Goal: Information Seeking & Learning: Learn about a topic

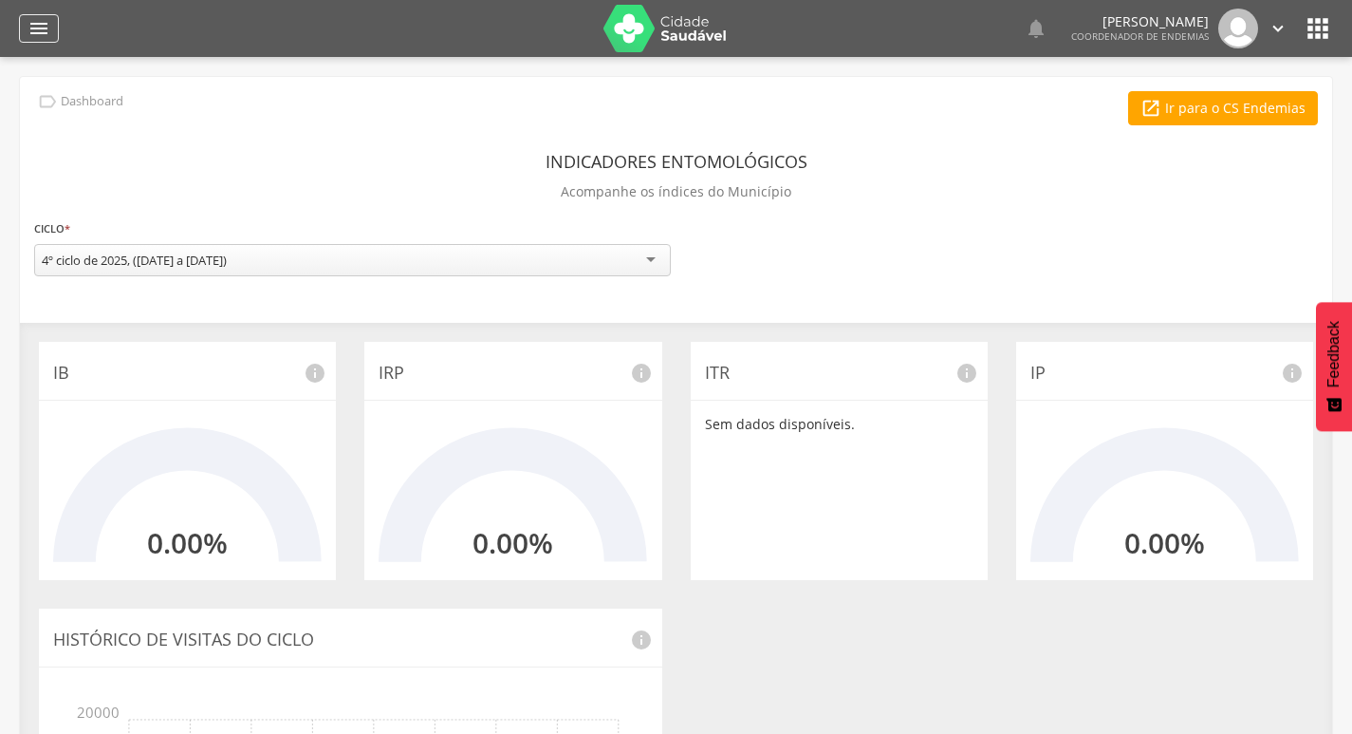
click at [37, 36] on icon "" at bounding box center [39, 28] width 23 height 23
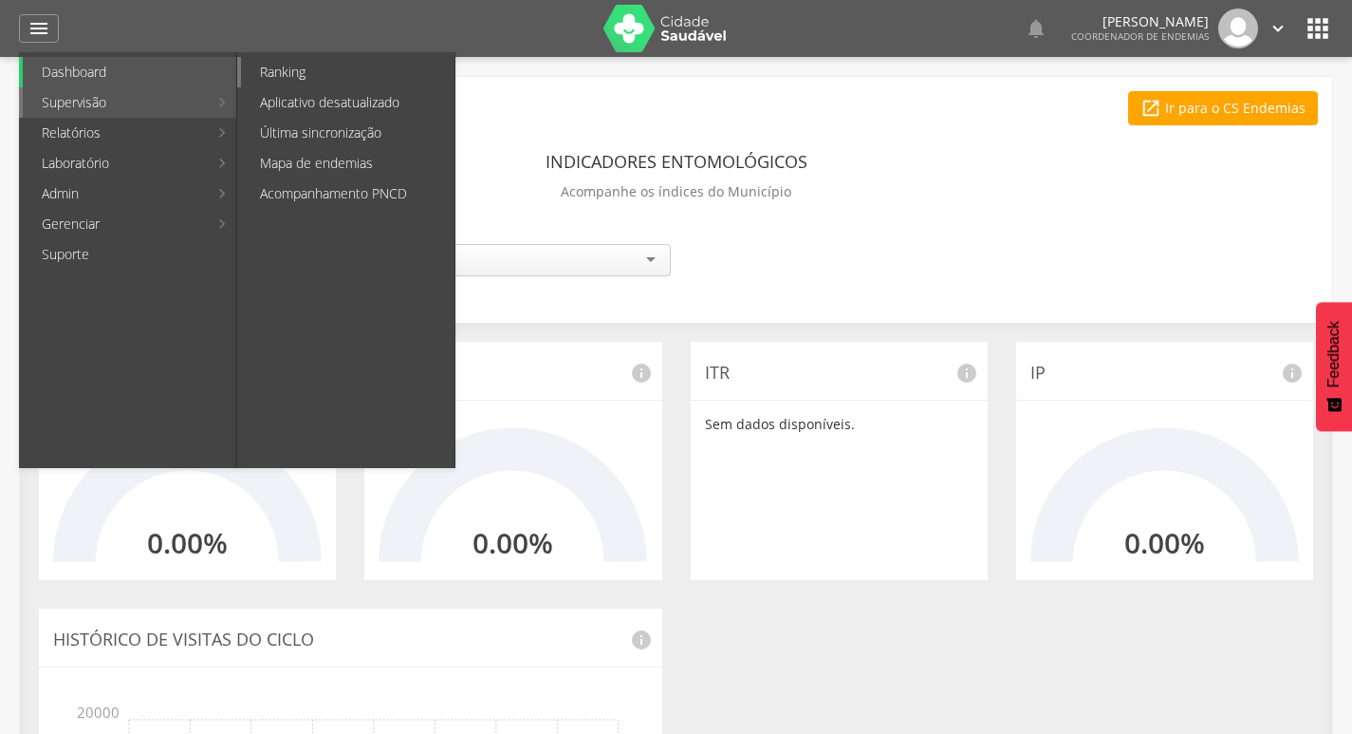
click at [306, 73] on link "Ranking" at bounding box center [348, 72] width 214 height 30
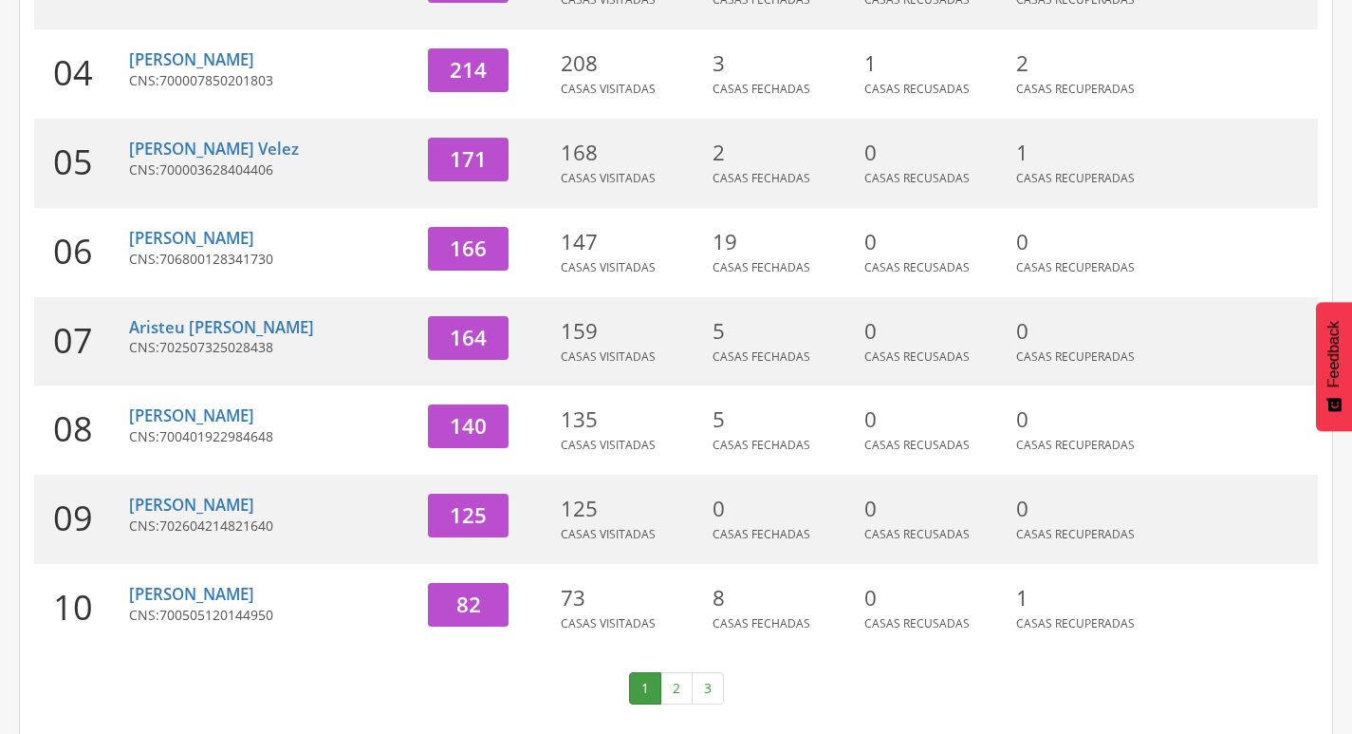
scroll to position [585, 0]
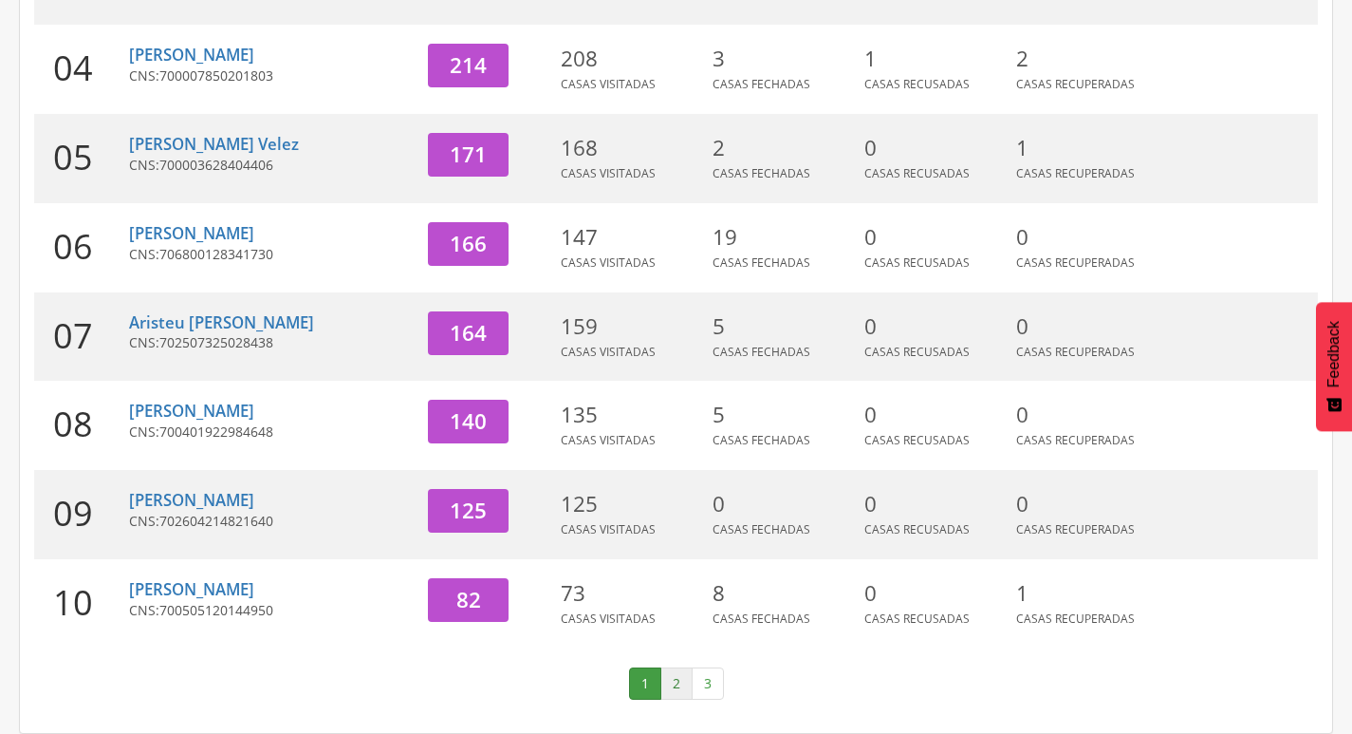
click at [679, 676] on link "2" at bounding box center [677, 683] width 32 height 32
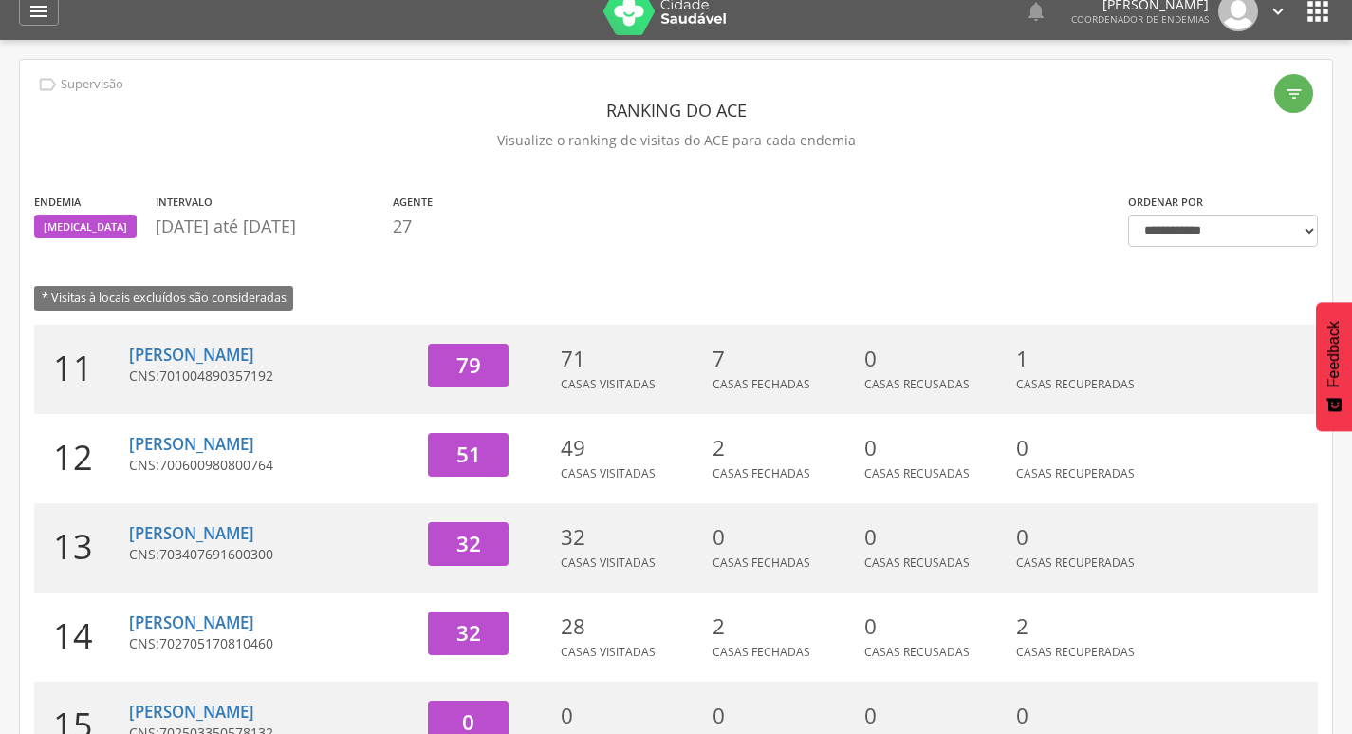
scroll to position [15, 0]
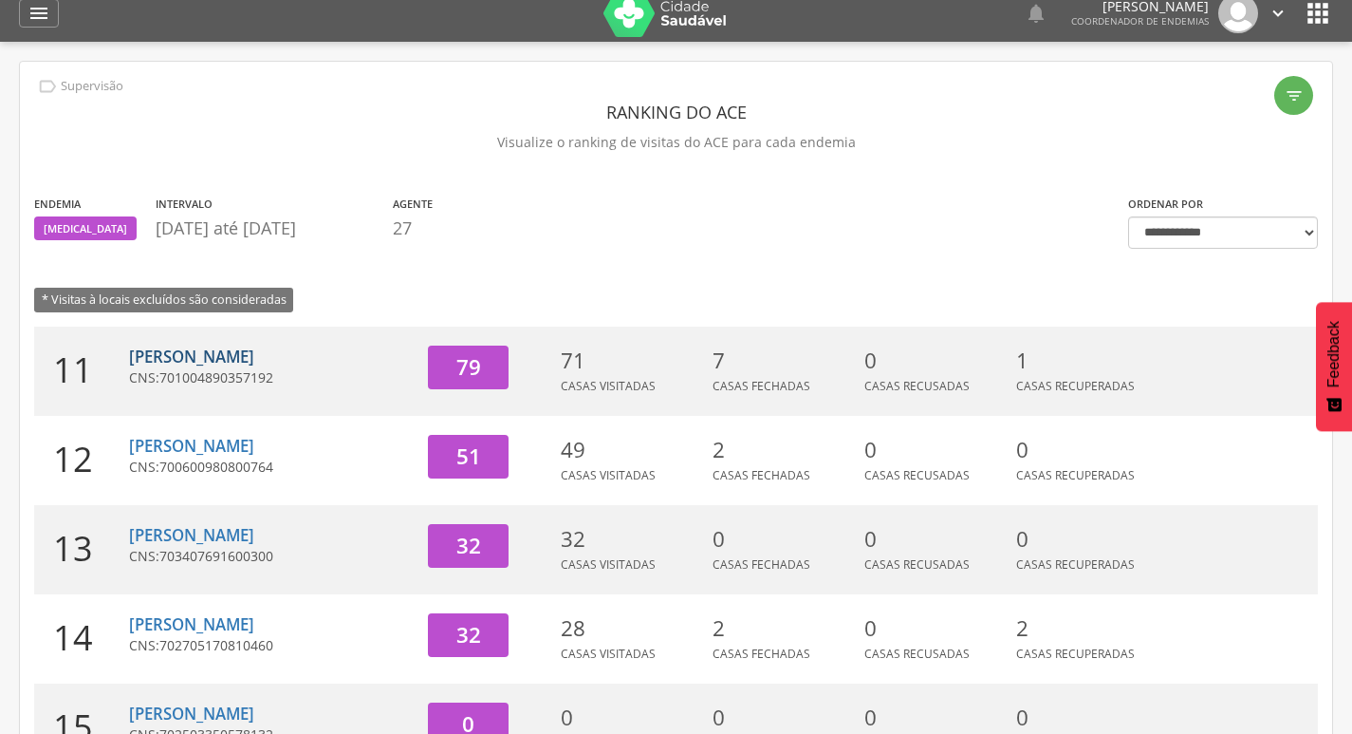
click at [189, 355] on link "[PERSON_NAME]" at bounding box center [191, 356] width 125 height 22
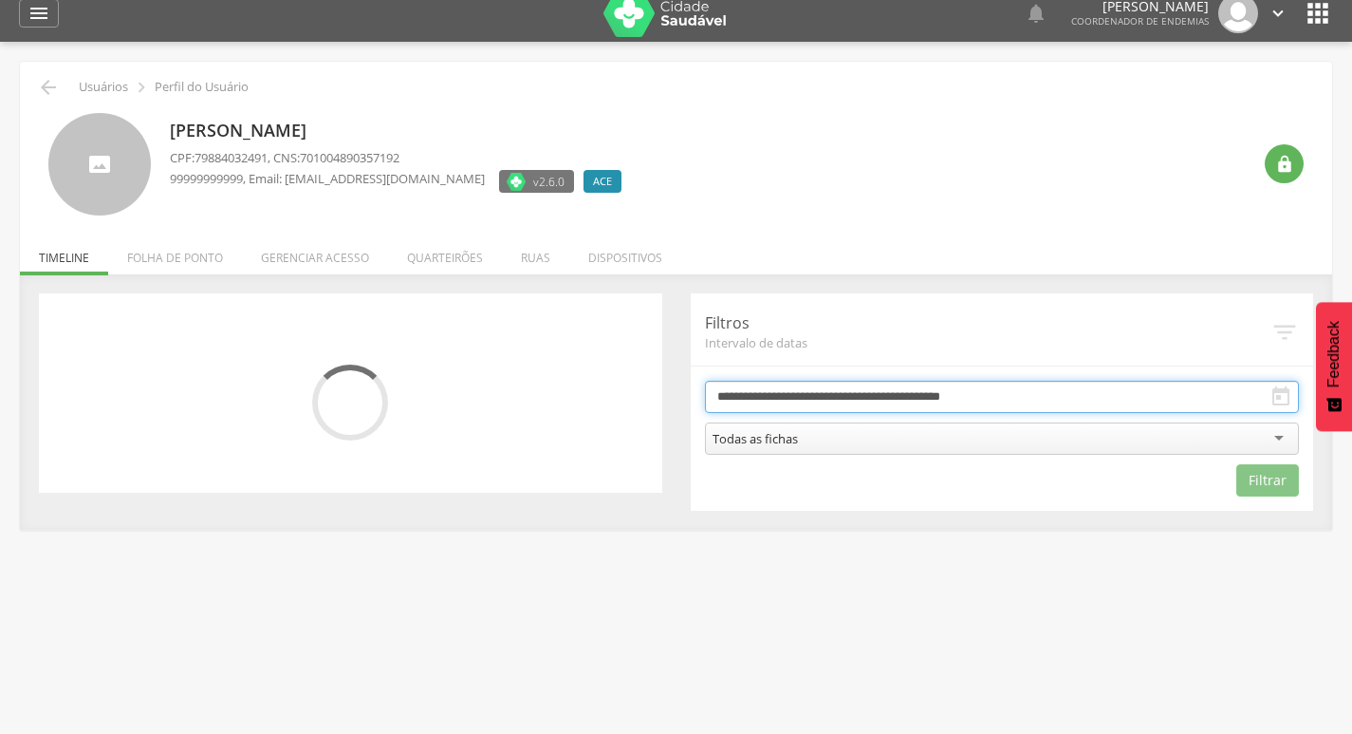
click at [968, 390] on input "**********" at bounding box center [1002, 397] width 595 height 32
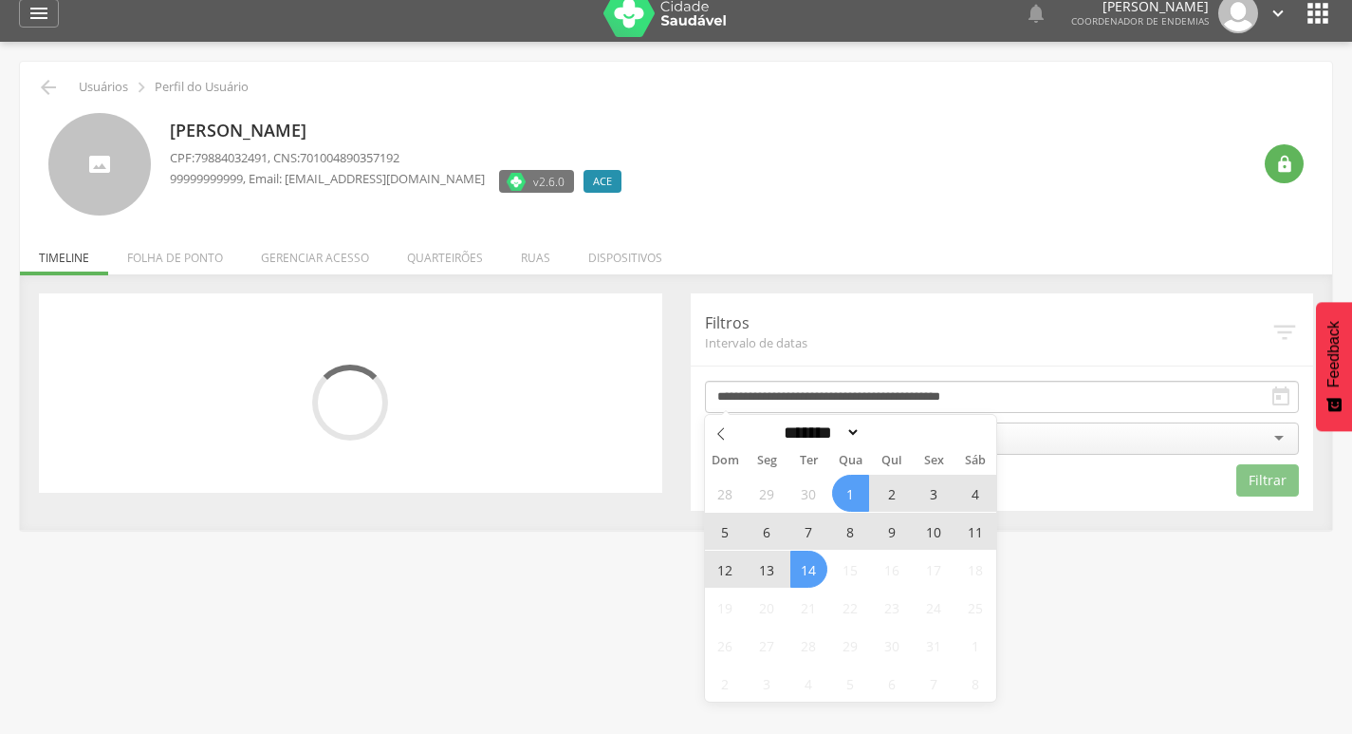
click at [759, 572] on span "13" at bounding box center [767, 568] width 37 height 37
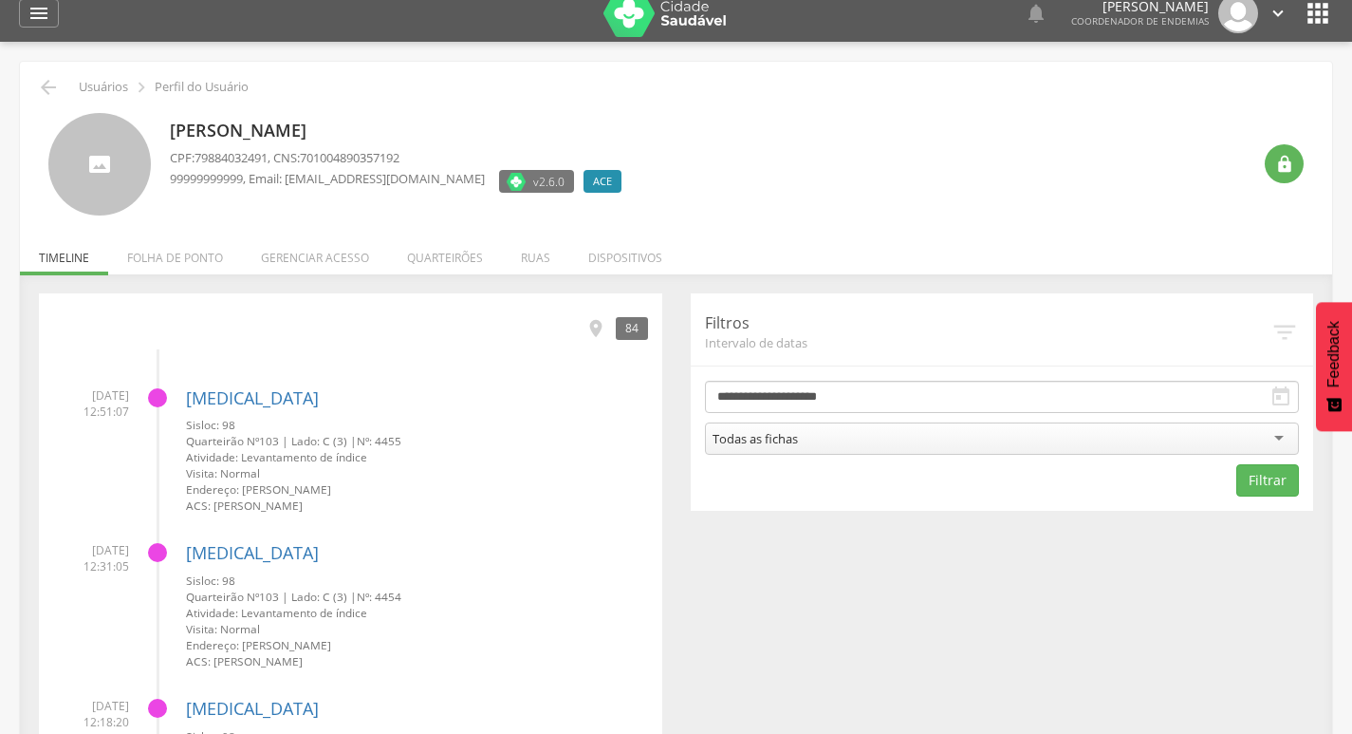
click at [911, 437] on div "Todas as fichas" at bounding box center [1002, 438] width 595 height 32
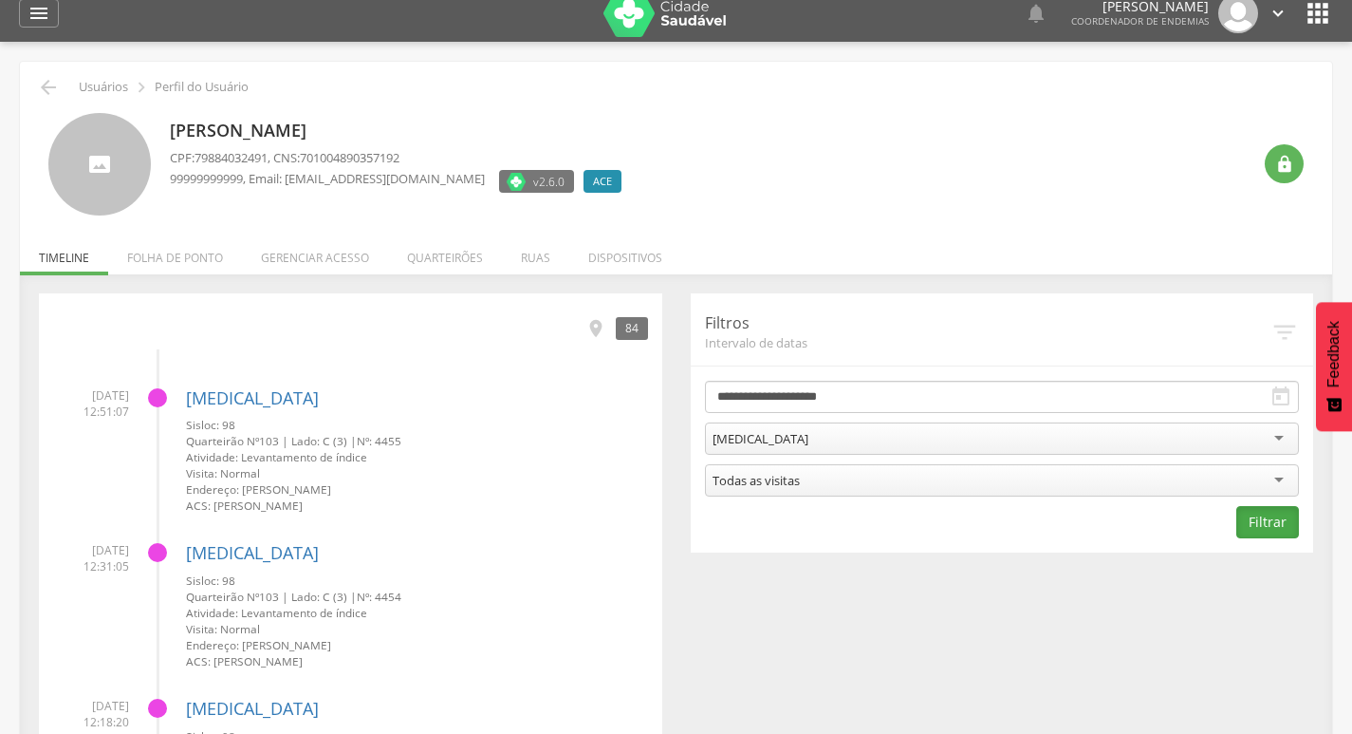
click at [1254, 520] on button "Filtrar" at bounding box center [1268, 522] width 63 height 32
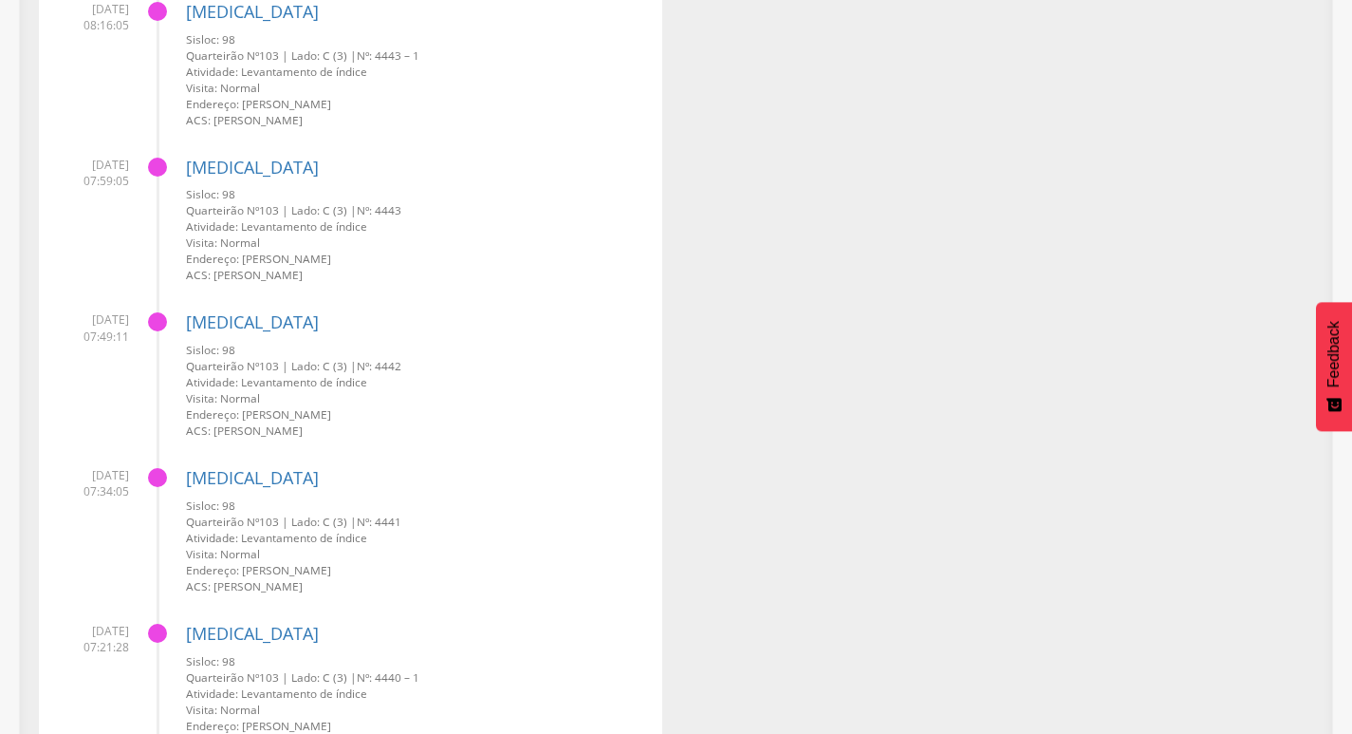
scroll to position [4069, 0]
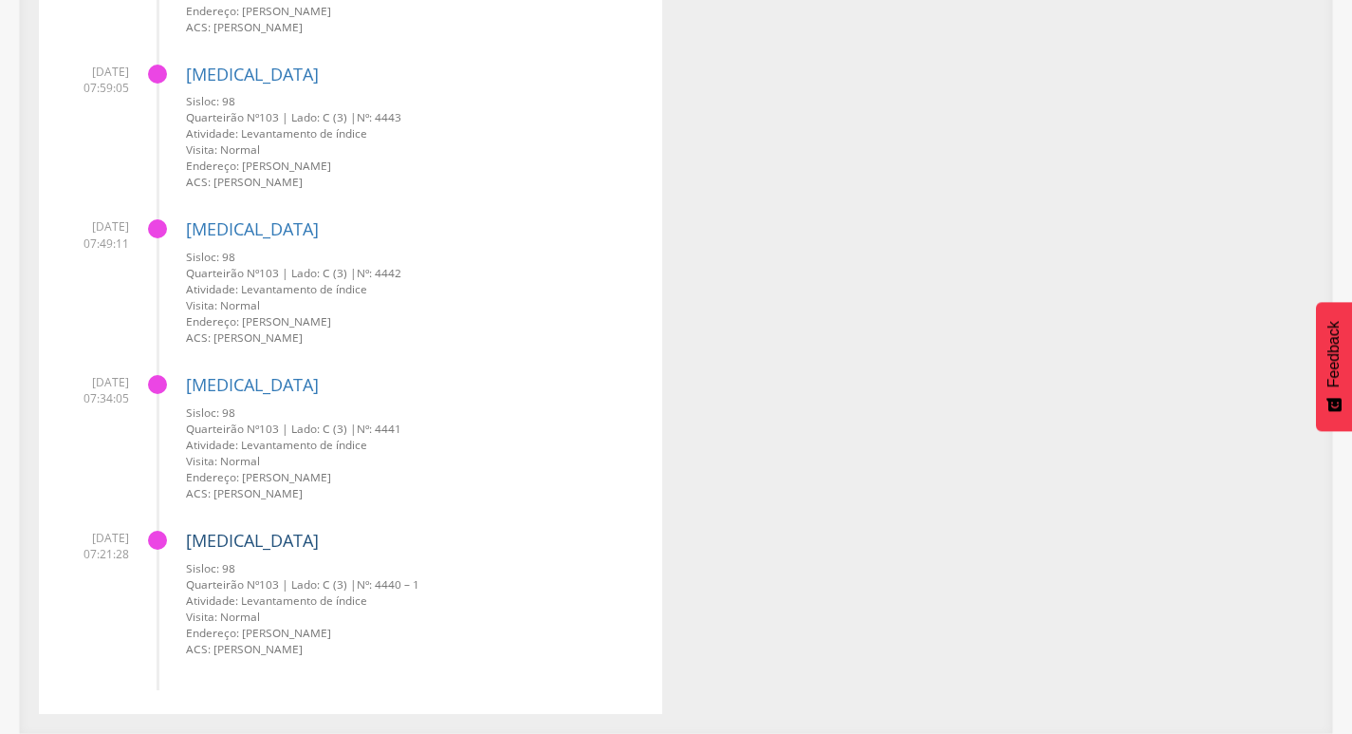
click at [224, 541] on link "[MEDICAL_DATA]" at bounding box center [252, 540] width 133 height 23
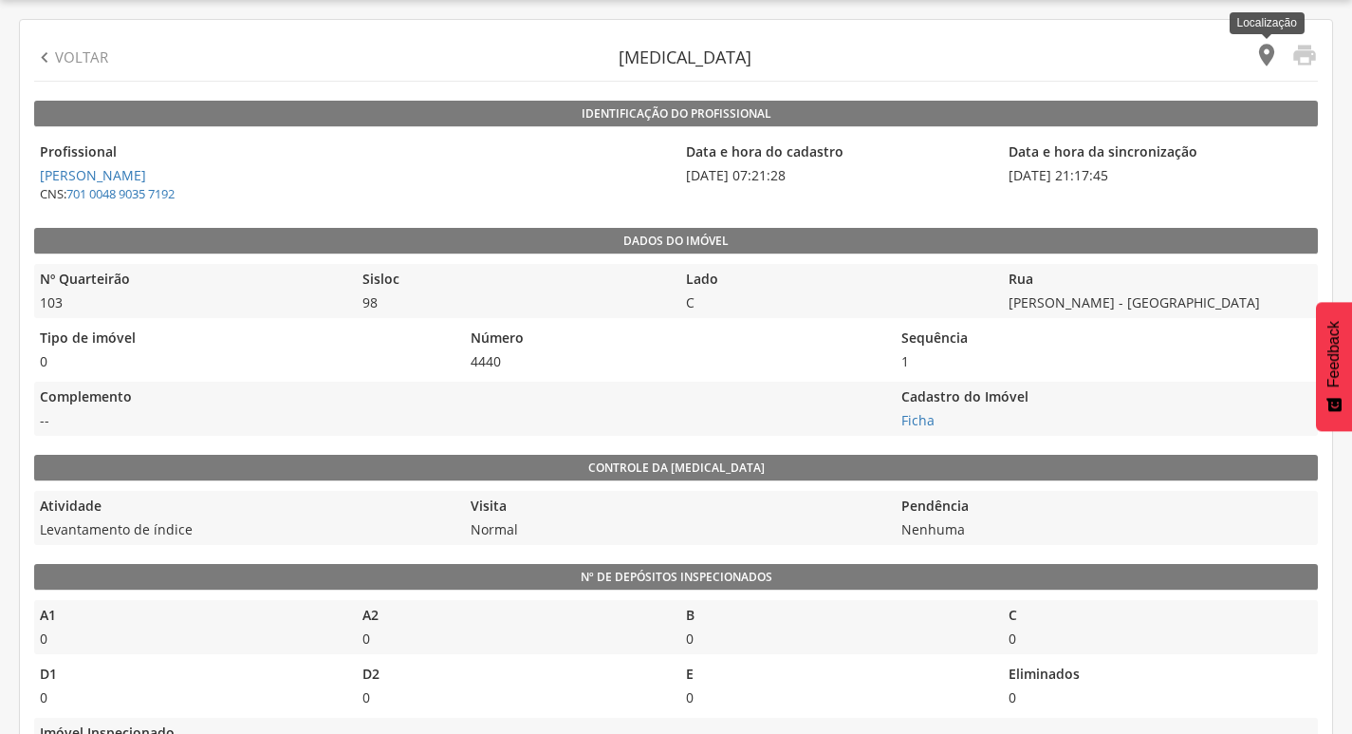
click at [1263, 56] on icon "" at bounding box center [1267, 55] width 27 height 27
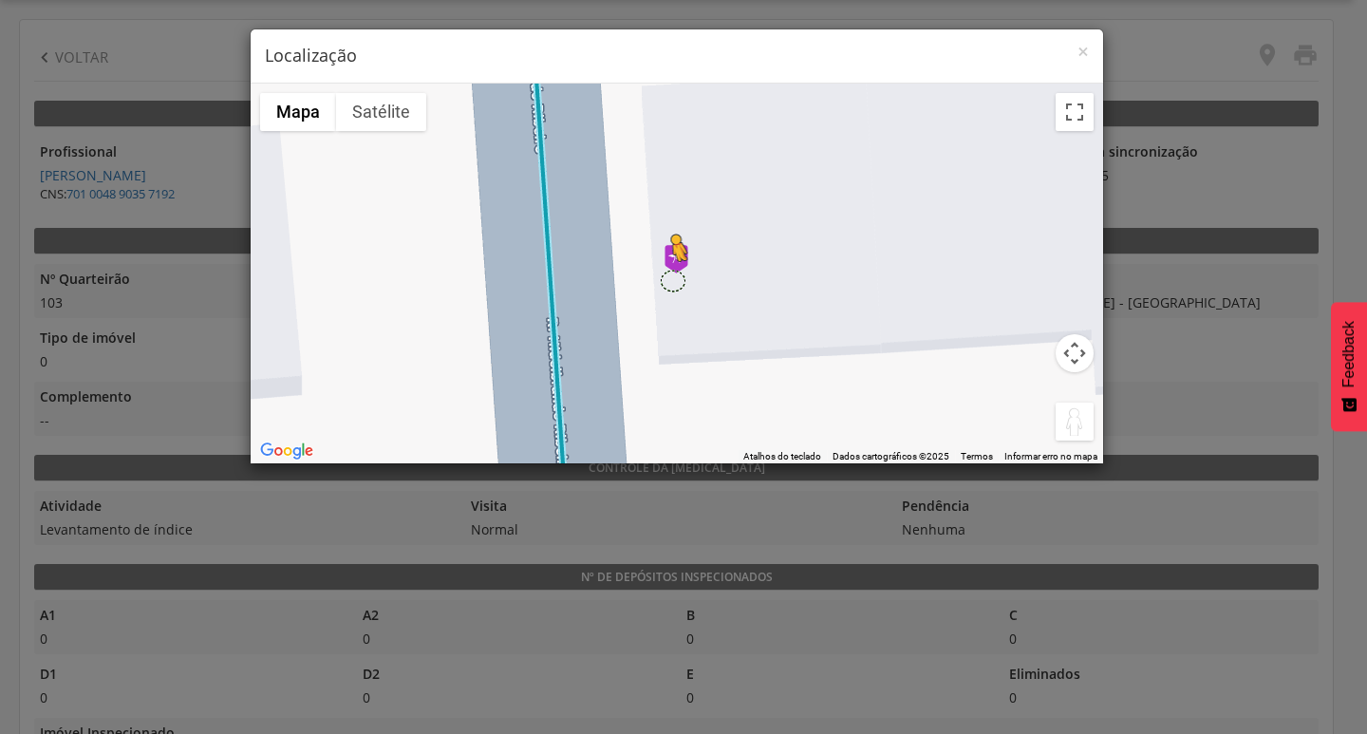
drag, startPoint x: 1067, startPoint y: 432, endPoint x: 671, endPoint y: 280, distance: 423.9
click at [671, 280] on div "Pressione as teclas Alt + Enter para ativar o recurso de arrastar com o teclado…" at bounding box center [677, 274] width 852 height 380
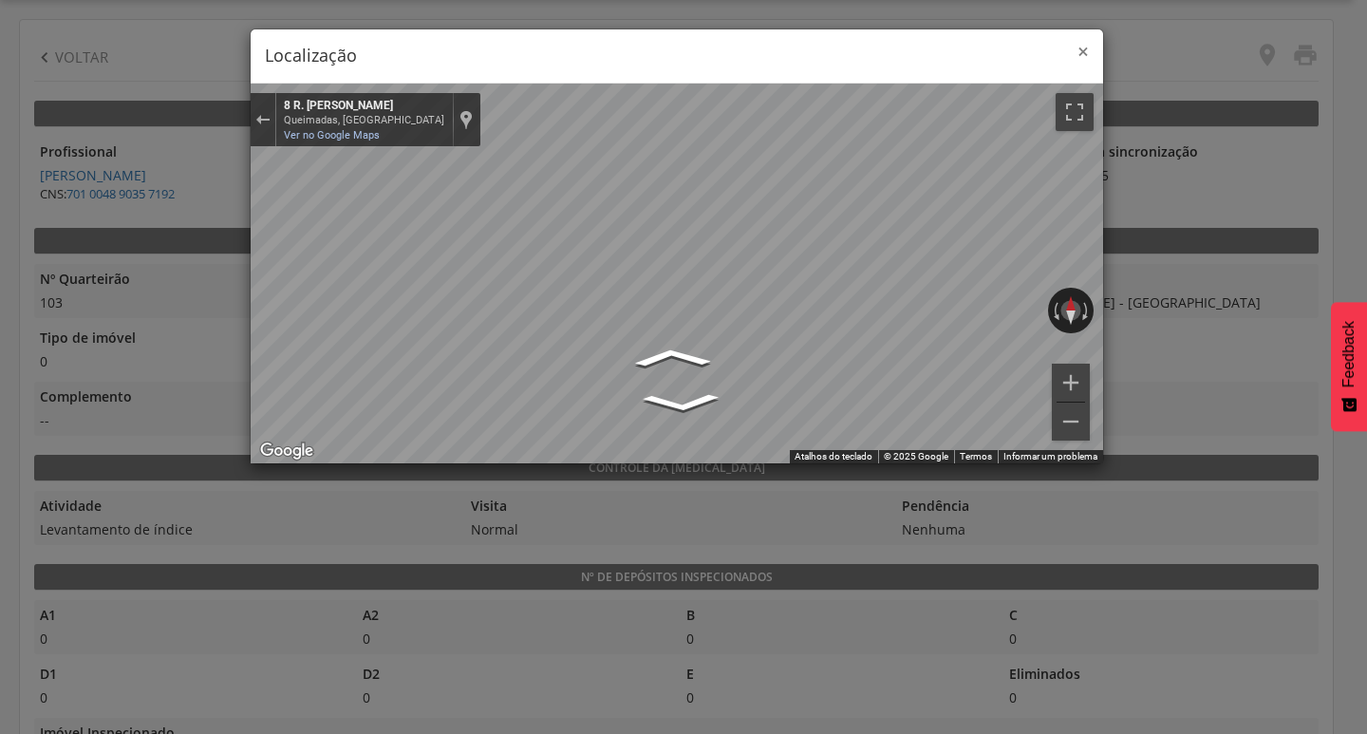
click at [1088, 52] on span "×" at bounding box center [1082, 51] width 11 height 27
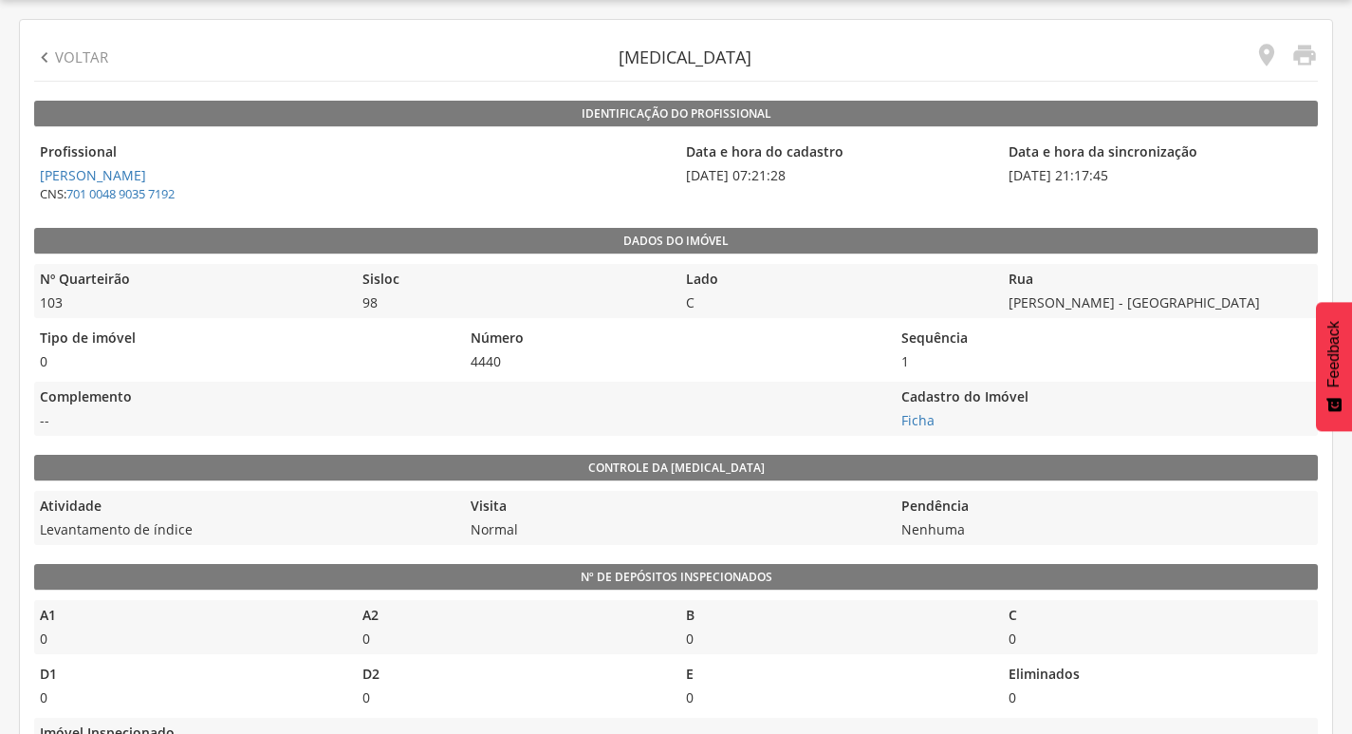
scroll to position [0, 0]
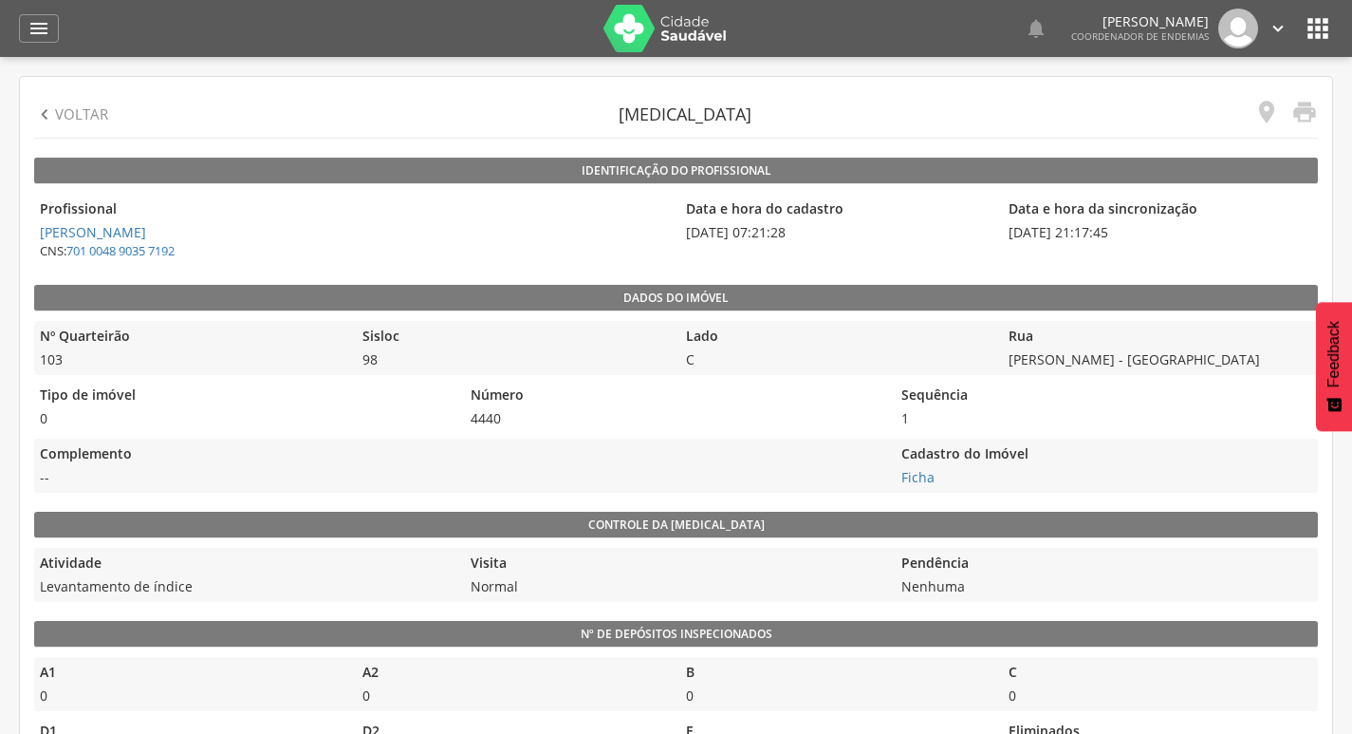
drag, startPoint x: 765, startPoint y: 233, endPoint x: 835, endPoint y: 239, distance: 70.5
click at [835, 239] on span "[DATE] 07:21:28" at bounding box center [836, 232] width 313 height 19
click at [800, 248] on div "Data e hora do cadastro [DATE] 07:21:28" at bounding box center [836, 230] width 313 height 72
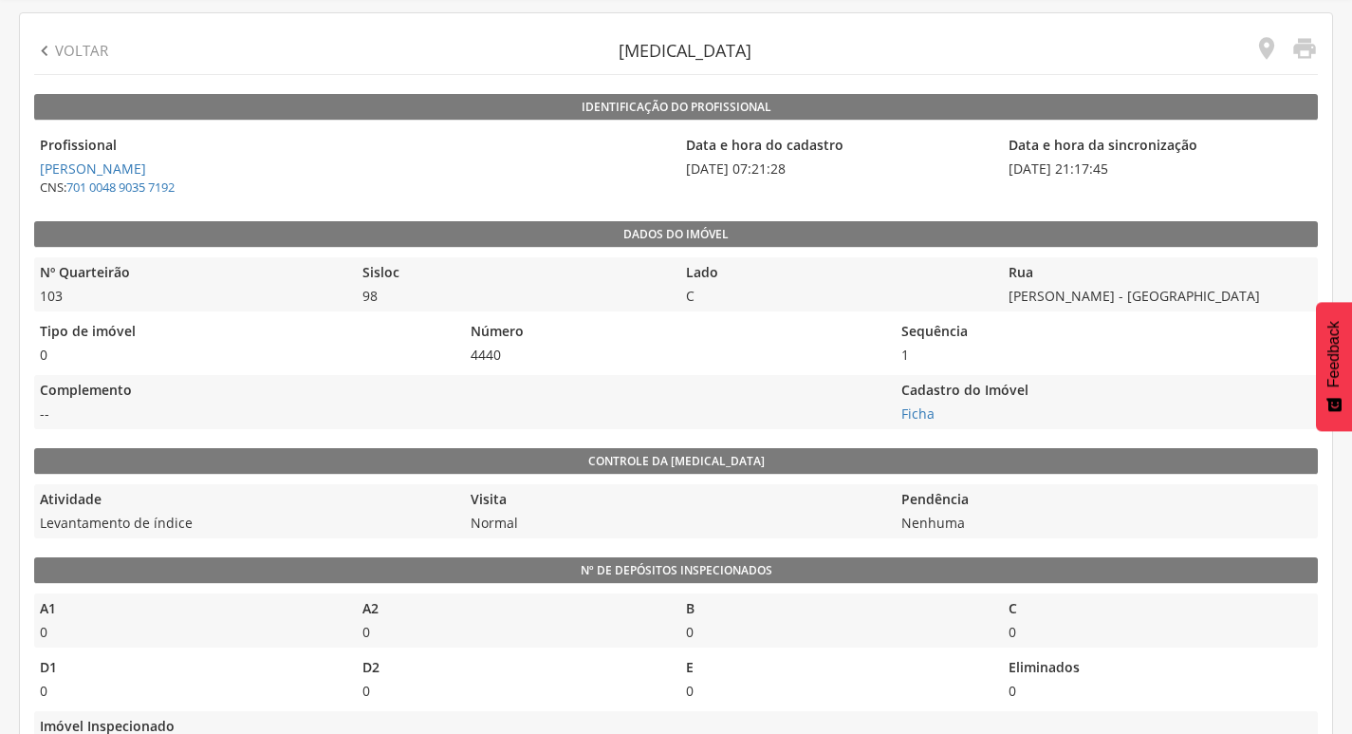
scroll to position [95, 0]
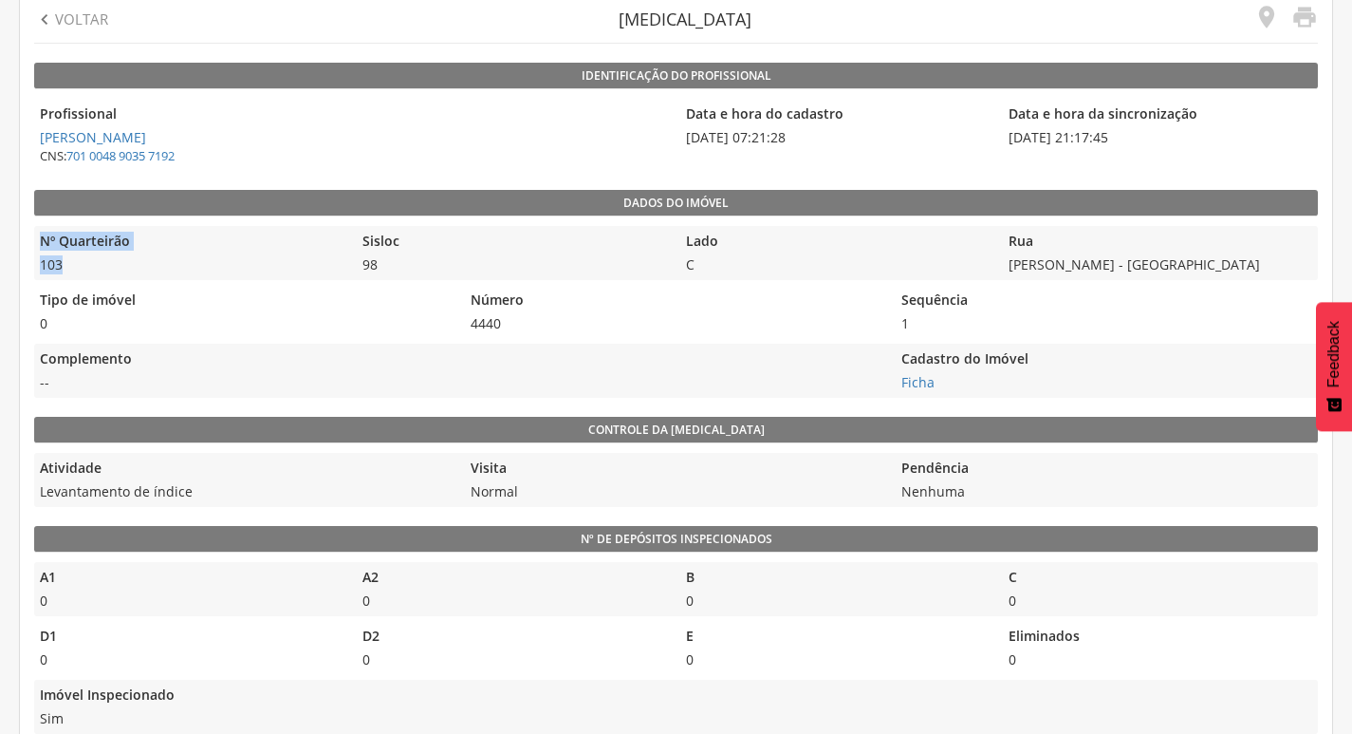
drag, startPoint x: 98, startPoint y: 263, endPoint x: 18, endPoint y: 262, distance: 79.7
click at [18, 262] on div " Usuários  Perfil do Usuário [PERSON_NAME] CPF: 798.840.324-91 , CNS: 701 004…" at bounding box center [676, 329] width 1352 height 734
drag, startPoint x: 147, startPoint y: 259, endPoint x: 351, endPoint y: 259, distance: 204.0
click at [146, 259] on span "103" at bounding box center [190, 264] width 313 height 19
click at [1118, 368] on legend "Cadastro do Imóvel" at bounding box center [1106, 360] width 421 height 22
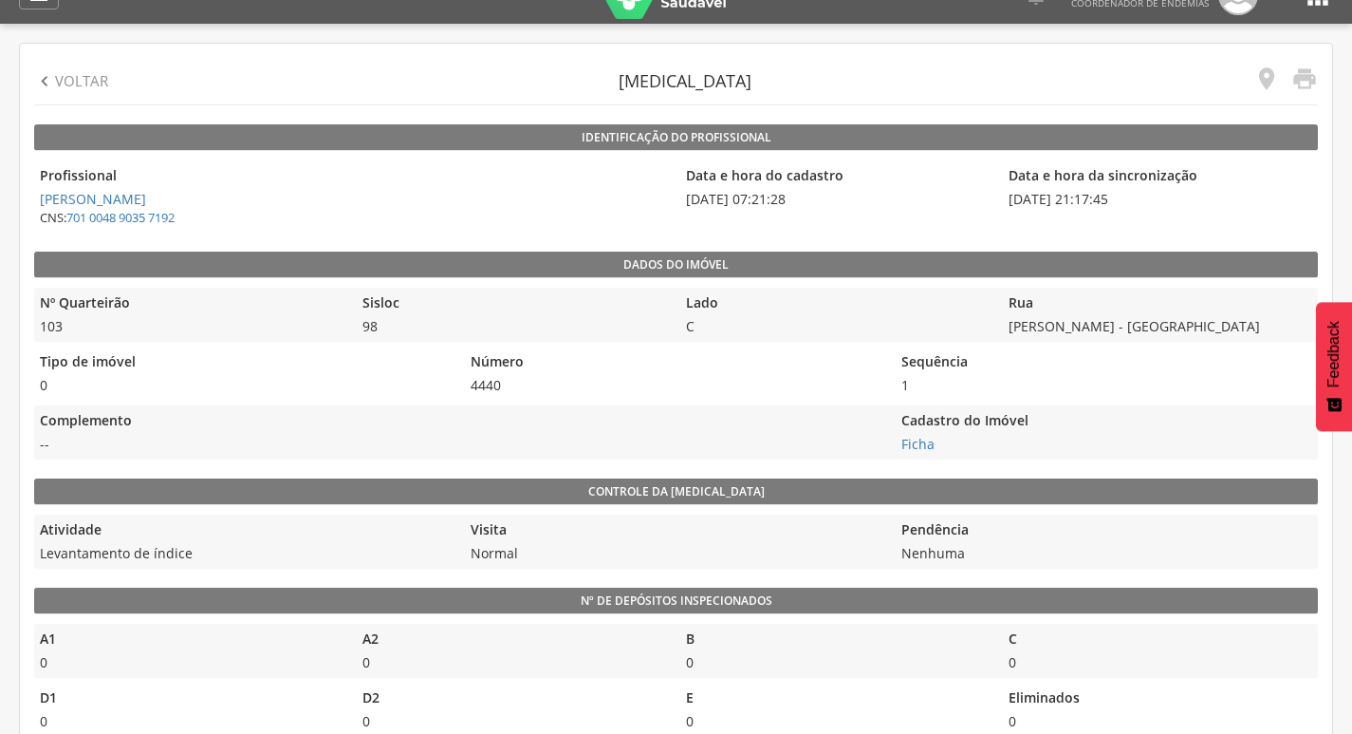
scroll to position [0, 0]
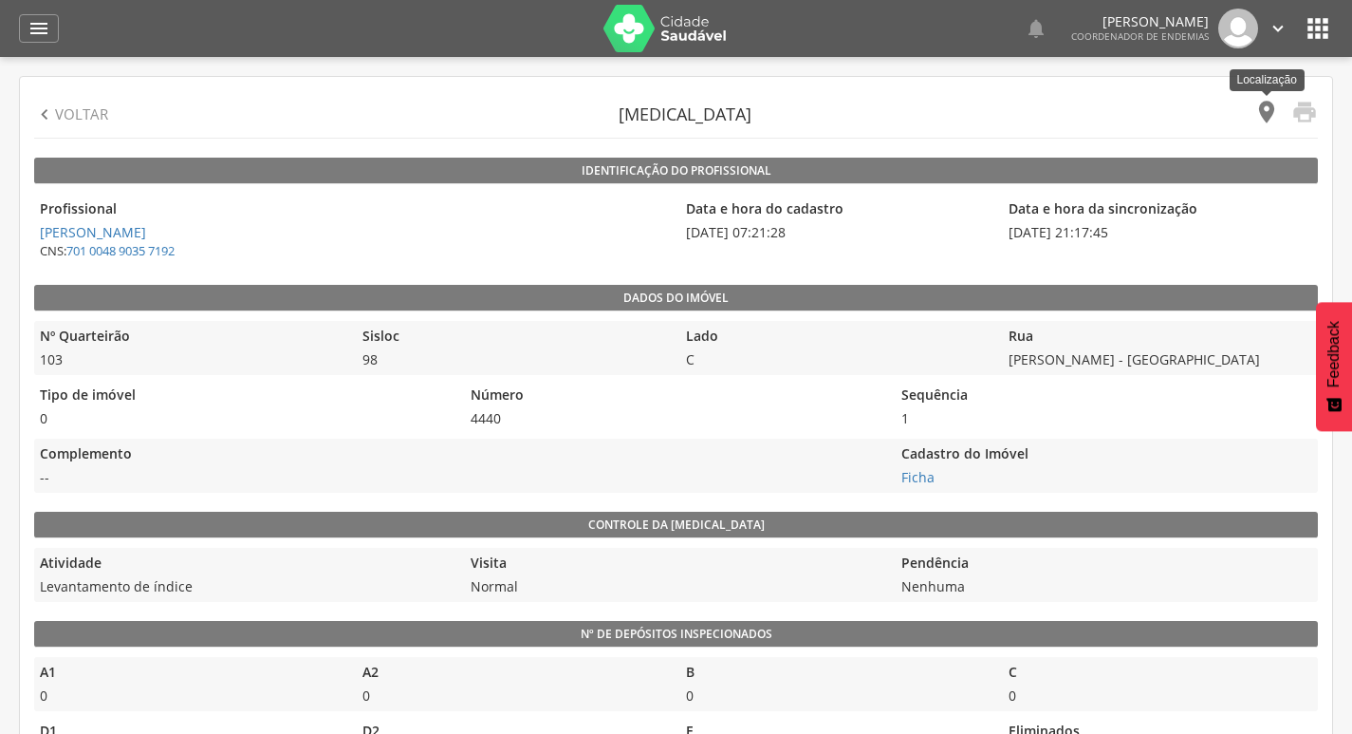
click at [1267, 110] on icon "" at bounding box center [1267, 112] width 27 height 27
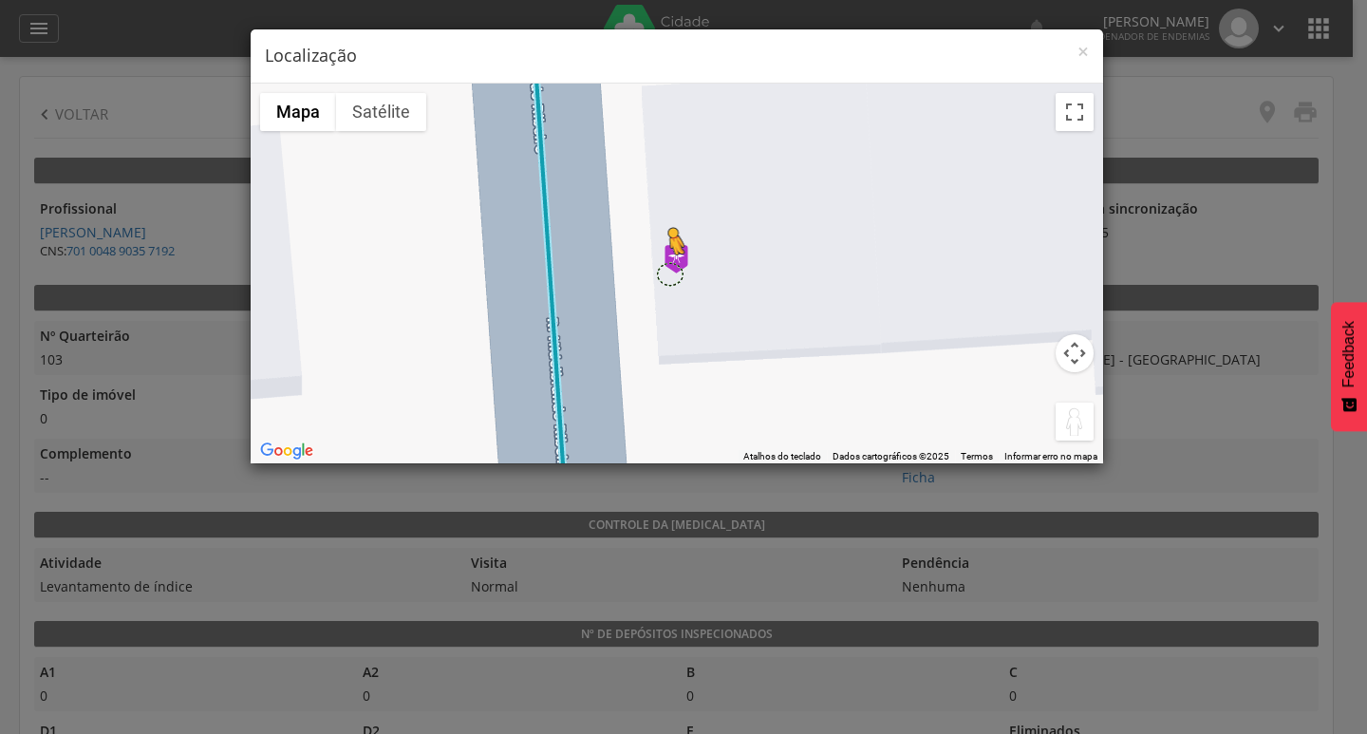
drag, startPoint x: 1062, startPoint y: 429, endPoint x: 668, endPoint y: 273, distance: 423.5
click at [668, 273] on div "Pressione as teclas Alt + Enter para ativar o recurso de arrastar com o teclado…" at bounding box center [677, 274] width 852 height 380
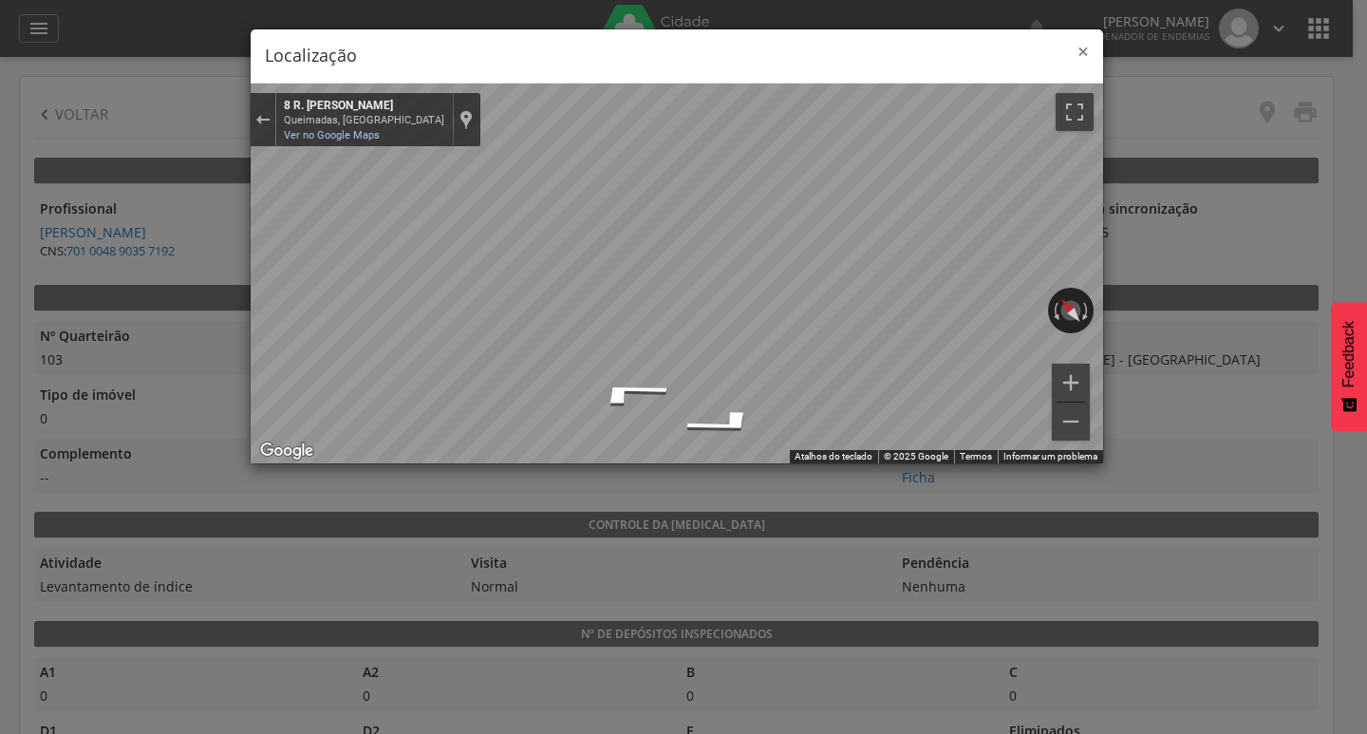
click at [1085, 50] on span "×" at bounding box center [1082, 51] width 11 height 27
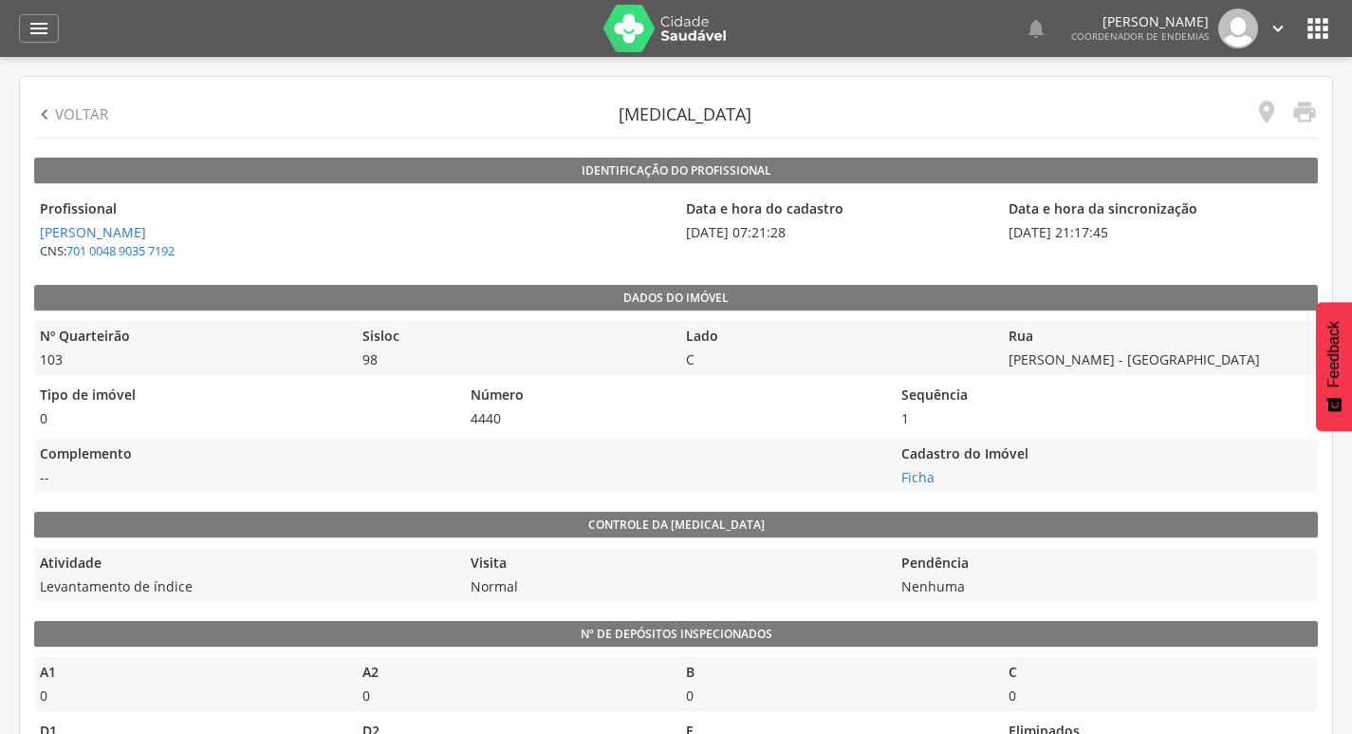
click at [46, 105] on icon "" at bounding box center [44, 114] width 21 height 21
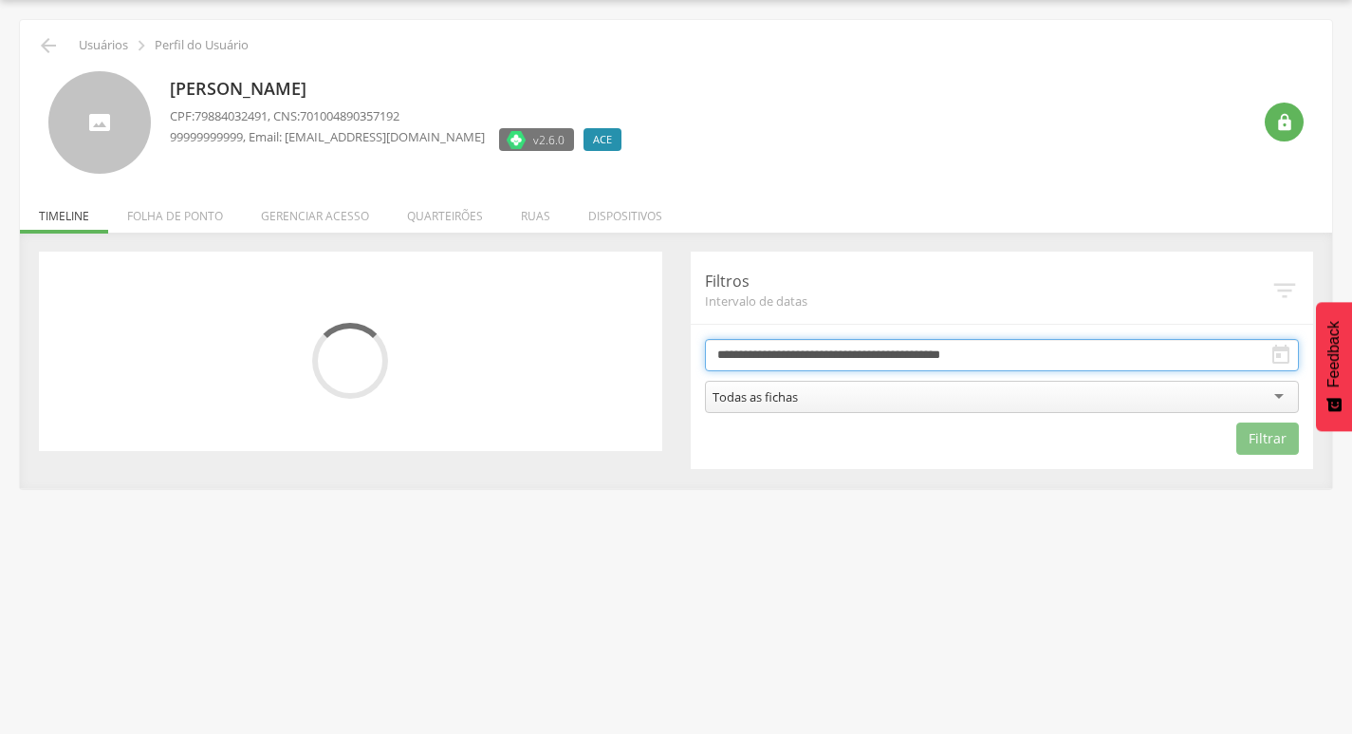
click at [805, 360] on input "**********" at bounding box center [1002, 355] width 595 height 32
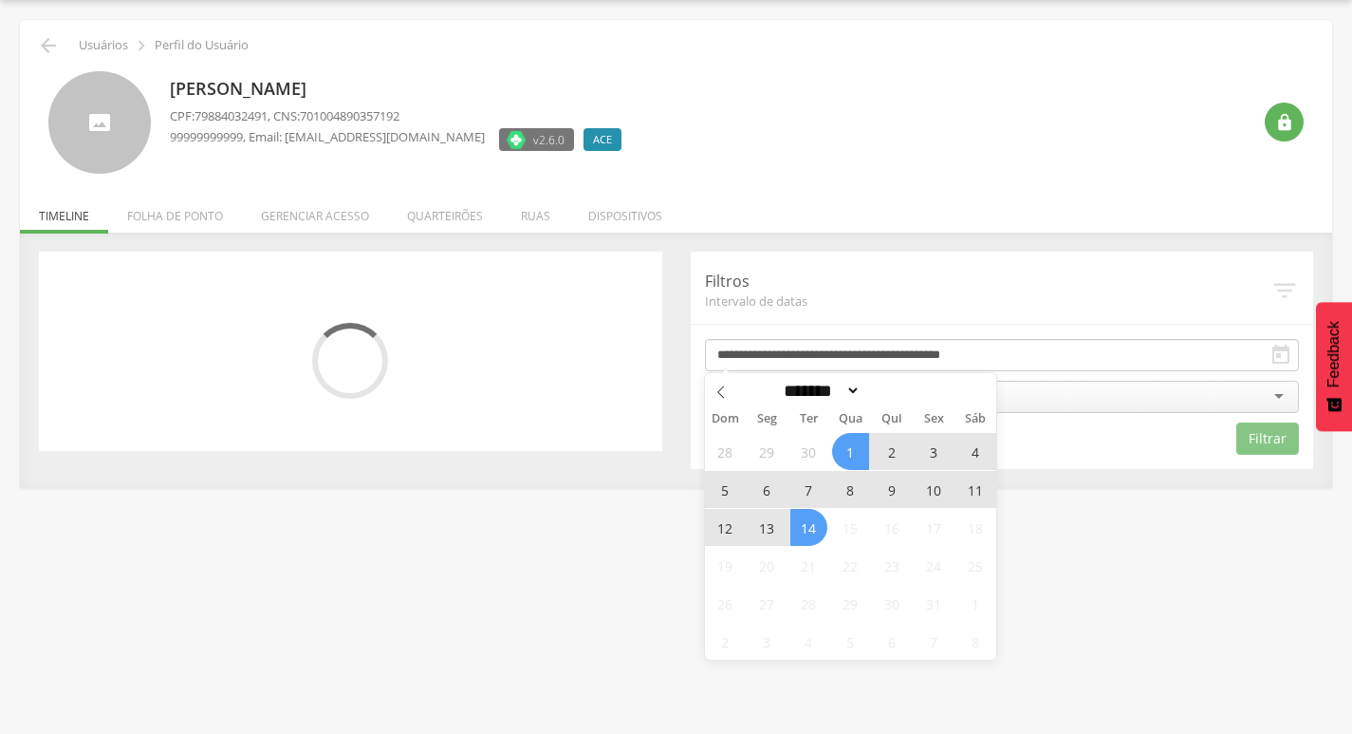
click at [771, 521] on span "13" at bounding box center [767, 527] width 37 height 37
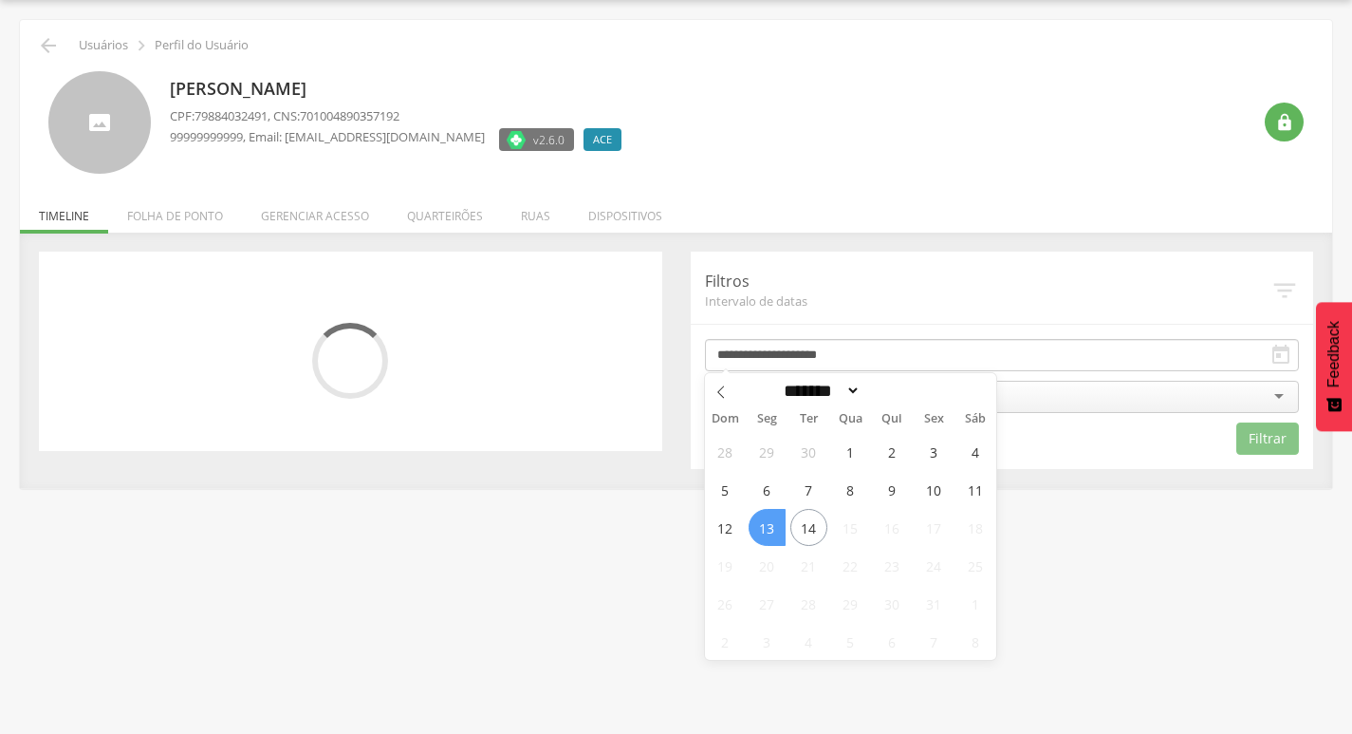
click at [771, 521] on span "13" at bounding box center [767, 527] width 37 height 37
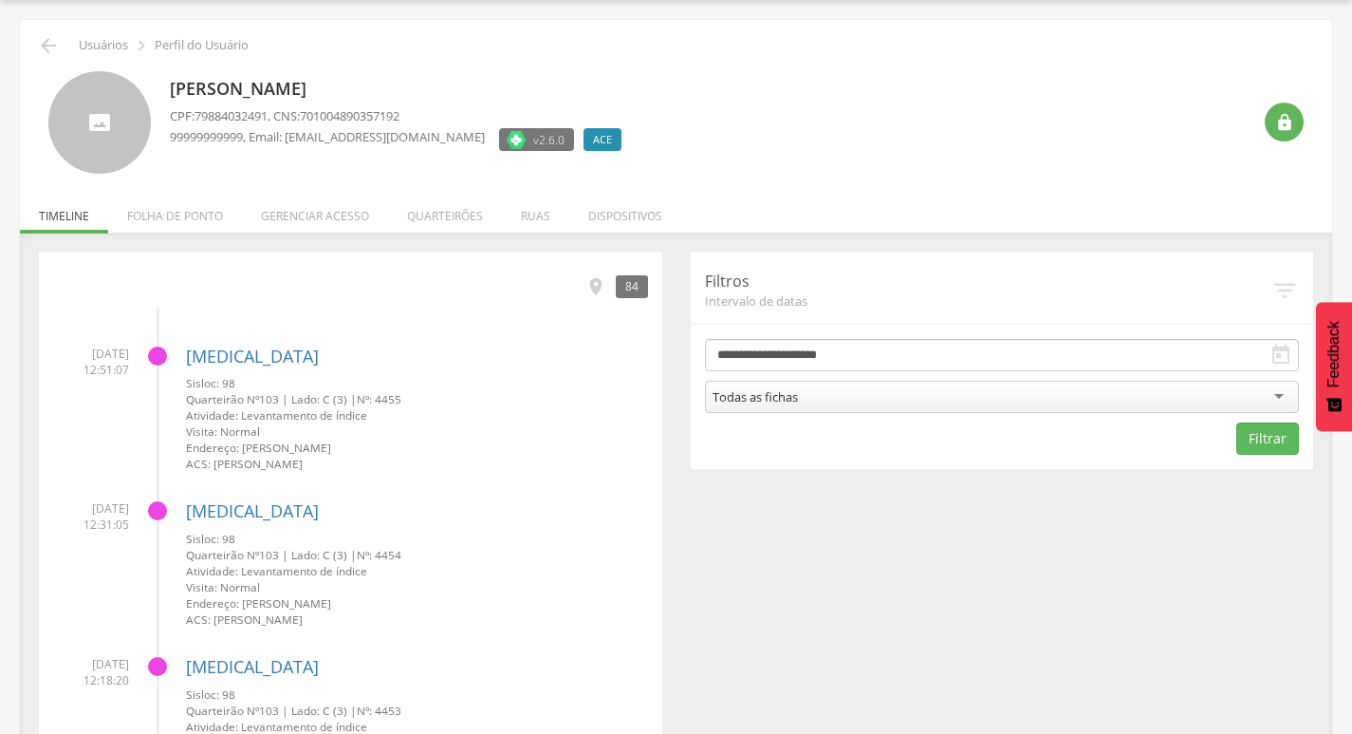
click at [898, 395] on div "Todas as fichas" at bounding box center [1002, 397] width 595 height 32
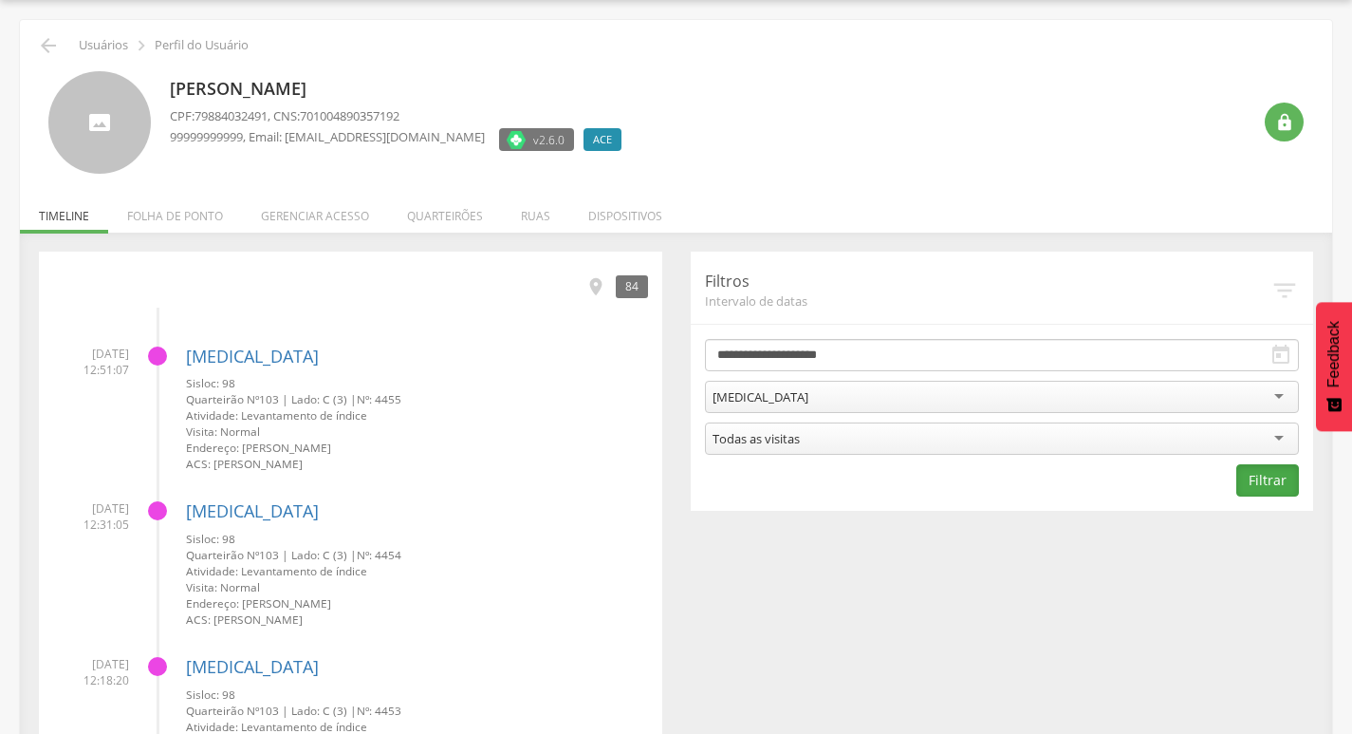
click at [1297, 478] on button "Filtrar" at bounding box center [1268, 480] width 63 height 32
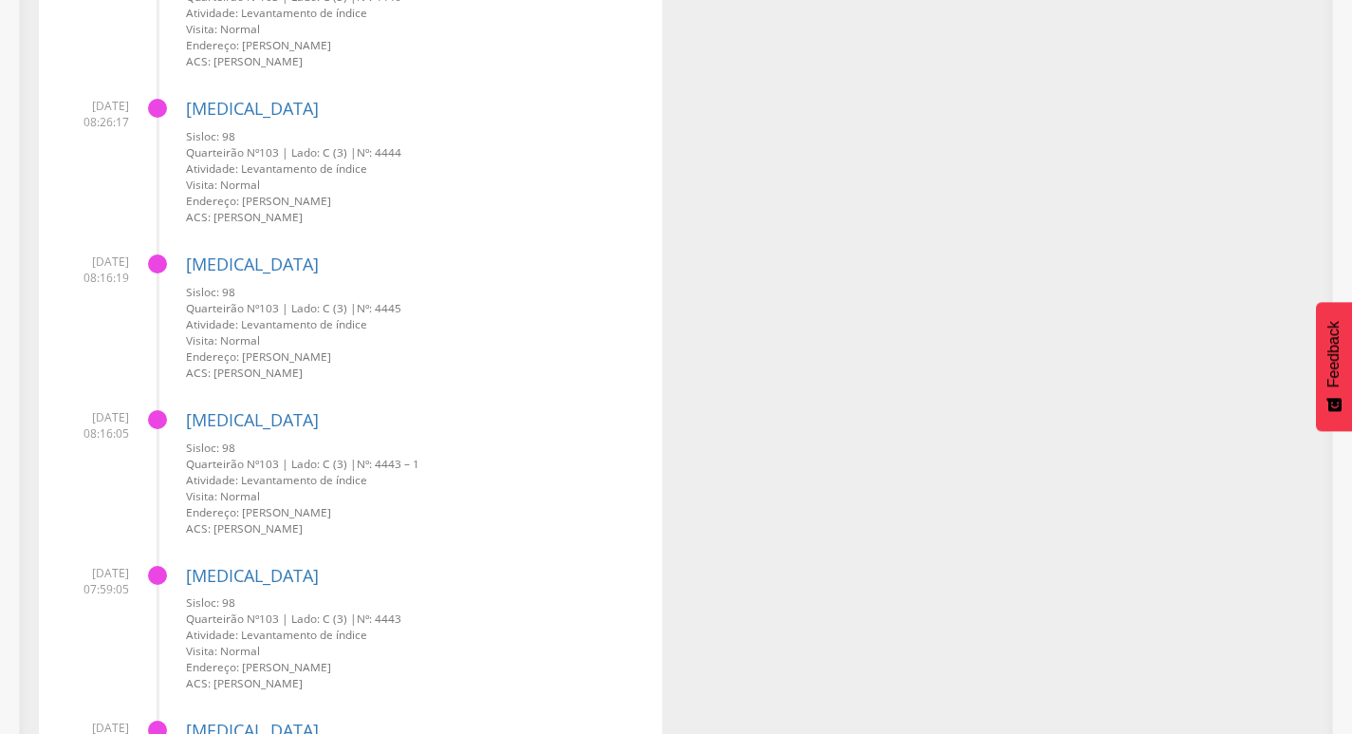
scroll to position [4069, 0]
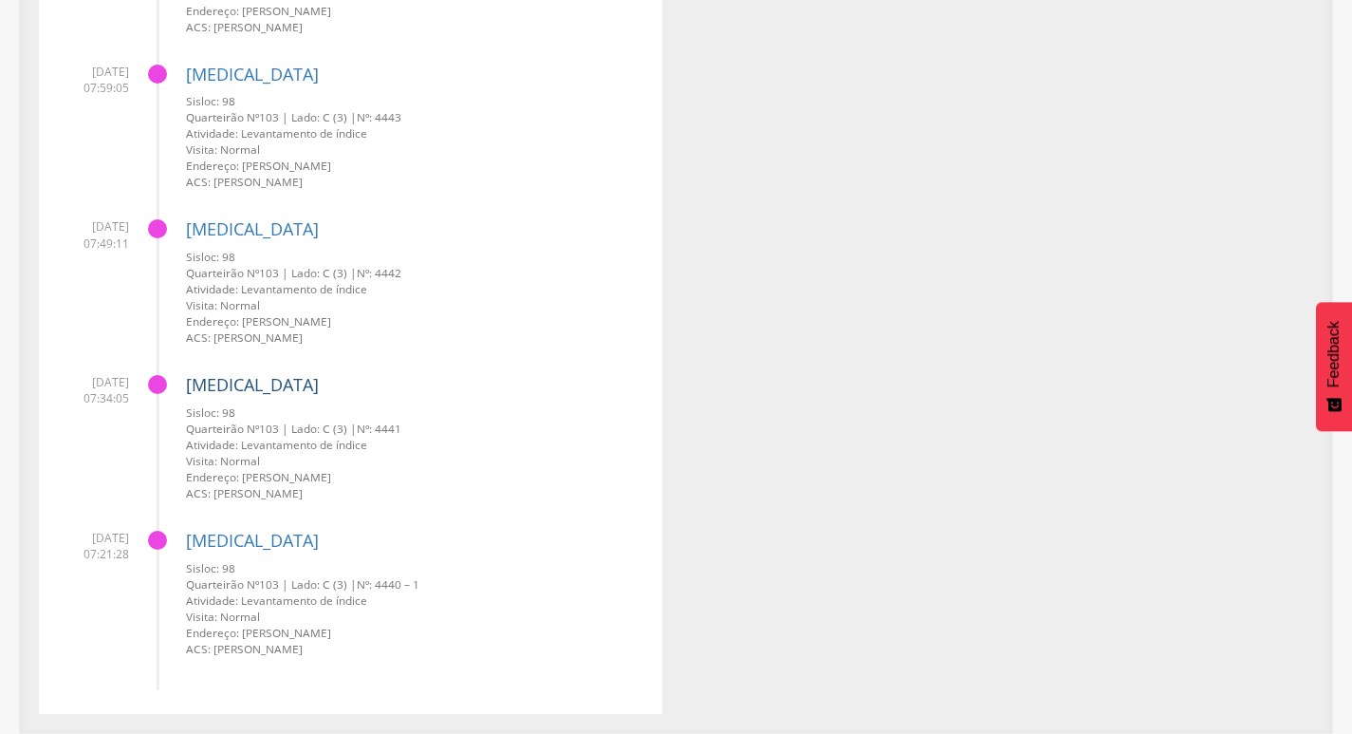
click at [207, 388] on link "[MEDICAL_DATA]" at bounding box center [252, 384] width 133 height 23
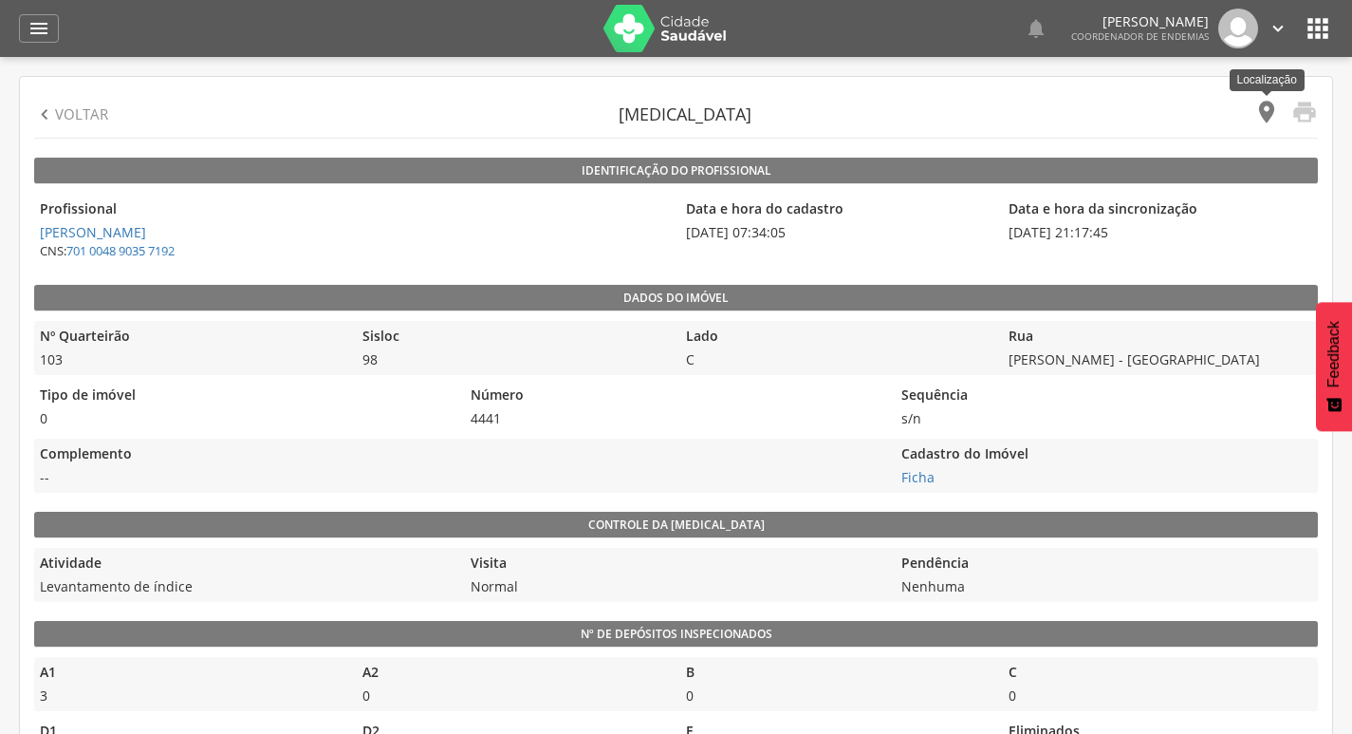
click at [1275, 110] on icon "" at bounding box center [1267, 112] width 27 height 27
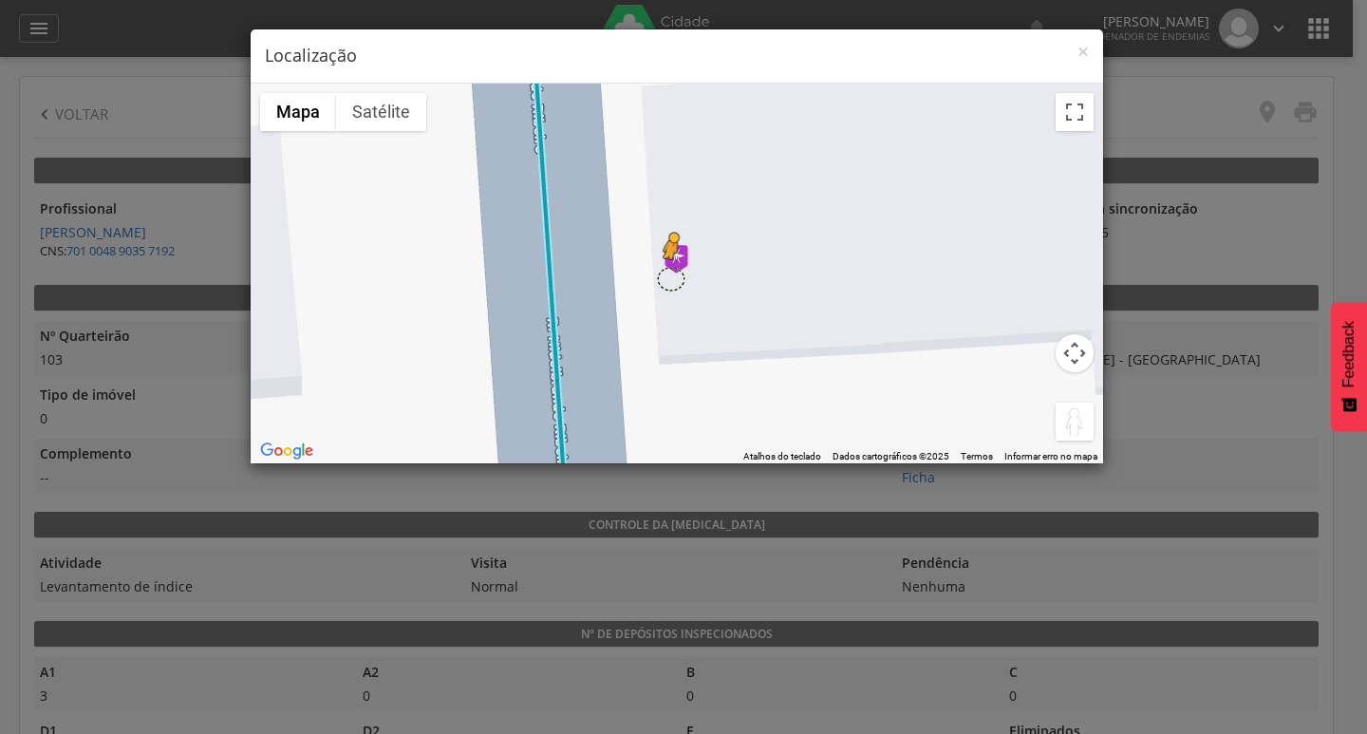
drag, startPoint x: 1064, startPoint y: 432, endPoint x: 679, endPoint y: 277, distance: 415.2
click at [679, 277] on div "Pressione as teclas Alt + Enter para ativar o recurso de arrastar com o teclado…" at bounding box center [677, 274] width 852 height 380
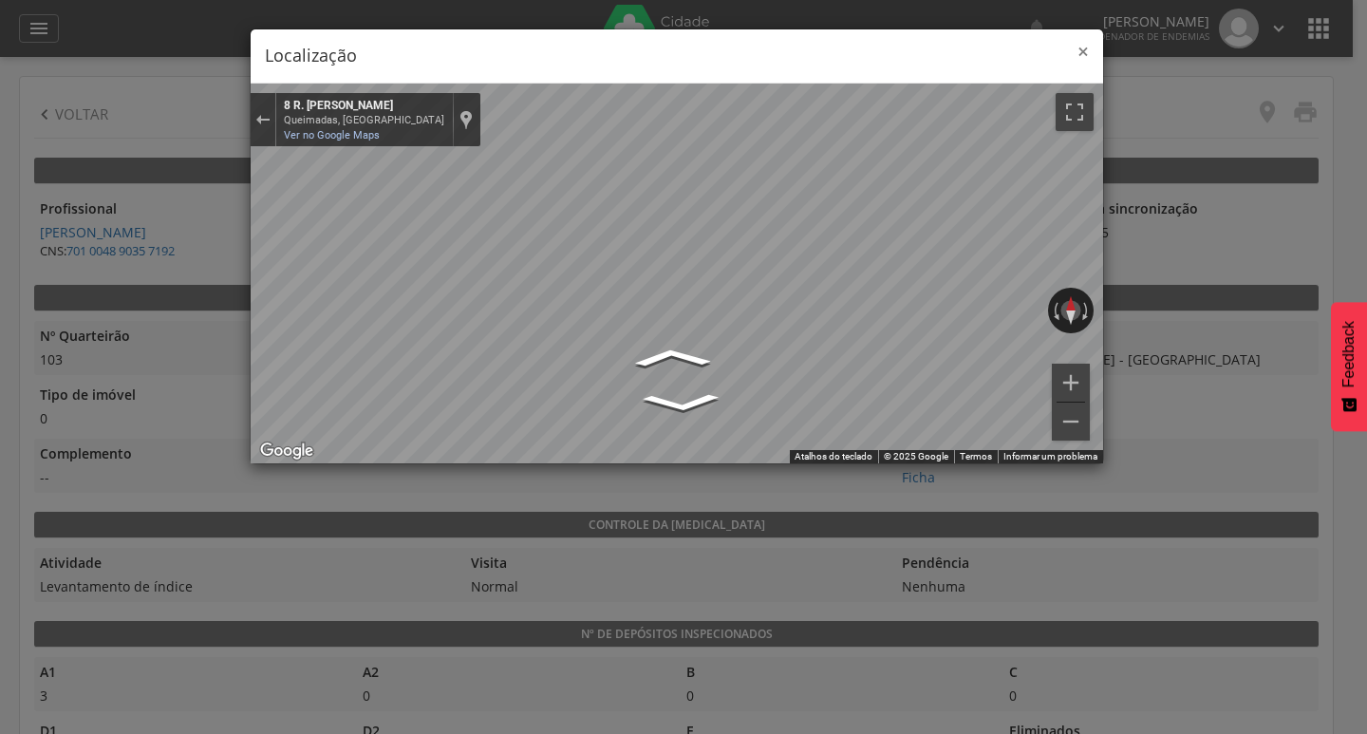
click at [1085, 46] on span "×" at bounding box center [1082, 51] width 11 height 27
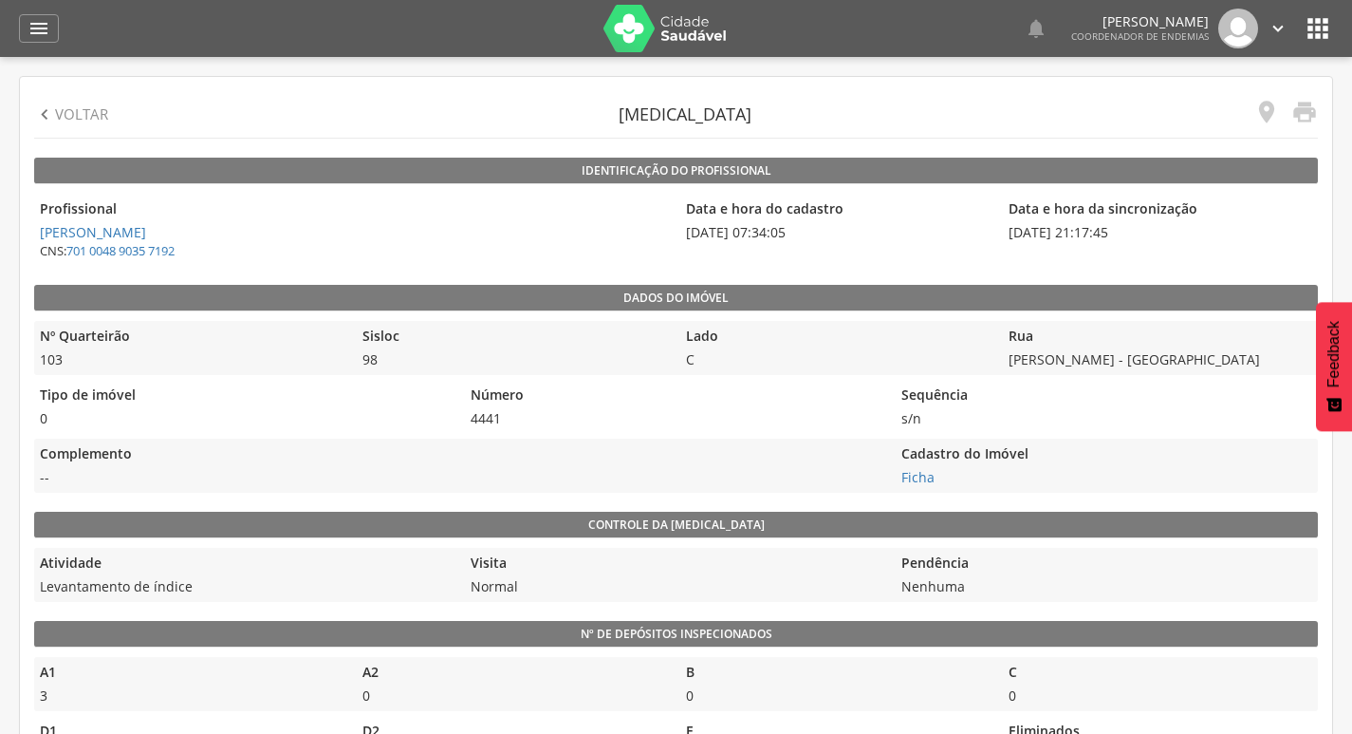
click at [67, 115] on p "Voltar" at bounding box center [81, 114] width 53 height 20
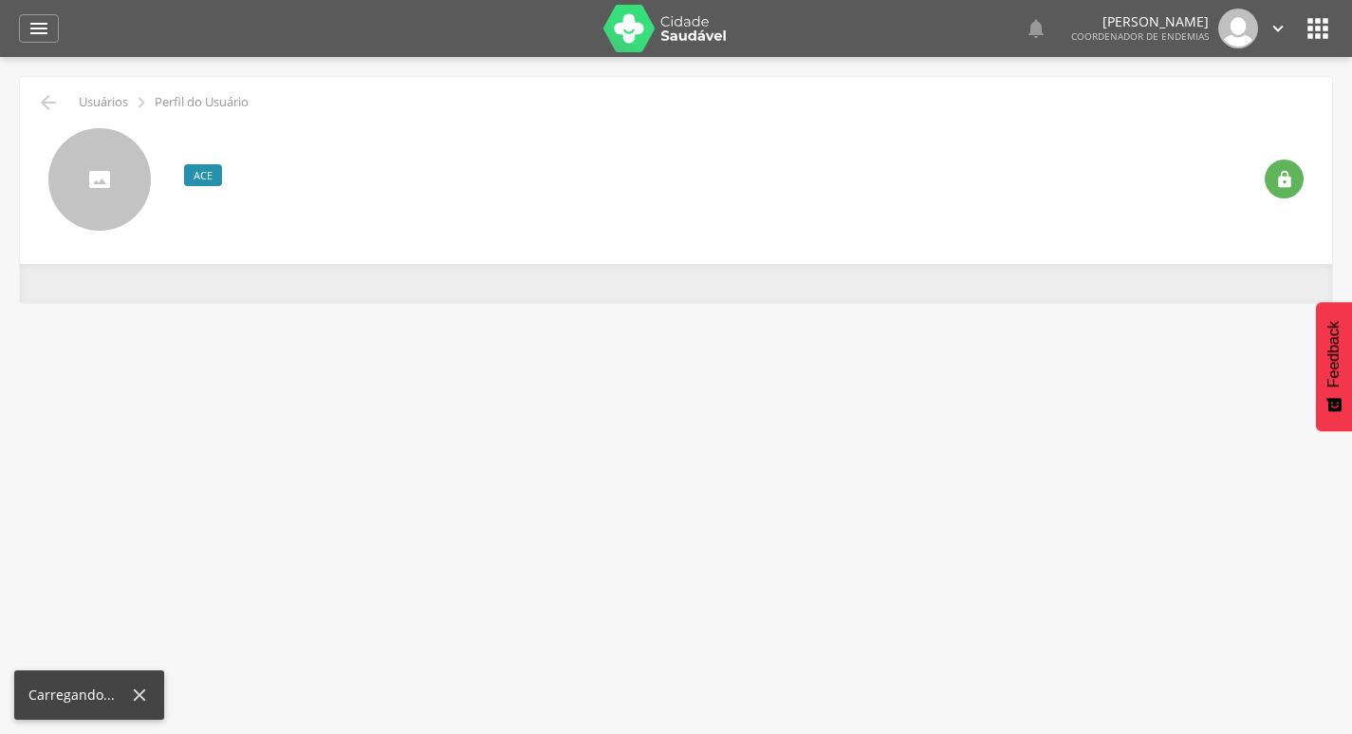
scroll to position [57, 0]
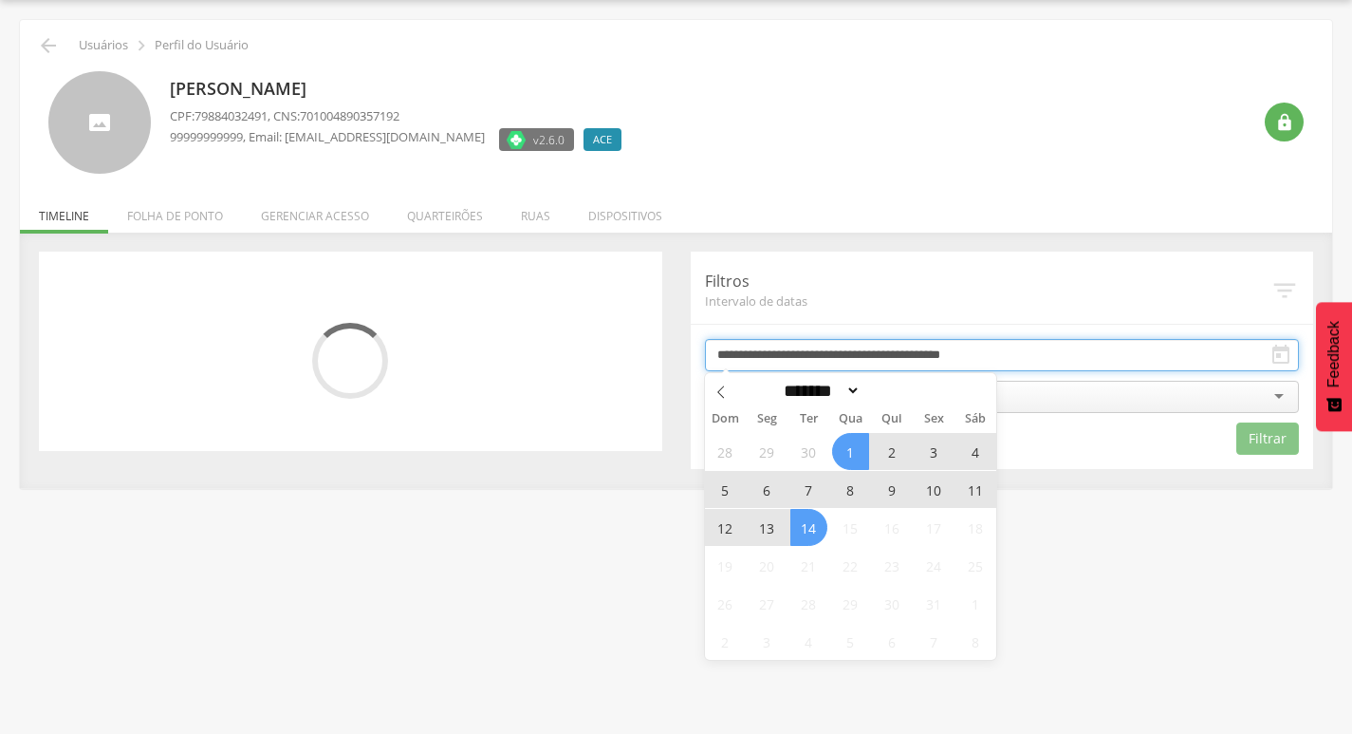
click at [942, 345] on input "**********" at bounding box center [1002, 355] width 595 height 32
click at [762, 530] on span "13" at bounding box center [767, 527] width 37 height 37
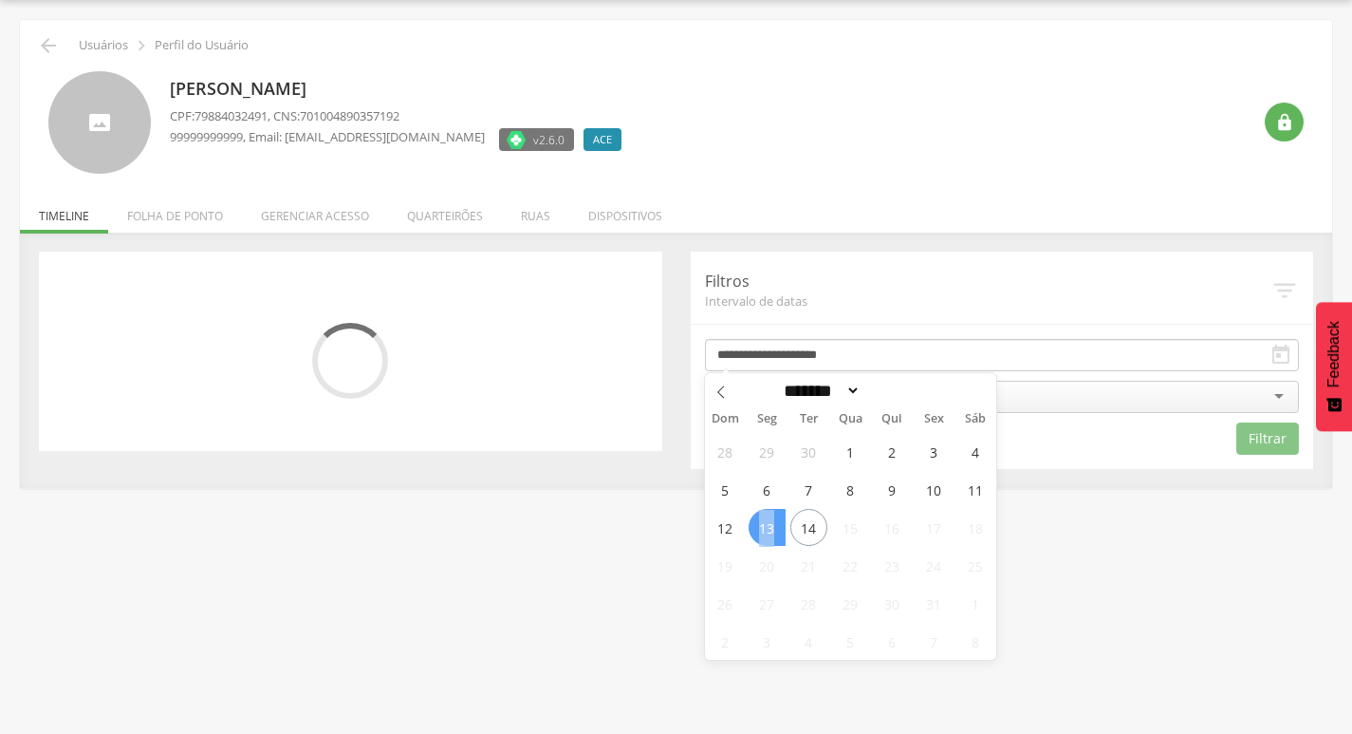
click at [763, 529] on span "13" at bounding box center [767, 527] width 37 height 37
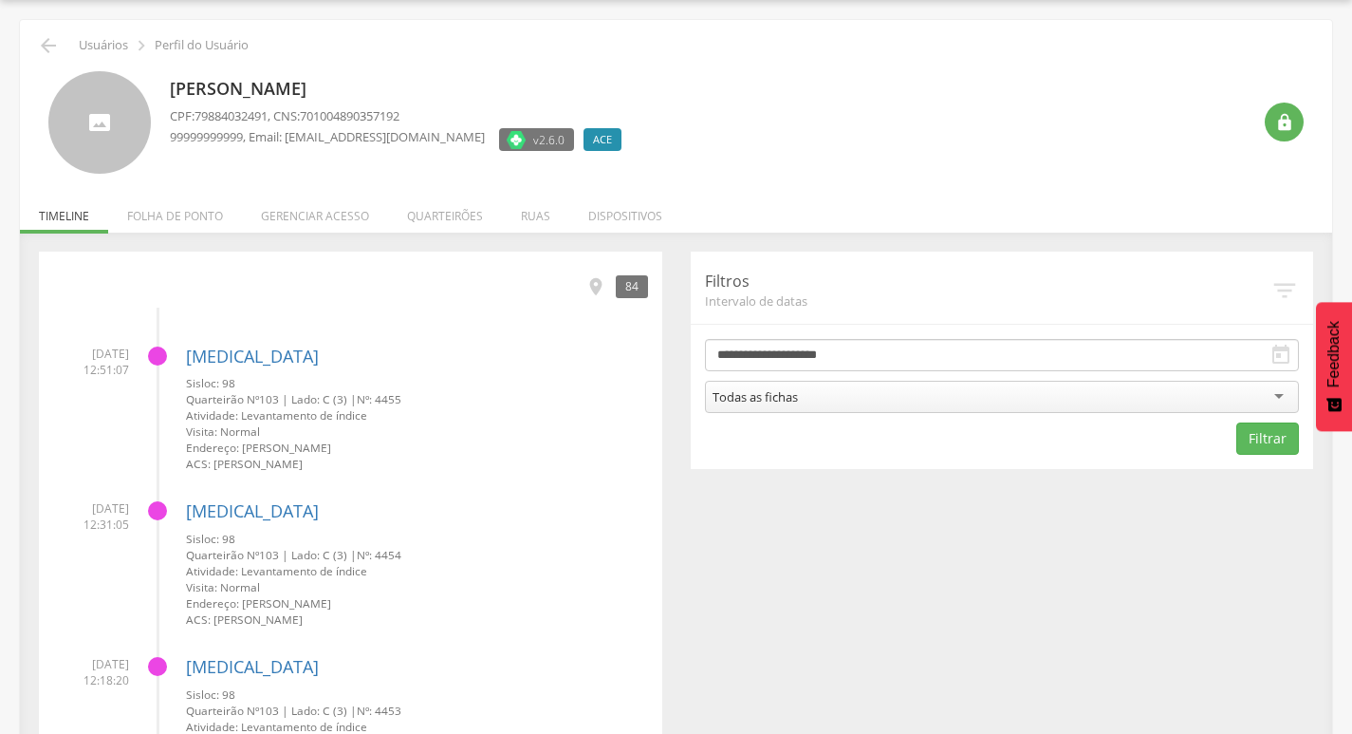
click at [884, 382] on div "Todas as fichas" at bounding box center [1002, 397] width 595 height 32
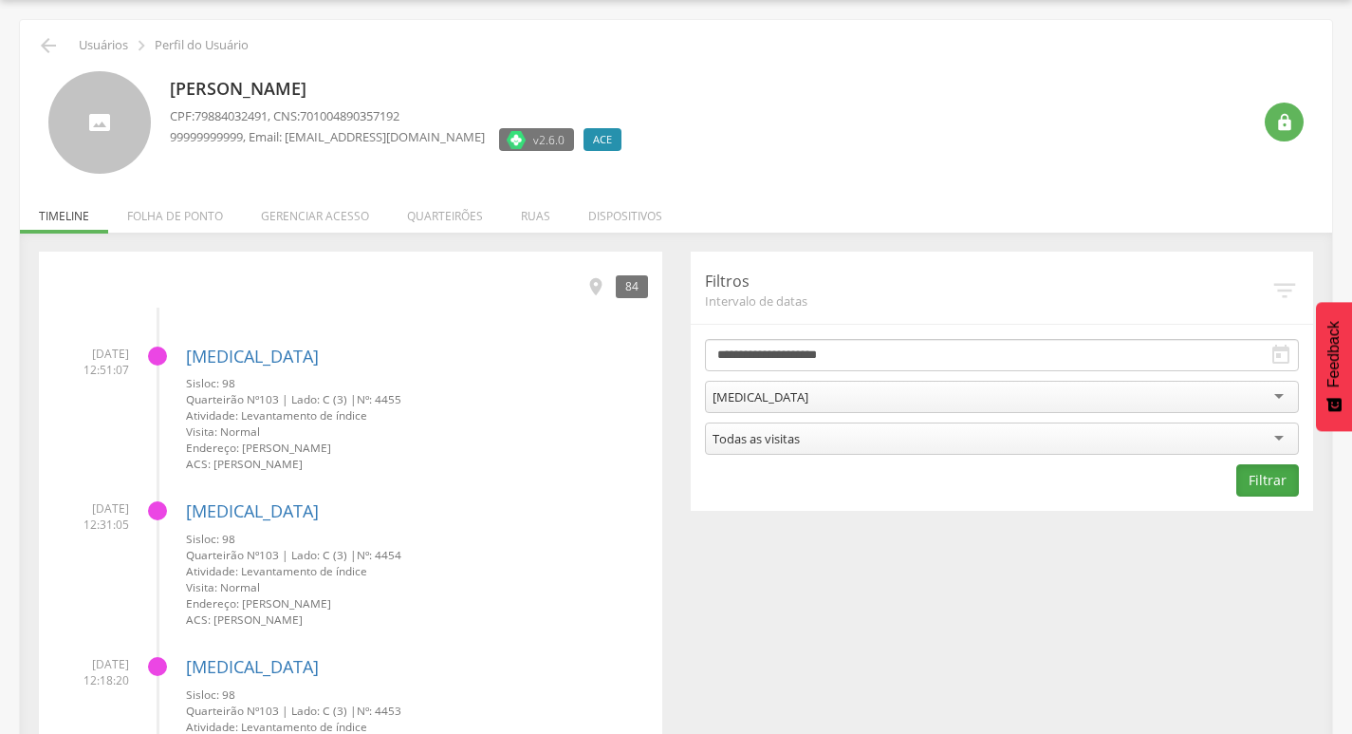
click at [1275, 481] on button "Filtrar" at bounding box center [1268, 480] width 63 height 32
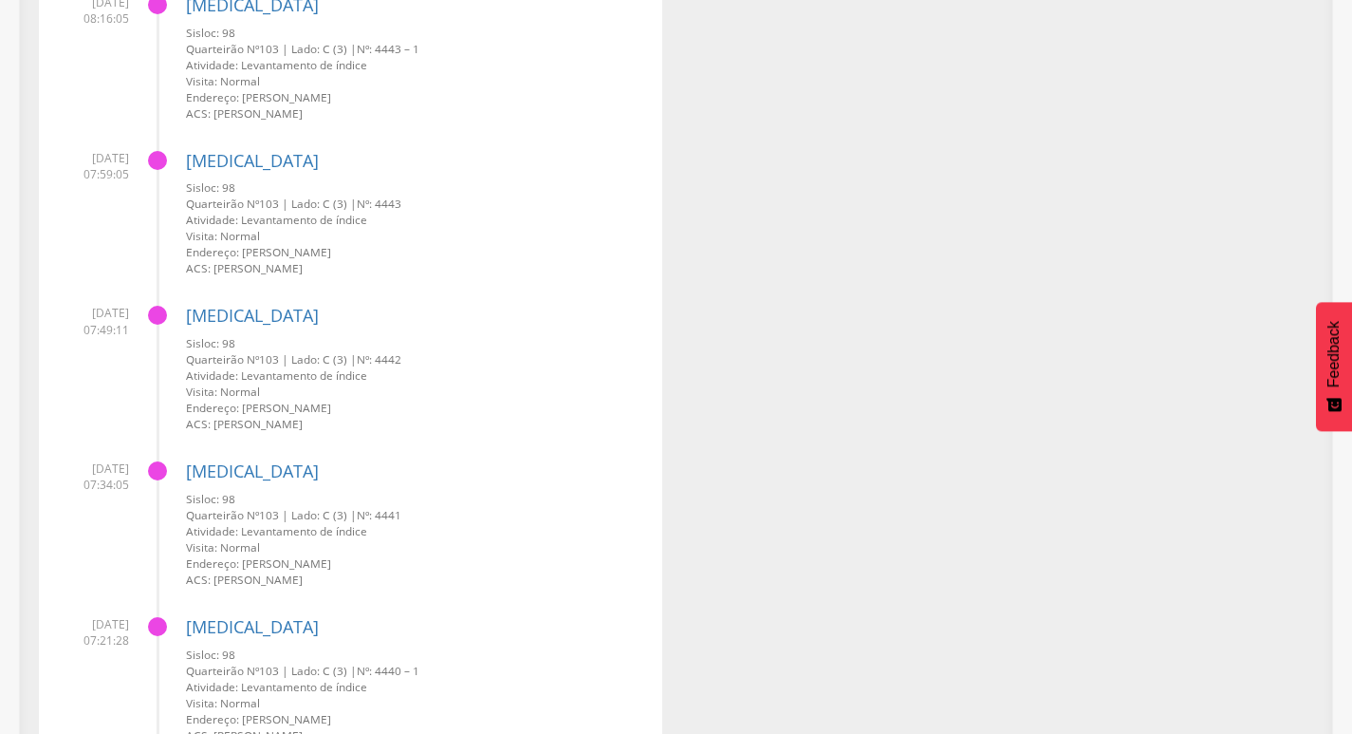
scroll to position [4069, 0]
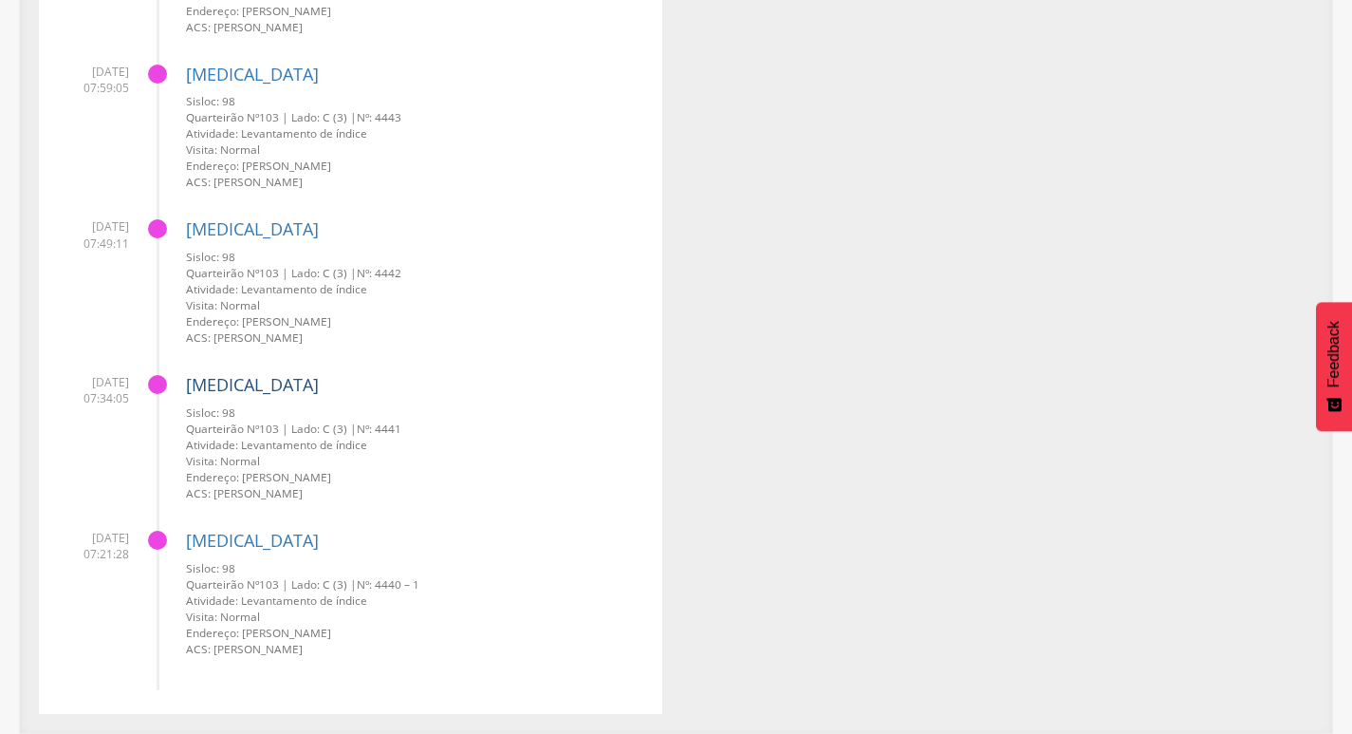
click at [220, 389] on link "[MEDICAL_DATA]" at bounding box center [252, 384] width 133 height 23
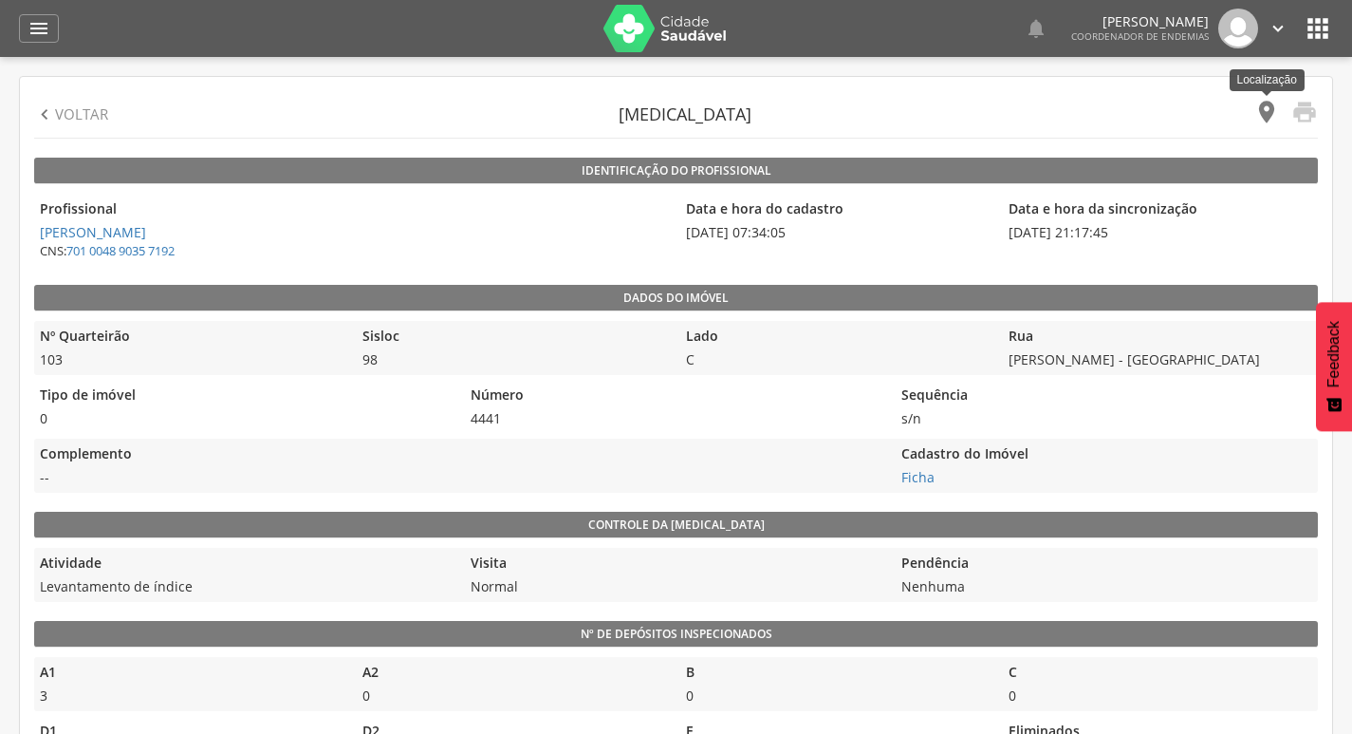
click at [1256, 114] on icon "" at bounding box center [1267, 112] width 27 height 27
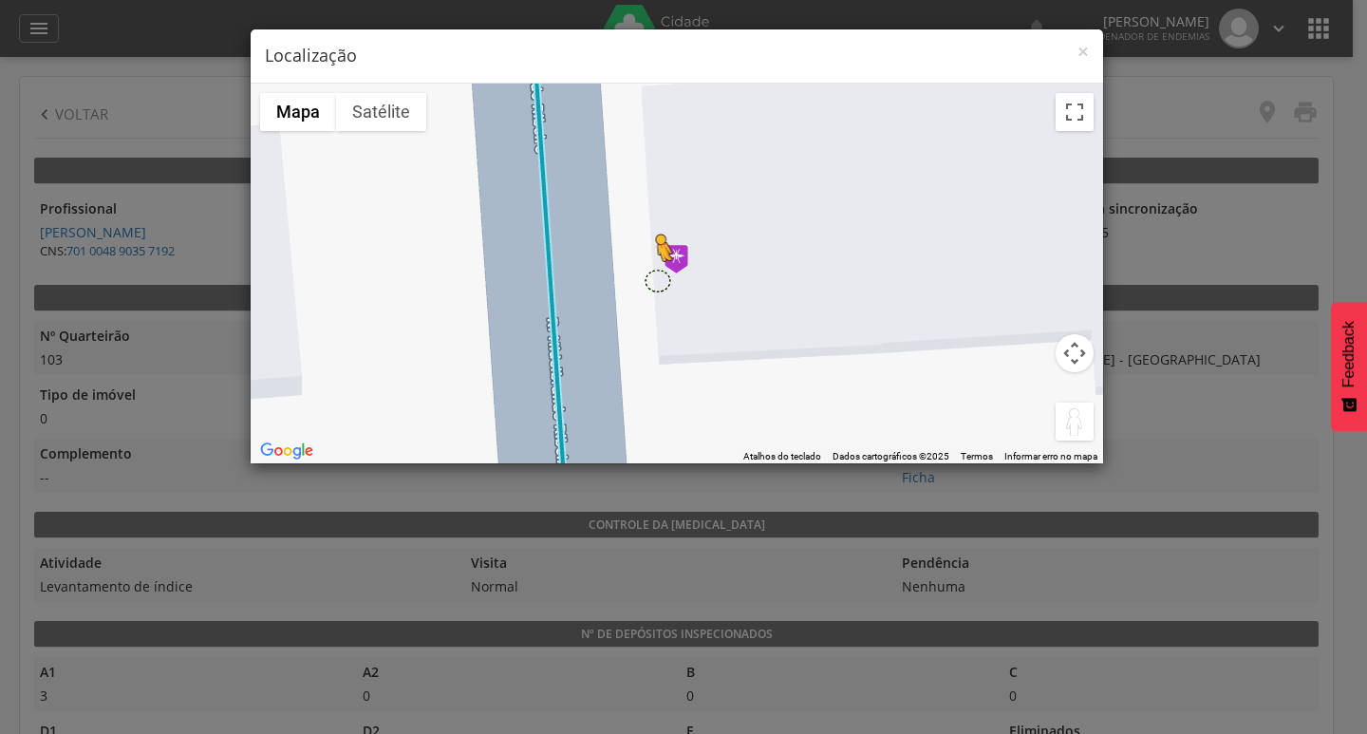
drag, startPoint x: 1075, startPoint y: 426, endPoint x: 656, endPoint y: 278, distance: 444.8
click at [656, 278] on div "Pressione as teclas Alt + Enter para ativar o recurso de arrastar com o teclado…" at bounding box center [677, 274] width 852 height 380
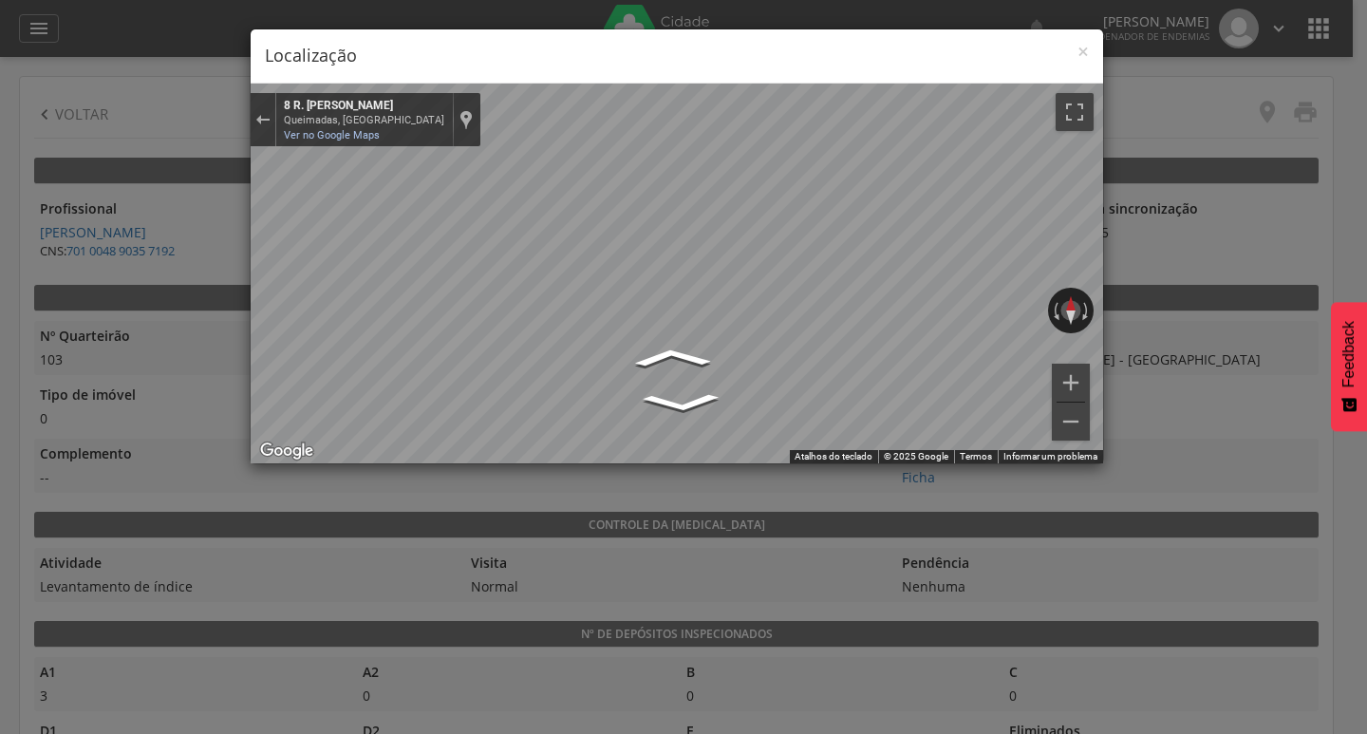
click at [1089, 50] on div "× Localização" at bounding box center [677, 56] width 852 height 54
click at [1077, 50] on span "×" at bounding box center [1082, 51] width 11 height 27
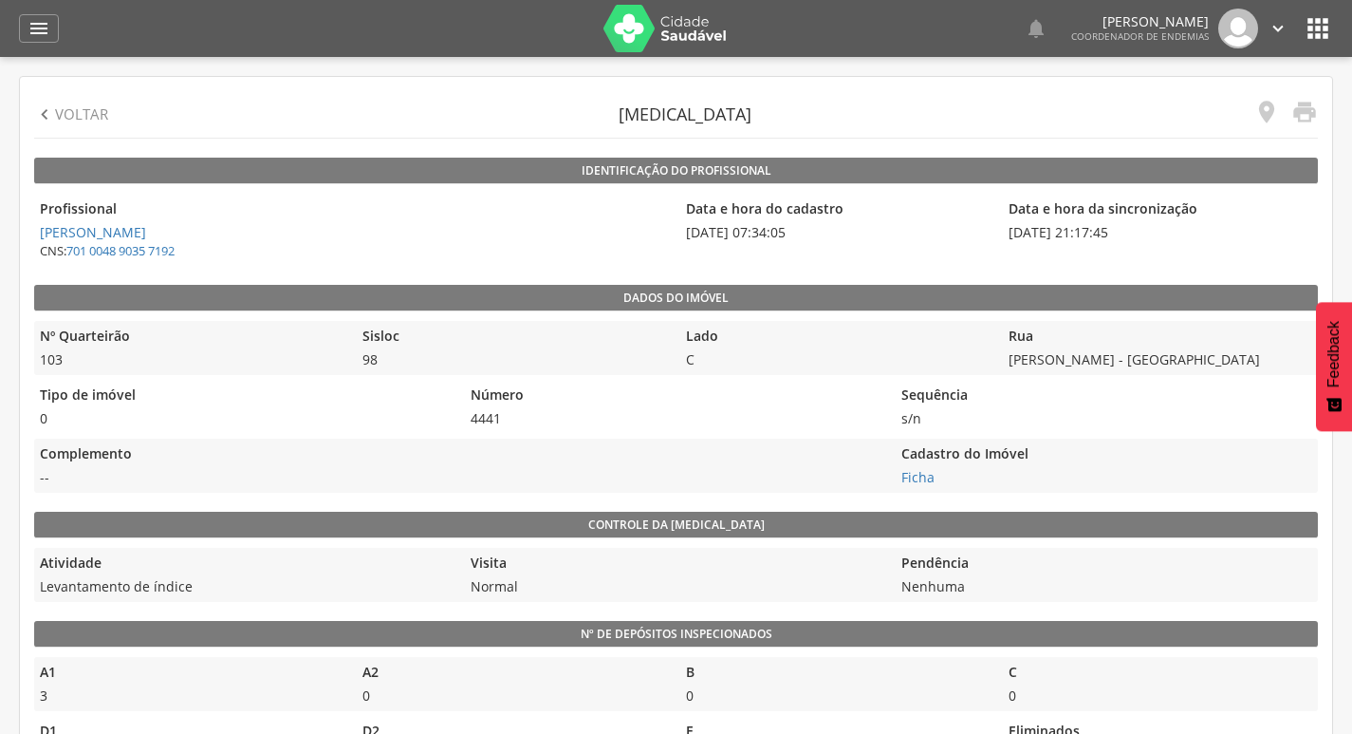
drag, startPoint x: 796, startPoint y: 237, endPoint x: 761, endPoint y: 236, distance: 35.1
click at [761, 236] on span "[DATE] 07:34:05" at bounding box center [836, 232] width 313 height 19
click at [777, 252] on div "Data e hora do cadastro [DATE] 07:34:05" at bounding box center [836, 230] width 313 height 72
drag, startPoint x: 476, startPoint y: 419, endPoint x: 510, endPoint y: 419, distance: 33.2
click at [510, 419] on span "4441" at bounding box center [675, 418] width 421 height 19
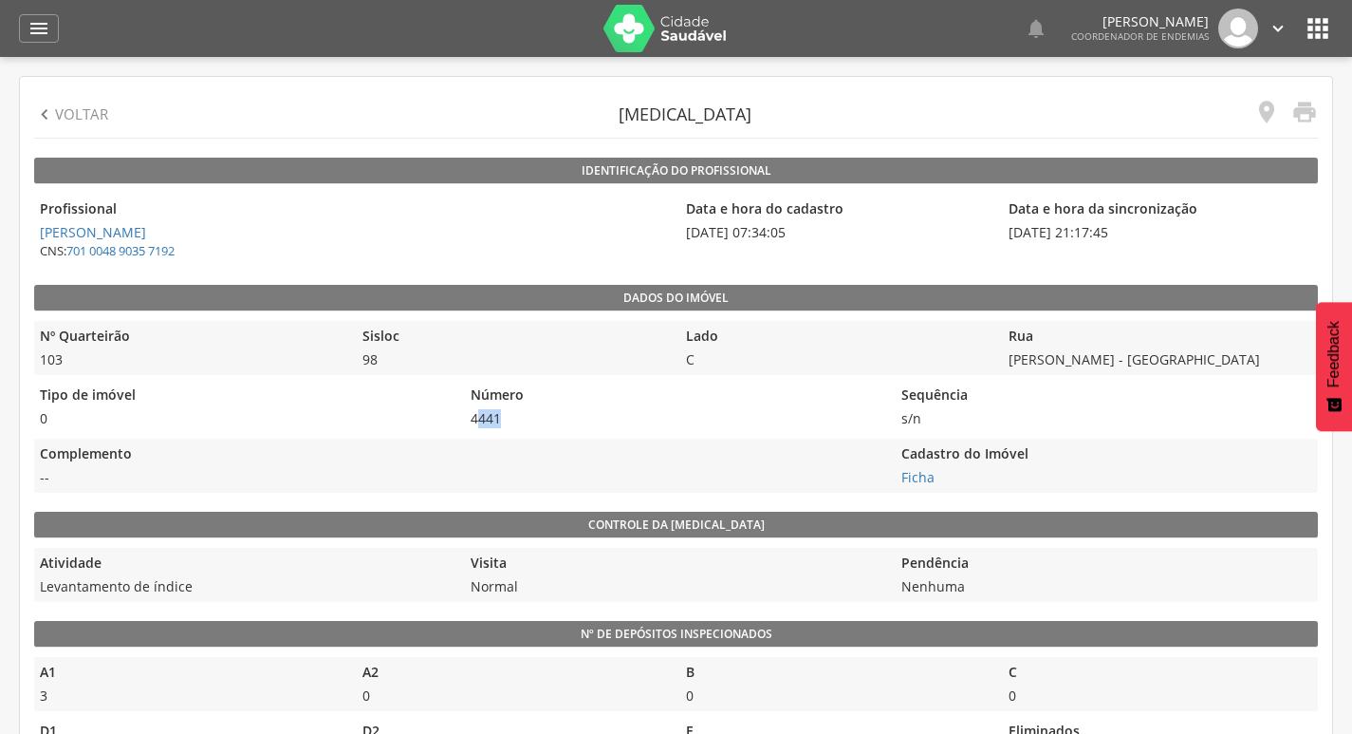
click at [517, 418] on span "4441" at bounding box center [675, 418] width 421 height 19
click at [68, 104] on p "Voltar" at bounding box center [81, 114] width 53 height 20
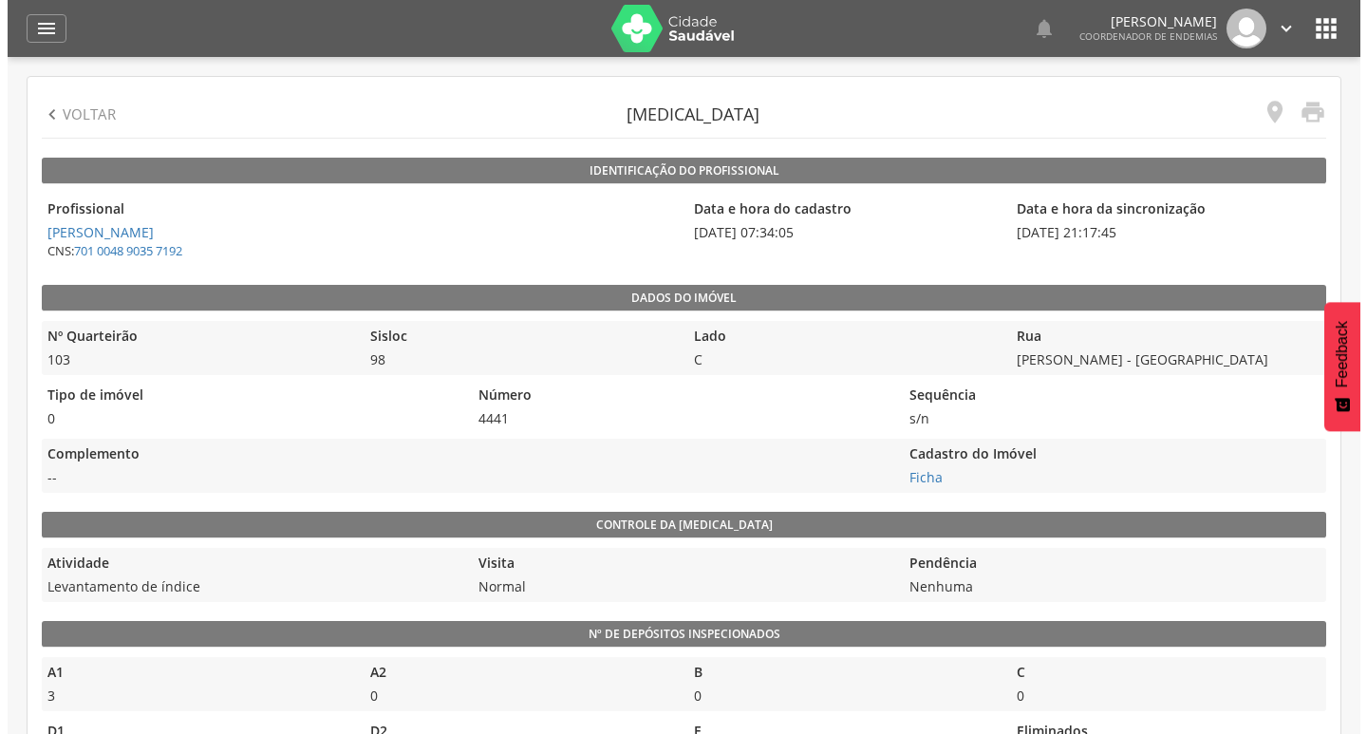
scroll to position [57, 0]
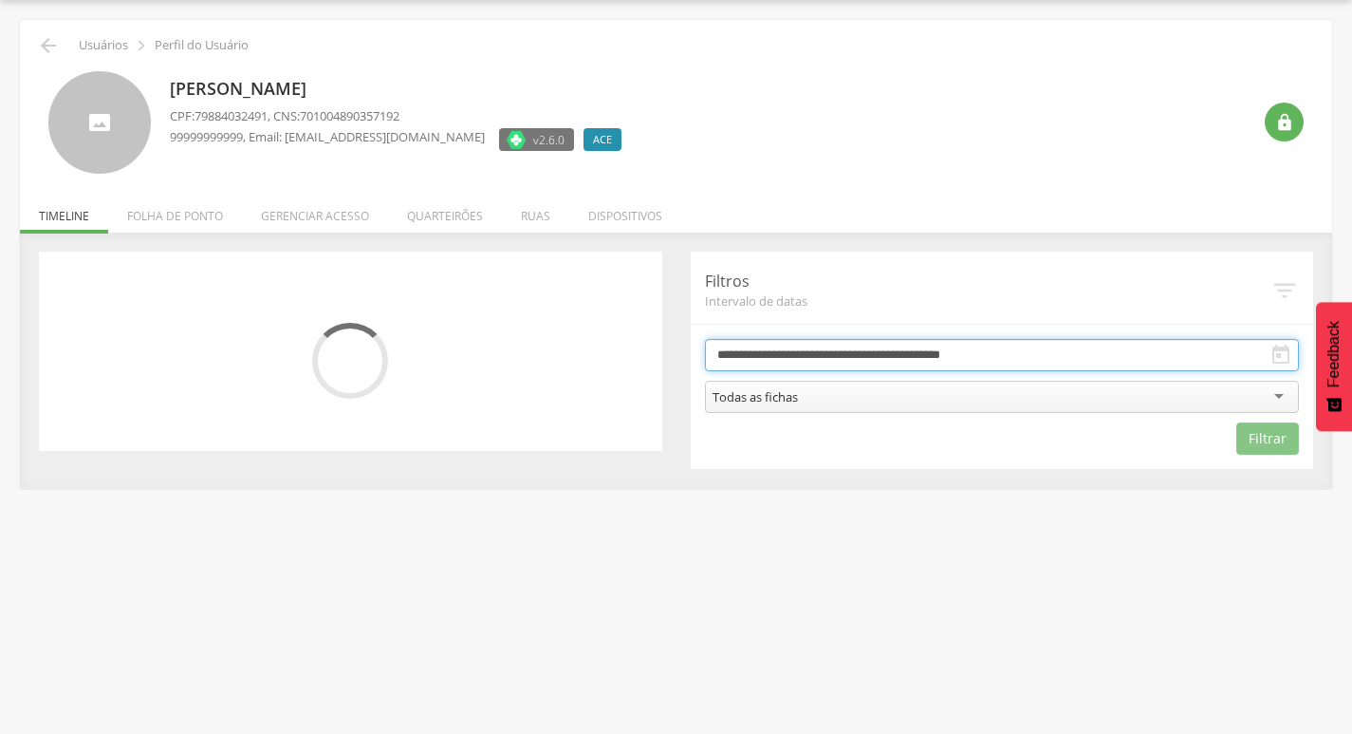
click at [986, 348] on input "**********" at bounding box center [1002, 355] width 595 height 32
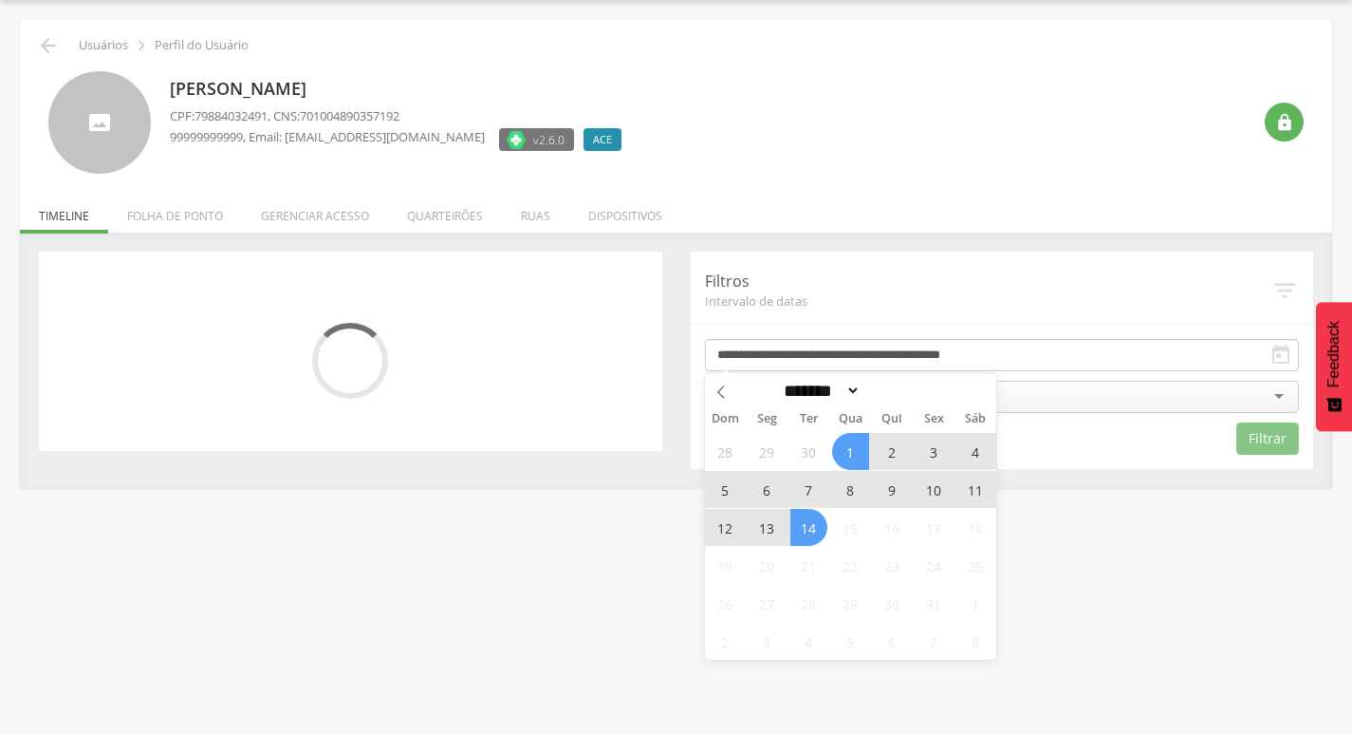
click at [770, 520] on span "13" at bounding box center [767, 527] width 37 height 37
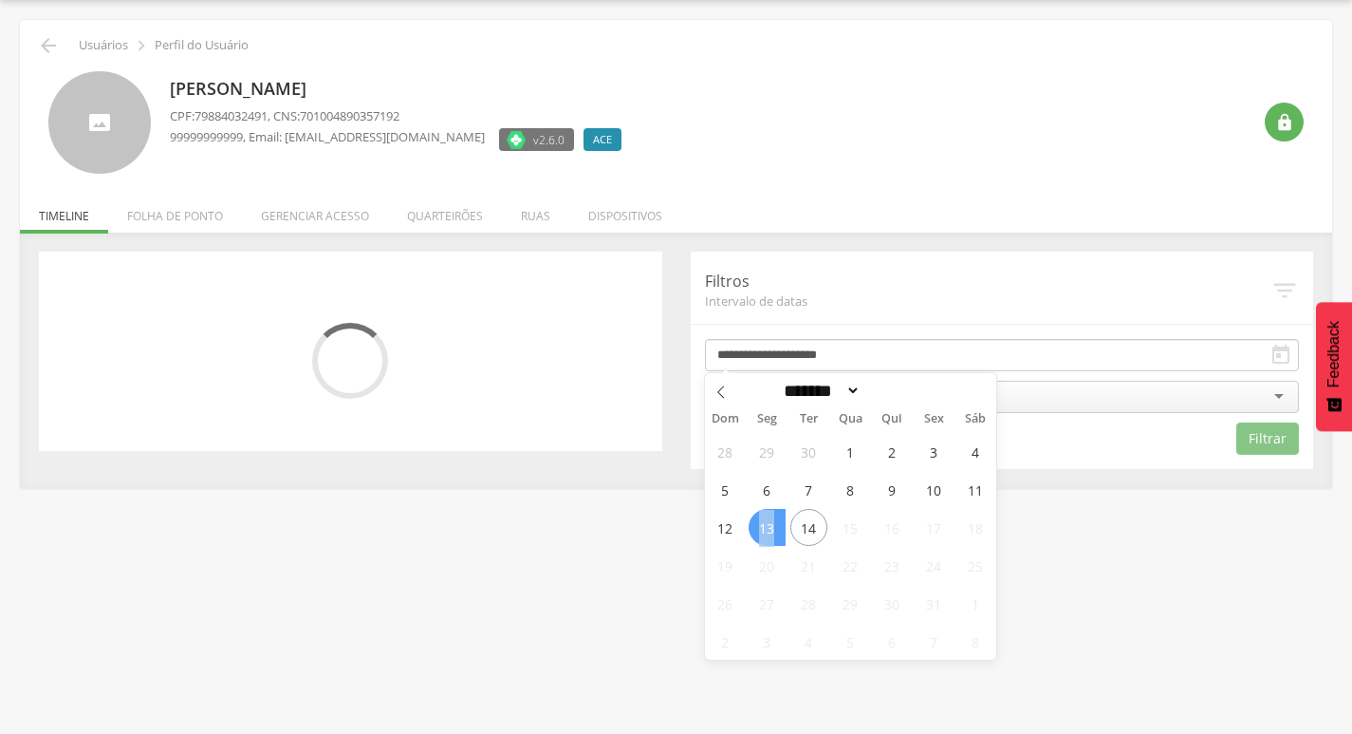
click at [770, 520] on span "13" at bounding box center [767, 527] width 37 height 37
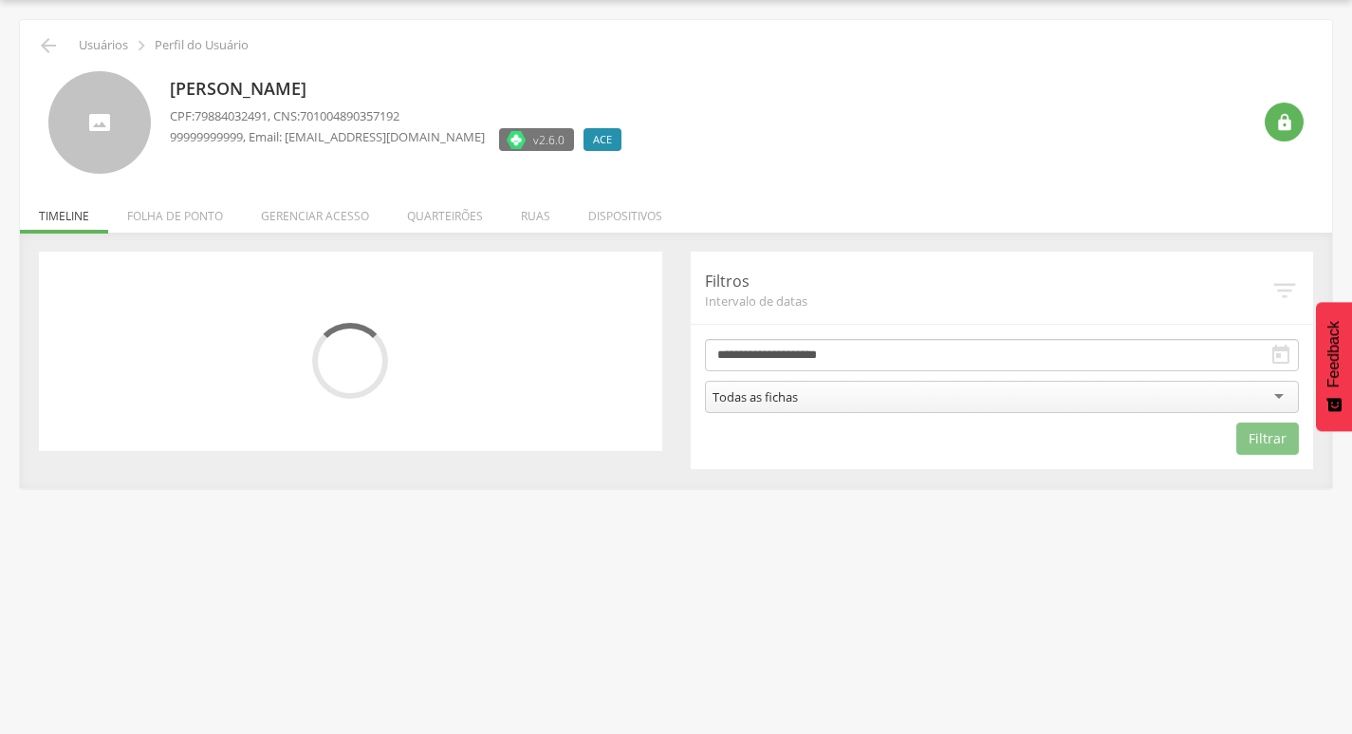
click at [900, 393] on div "Todas as fichas" at bounding box center [1002, 397] width 595 height 32
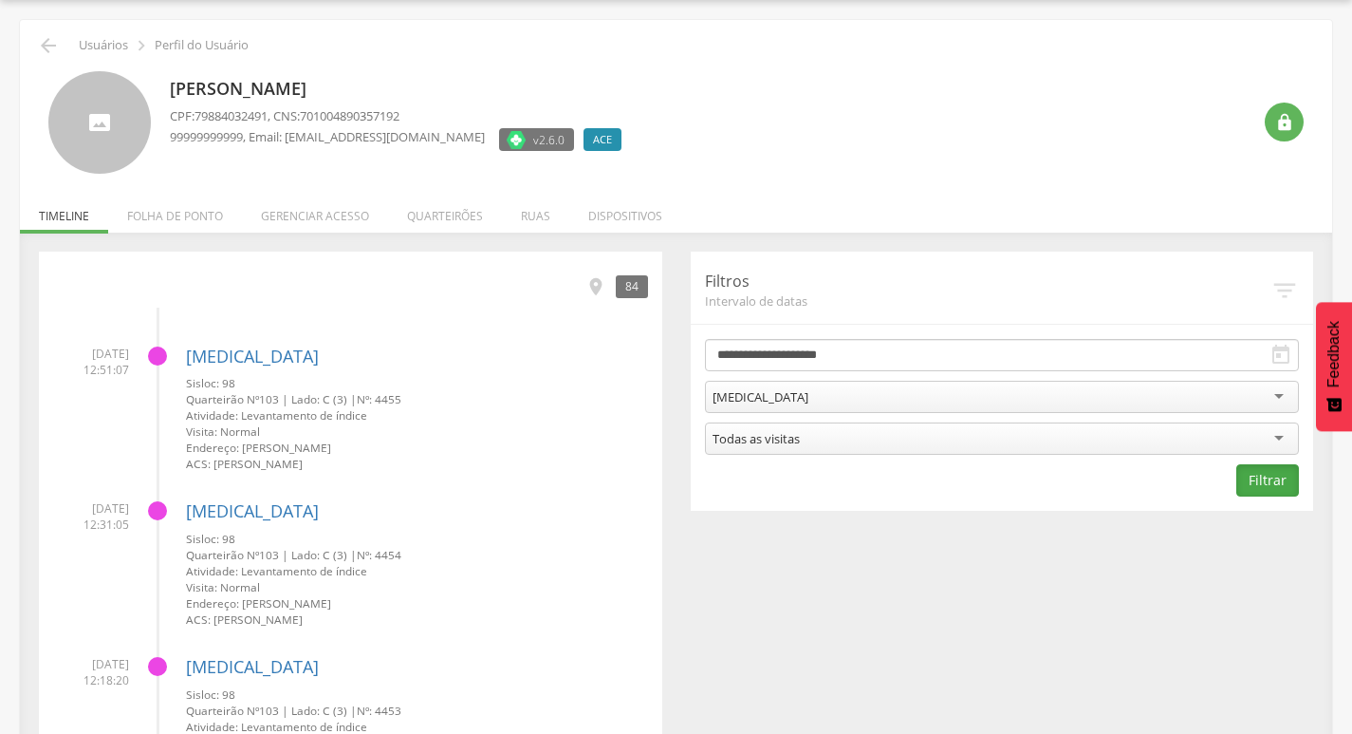
click at [1282, 477] on button "Filtrar" at bounding box center [1268, 480] width 63 height 32
click at [596, 289] on icon "" at bounding box center [596, 286] width 21 height 21
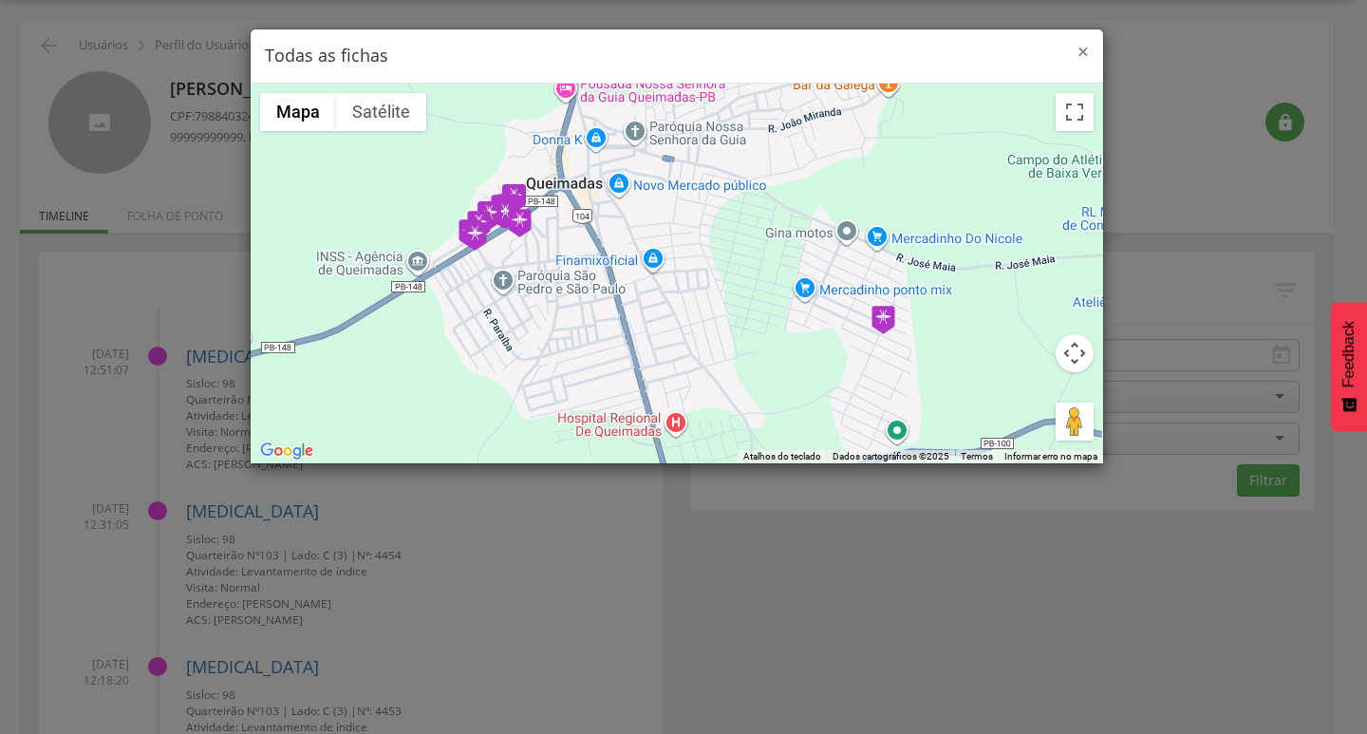
click at [1085, 63] on span "×" at bounding box center [1082, 51] width 11 height 27
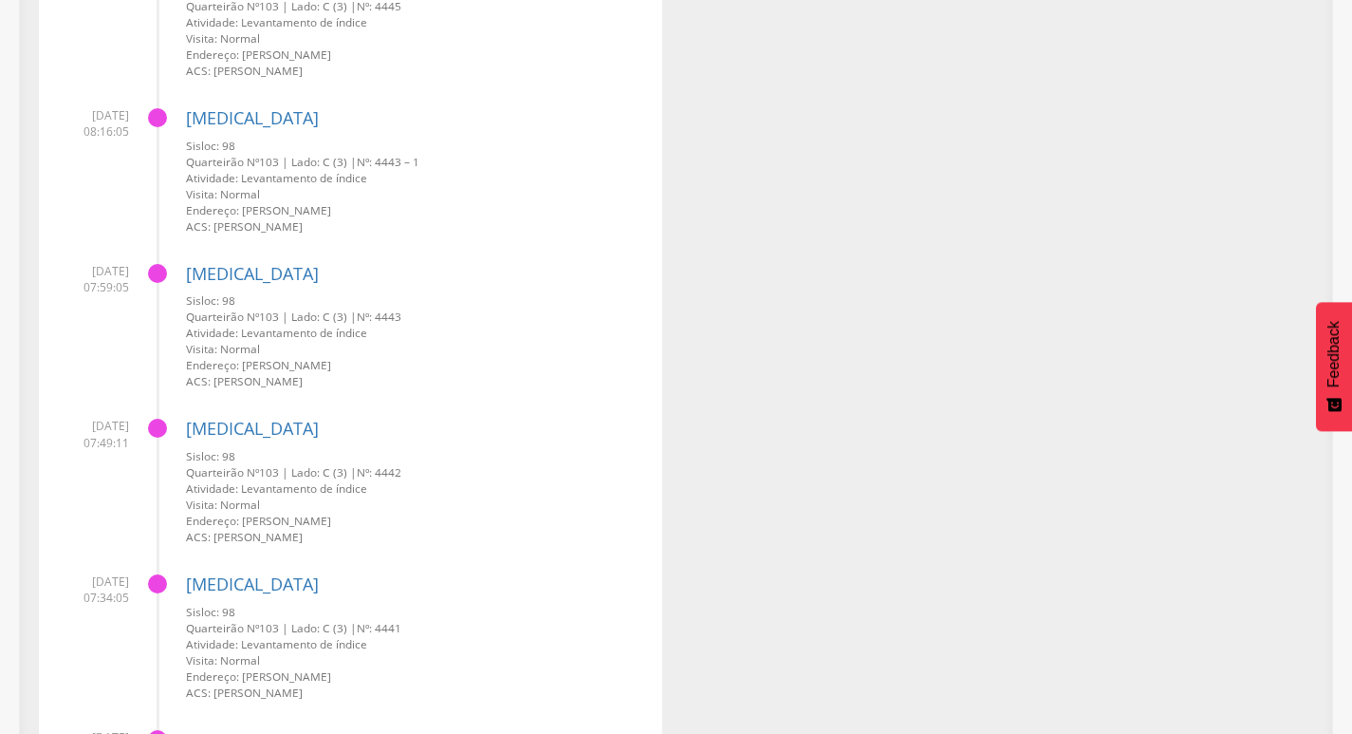
scroll to position [4069, 0]
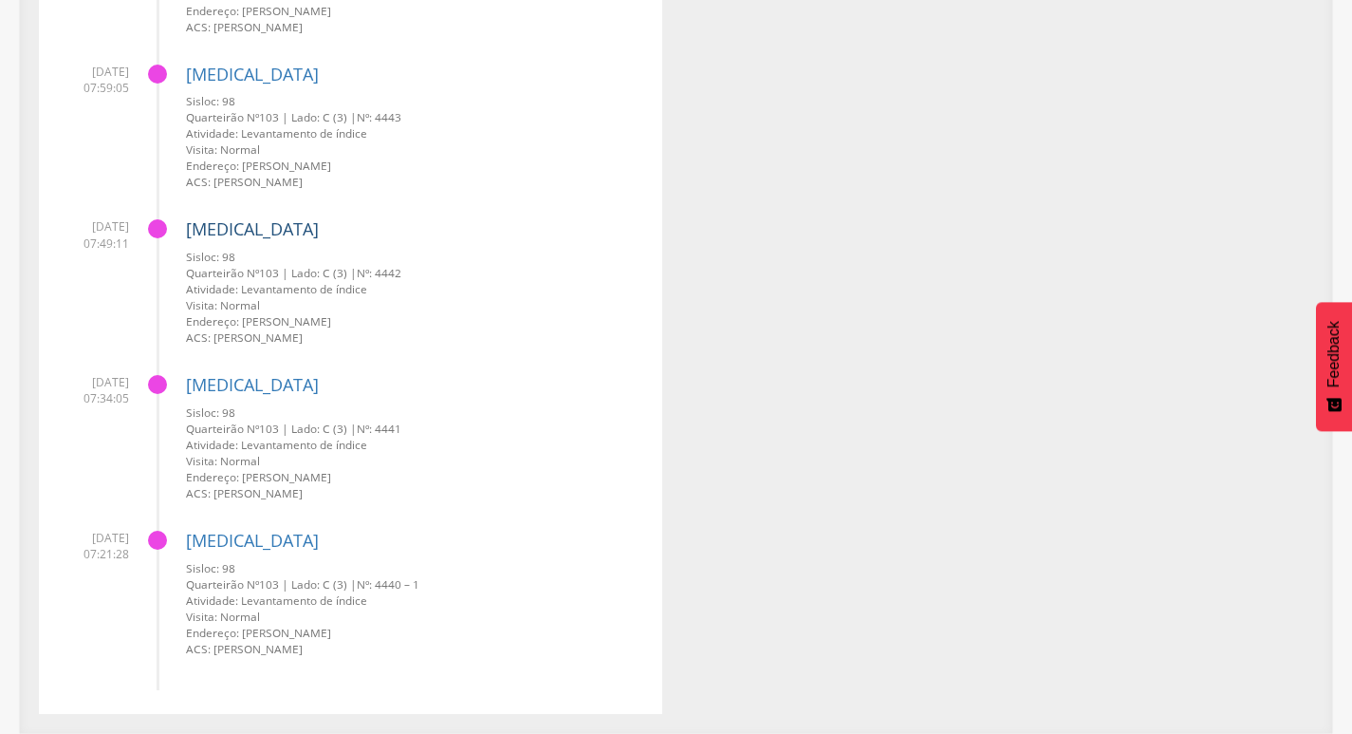
click at [221, 229] on link "[MEDICAL_DATA]" at bounding box center [252, 228] width 133 height 23
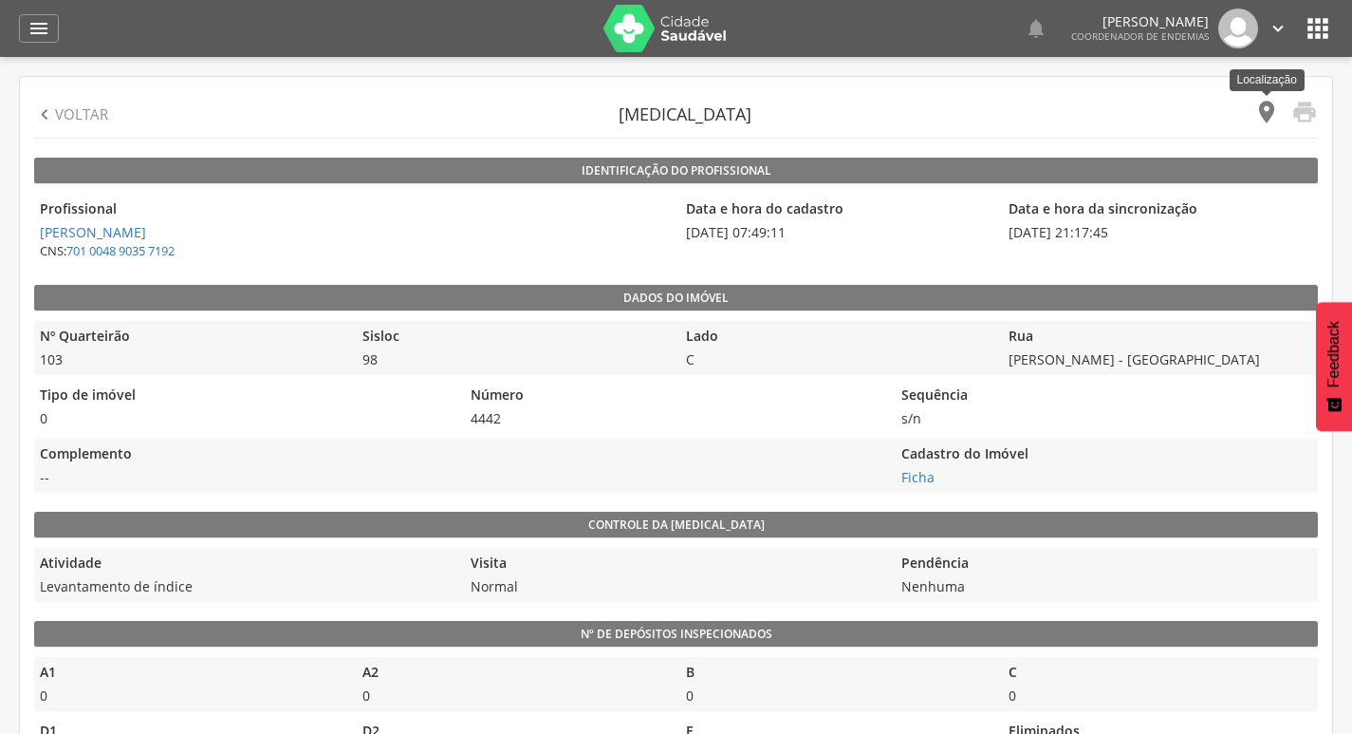
click at [1263, 120] on icon "" at bounding box center [1267, 112] width 27 height 27
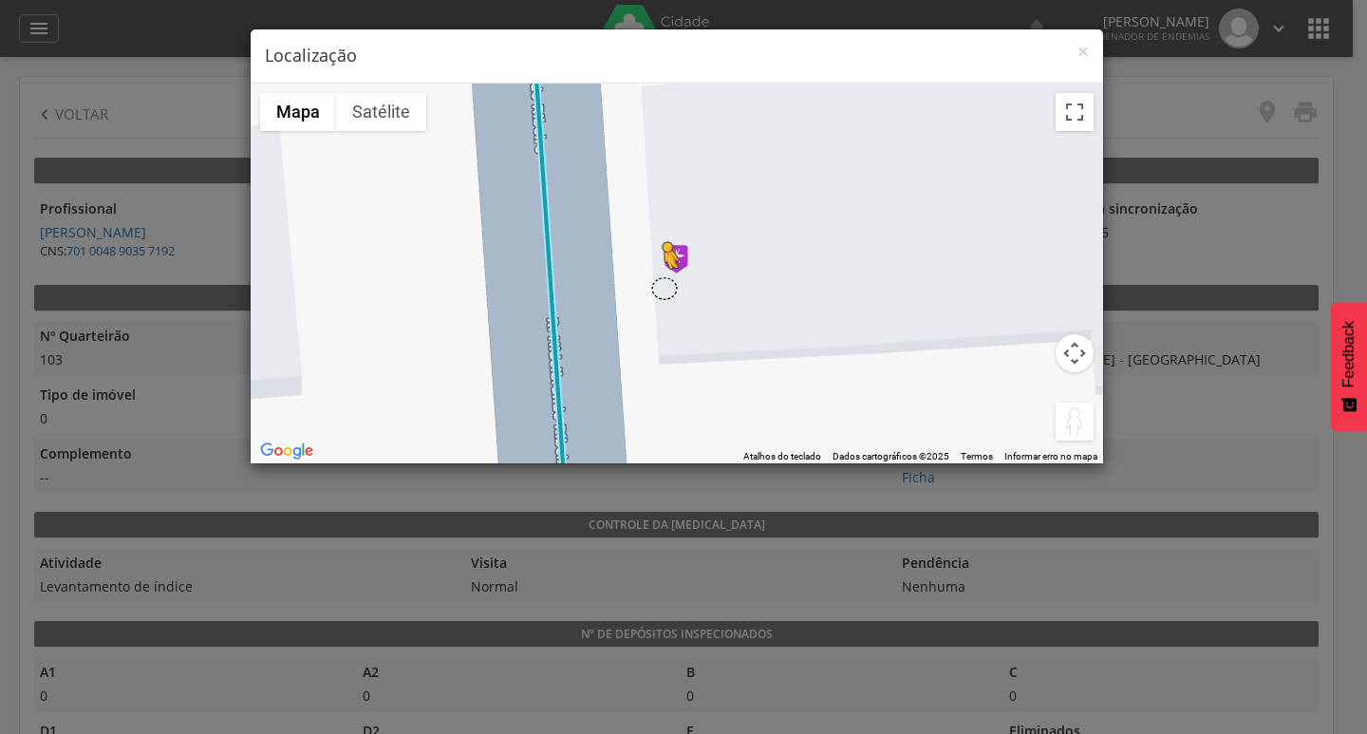
drag, startPoint x: 1068, startPoint y: 431, endPoint x: 662, endPoint y: 285, distance: 430.8
click at [662, 285] on div "Pressione as teclas Alt + Enter para ativar o recurso de arrastar com o teclado…" at bounding box center [677, 274] width 852 height 380
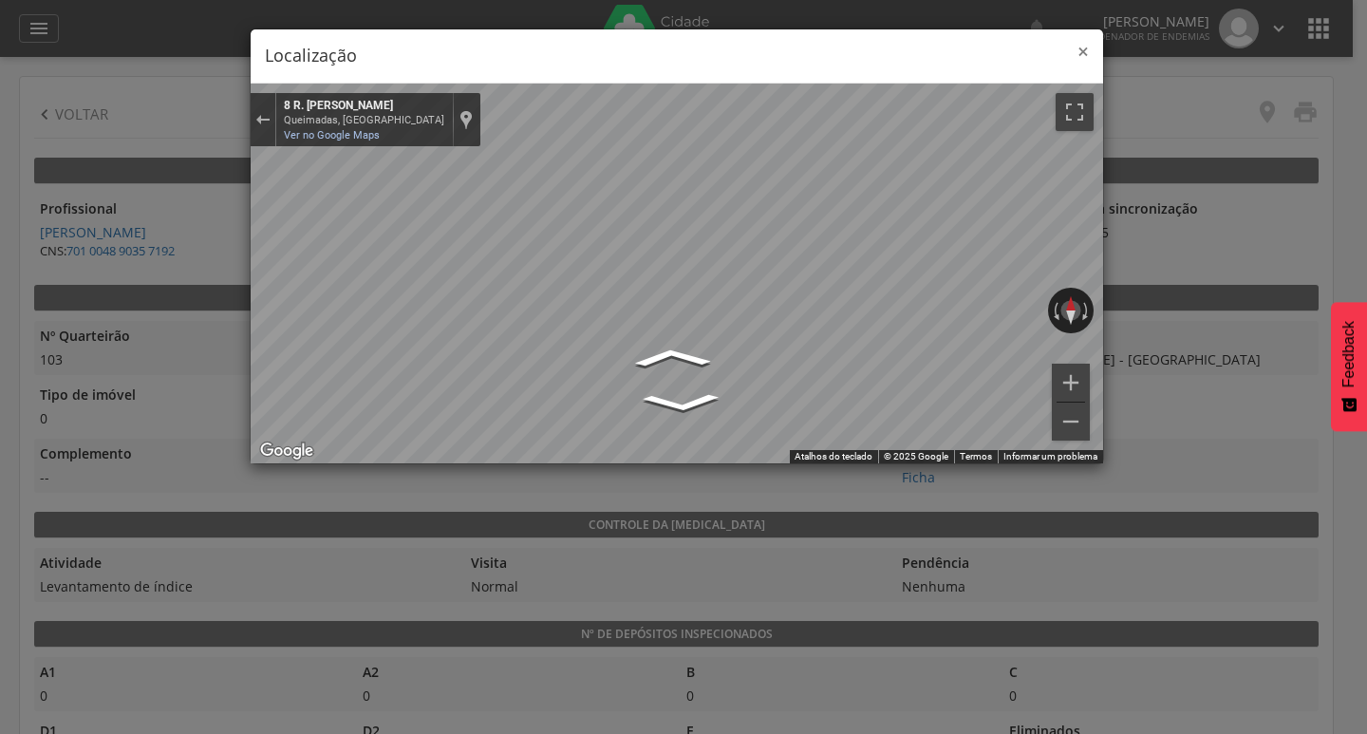
click at [1086, 47] on span "×" at bounding box center [1082, 51] width 11 height 27
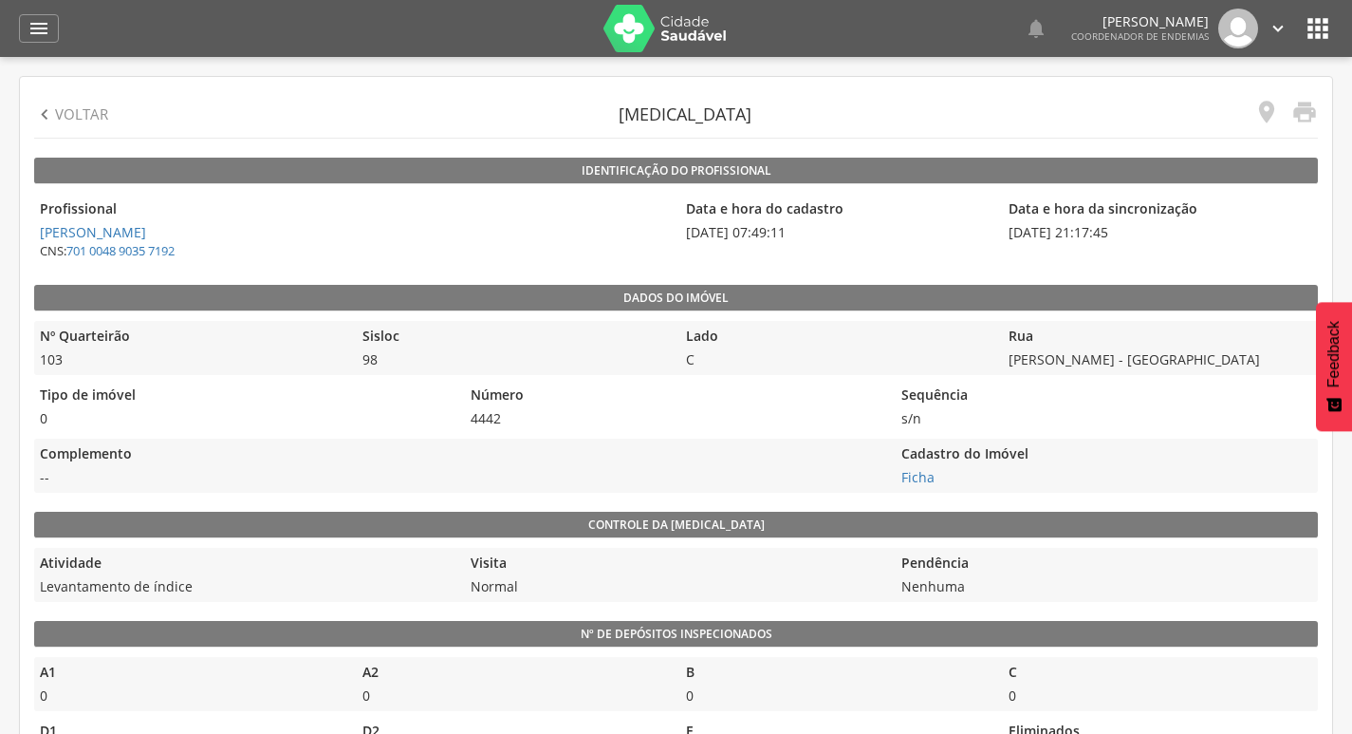
click at [490, 422] on span "4442" at bounding box center [675, 418] width 421 height 19
click at [35, 116] on icon "" at bounding box center [44, 114] width 21 height 21
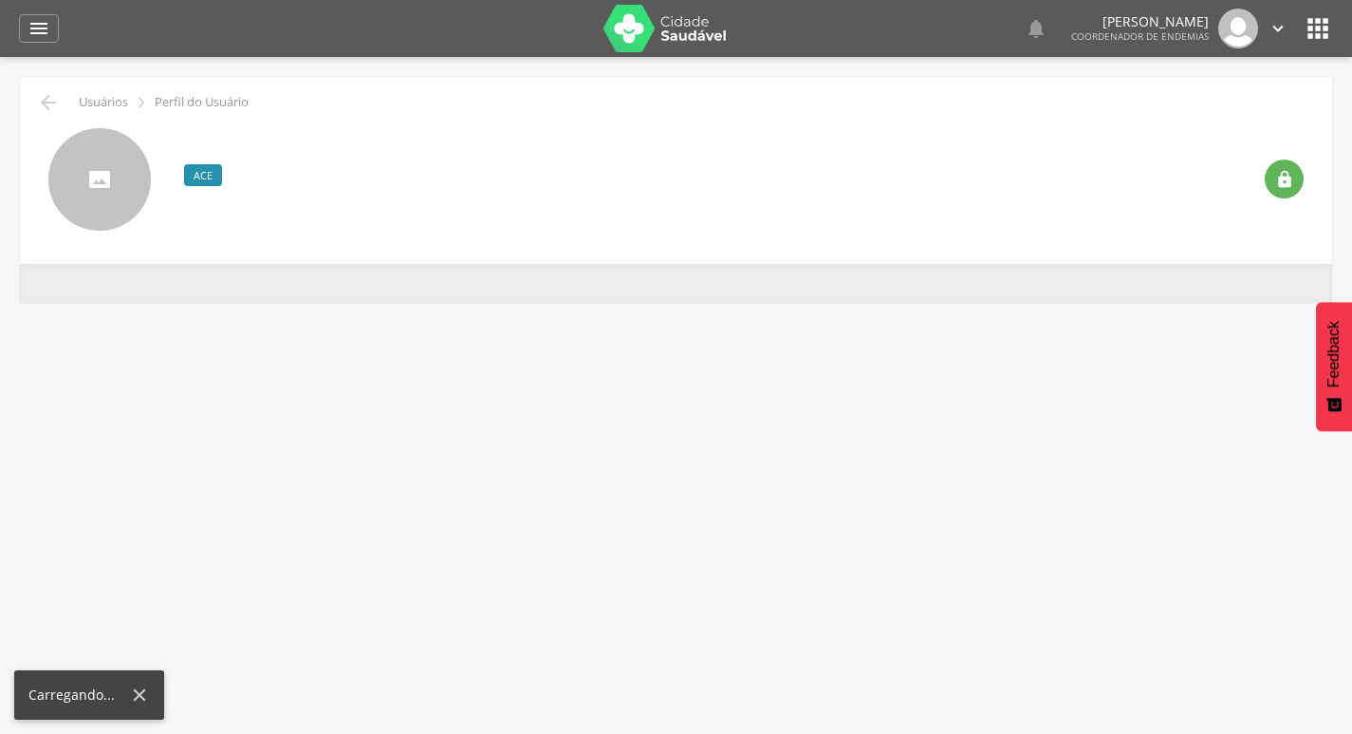
scroll to position [57, 0]
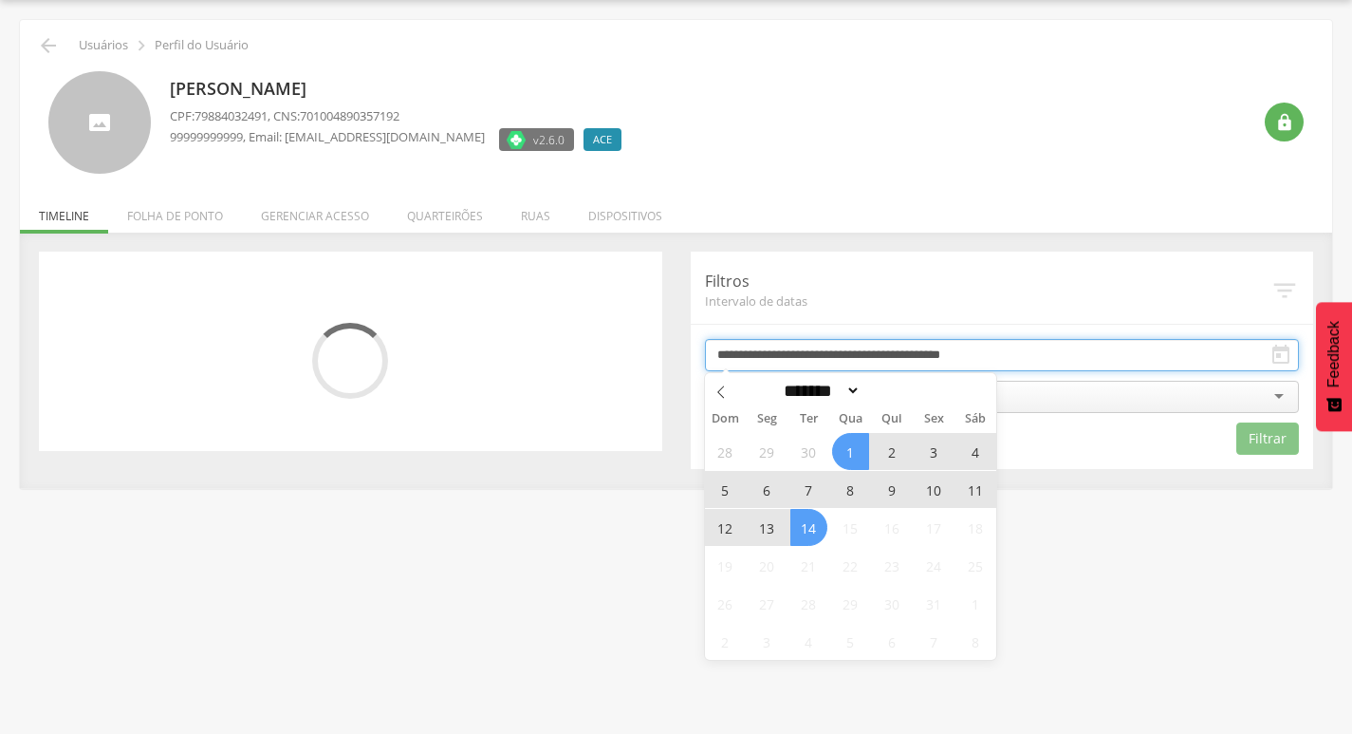
click at [809, 347] on input "**********" at bounding box center [1002, 355] width 595 height 32
click at [785, 516] on span "13" at bounding box center [767, 527] width 37 height 37
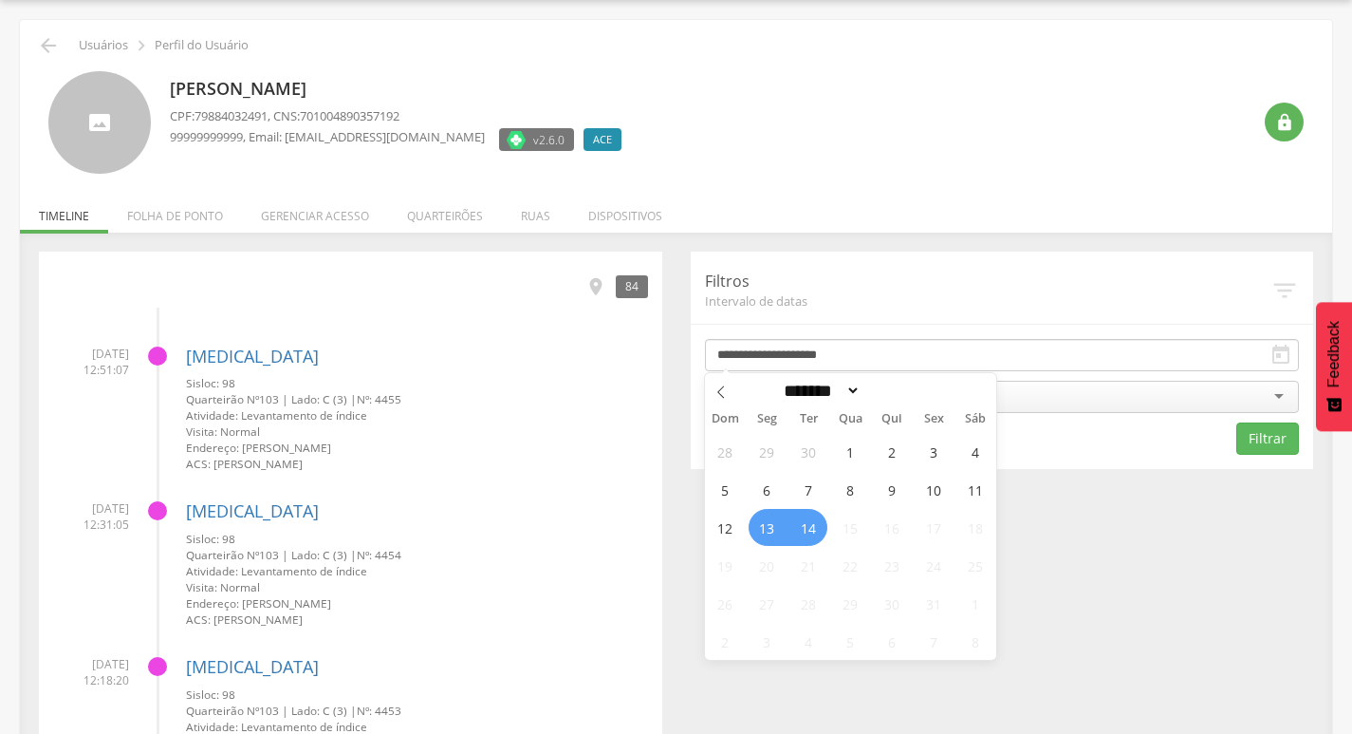
click at [787, 523] on div "28 29 30 1 2 3 4 5 6 7 8 9 10 11 12 13 14 15 16 17 18 19 20 21 22 23 24 25 26 2…" at bounding box center [851, 546] width 292 height 228
click at [756, 528] on span "13" at bounding box center [767, 527] width 37 height 37
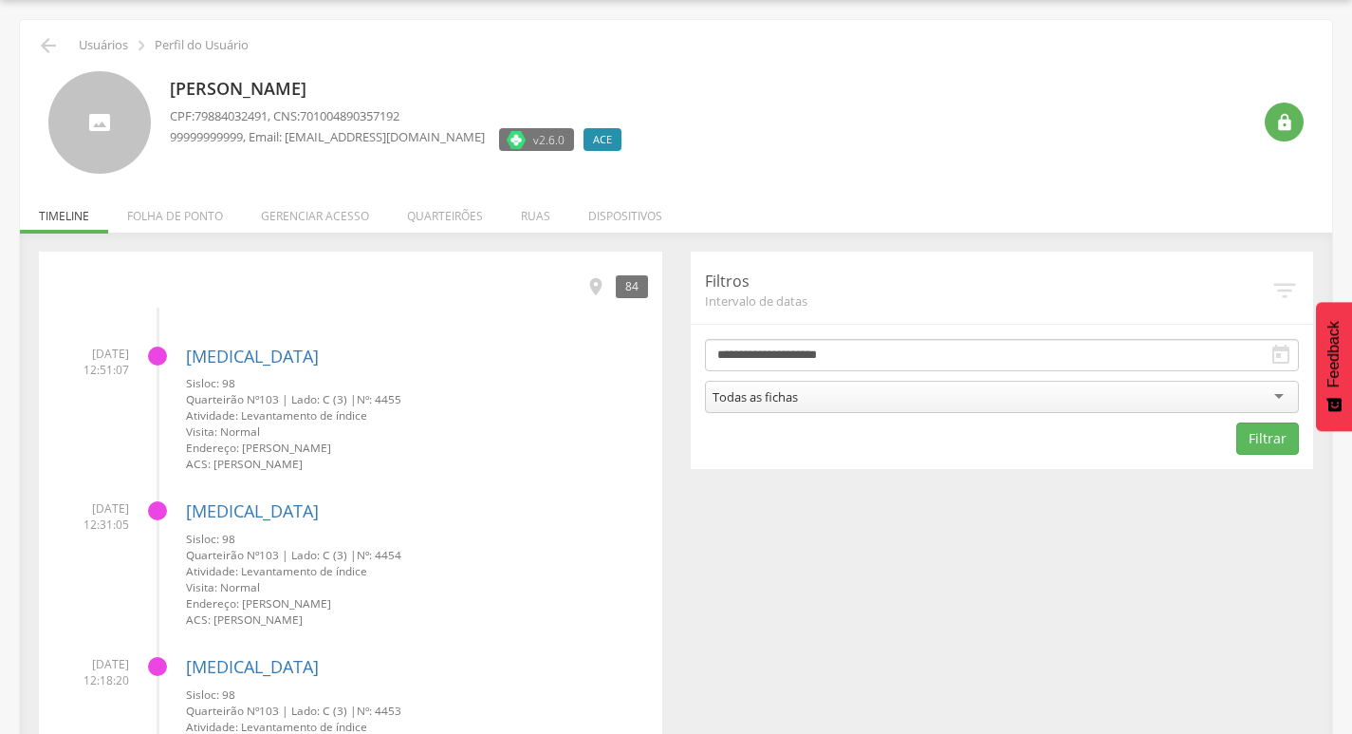
click at [833, 411] on div "Todas as fichas" at bounding box center [1002, 397] width 595 height 32
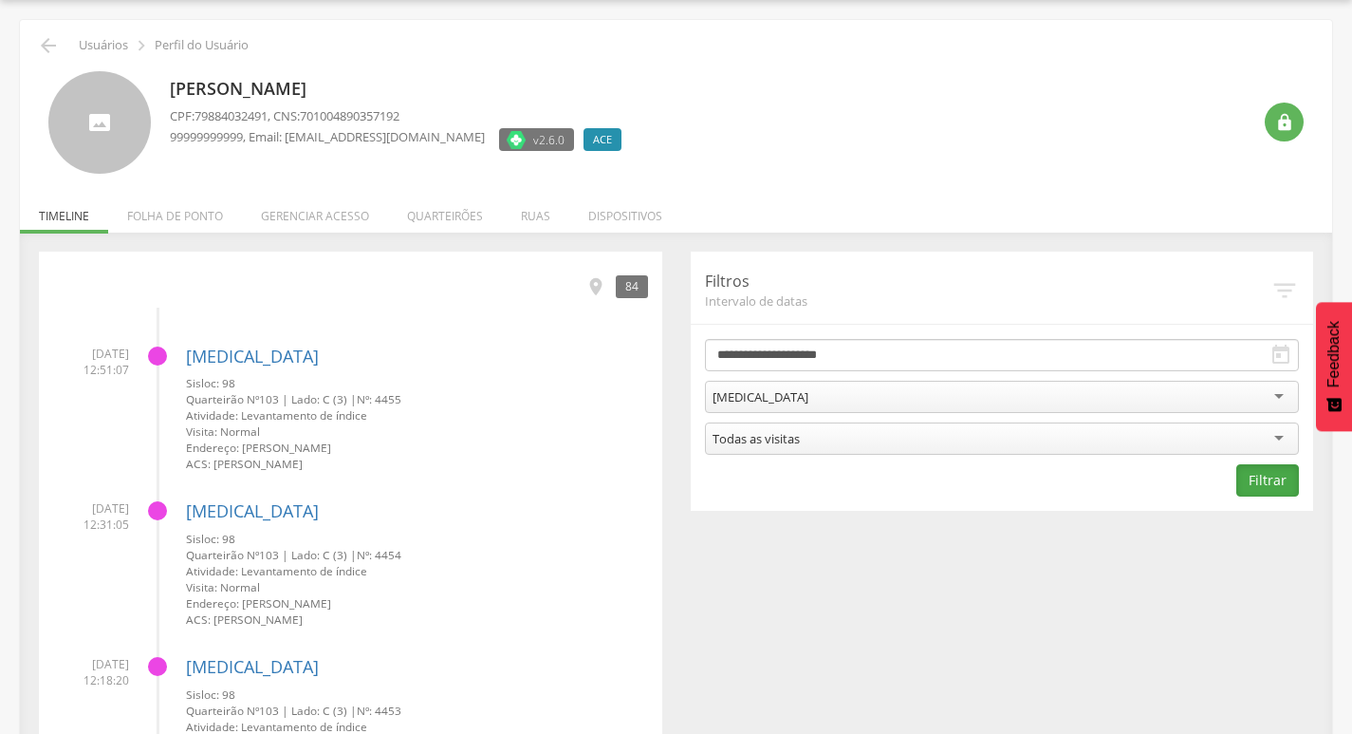
click at [1241, 472] on button "Filtrar" at bounding box center [1268, 480] width 63 height 32
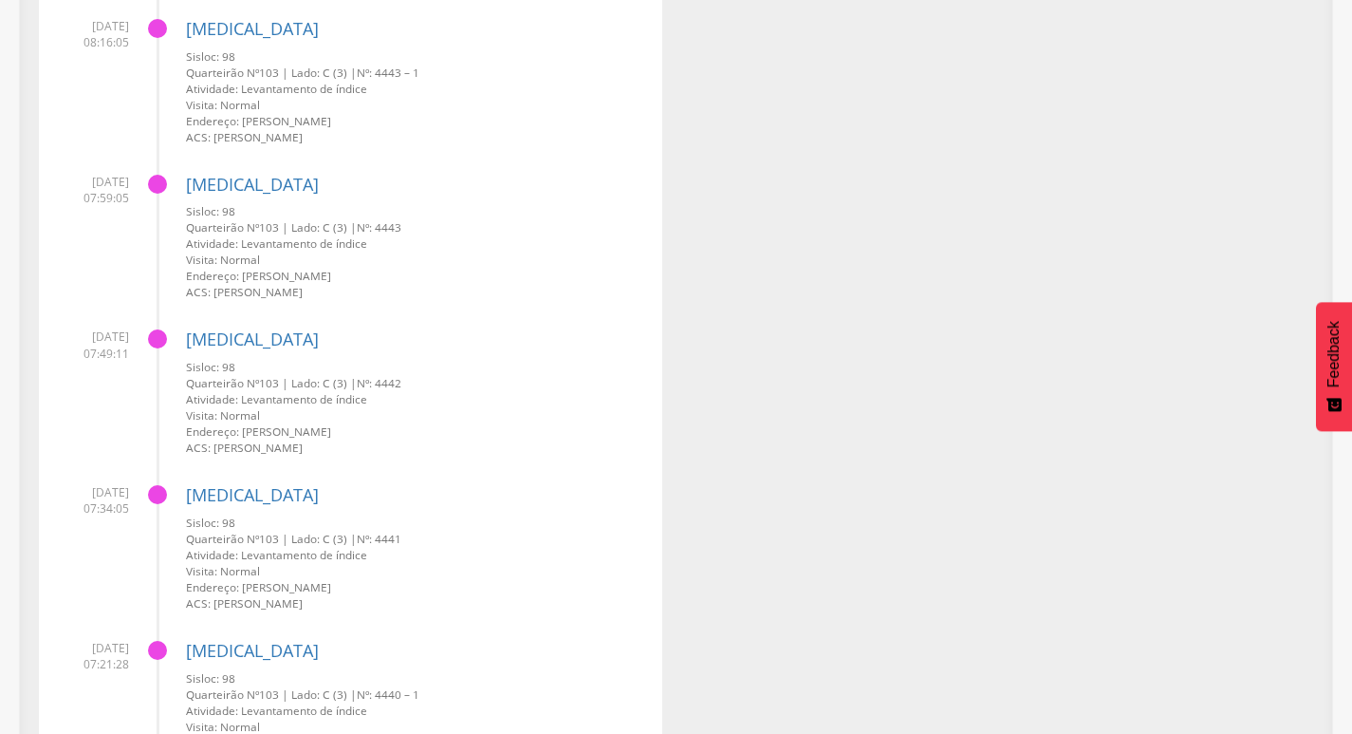
scroll to position [4069, 0]
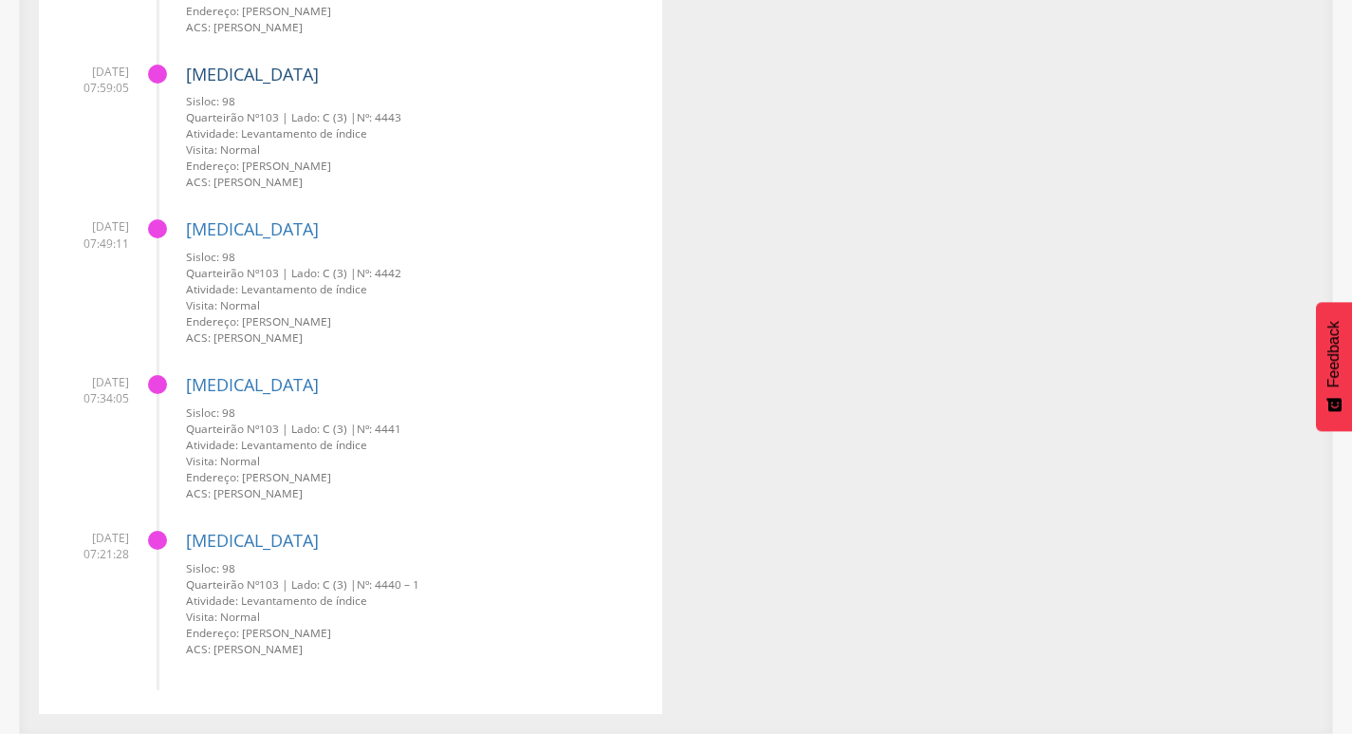
click at [233, 71] on link "[MEDICAL_DATA]" at bounding box center [252, 74] width 133 height 23
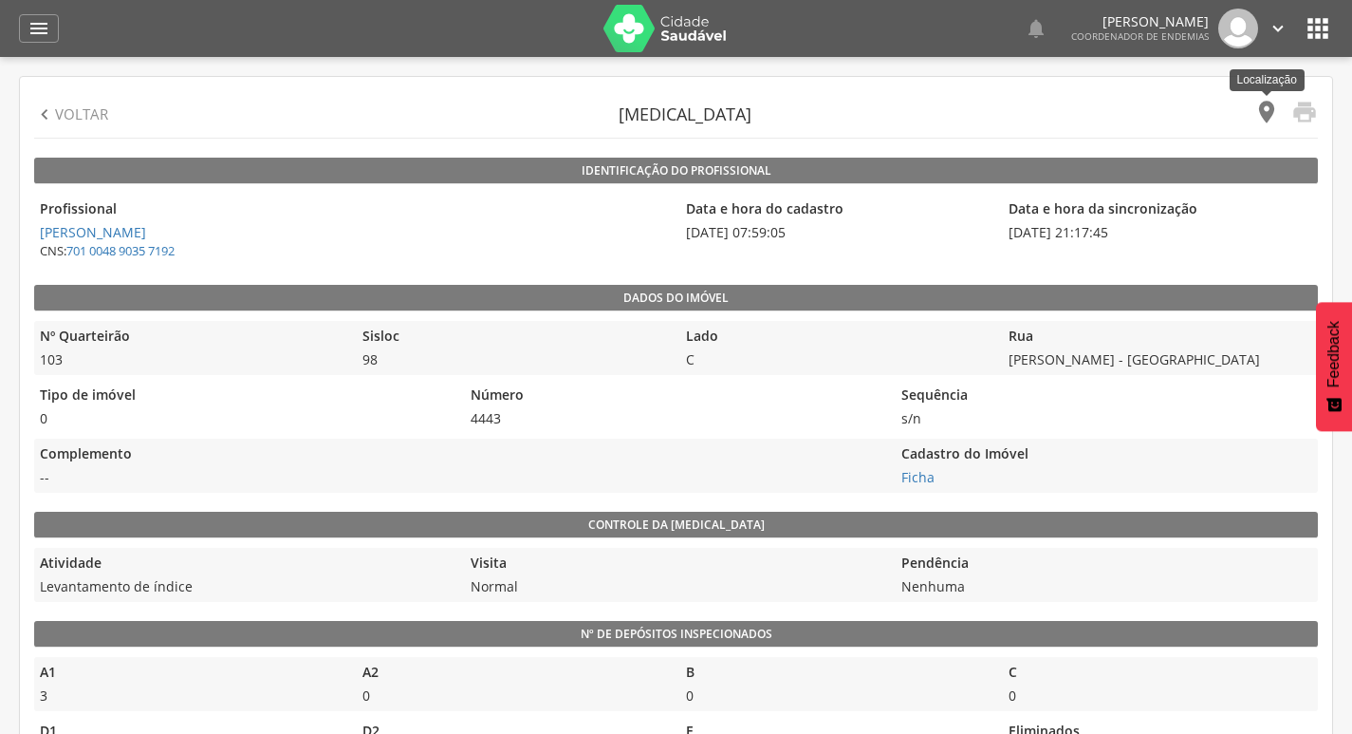
click at [1269, 114] on icon "" at bounding box center [1267, 112] width 27 height 27
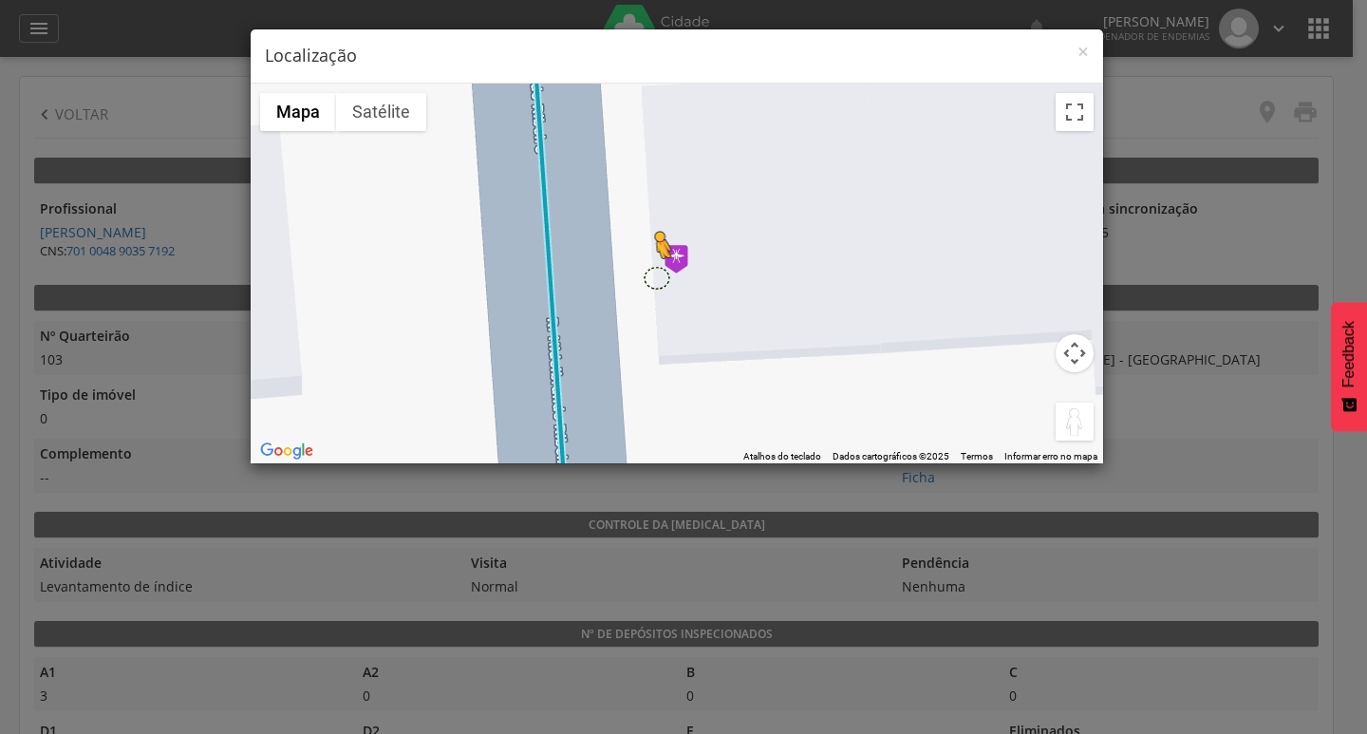
drag, startPoint x: 1067, startPoint y: 429, endPoint x: 655, endPoint y: 277, distance: 439.0
click at [655, 277] on div "Pressione as teclas Alt + Enter para ativar o recurso de arrastar com o teclado…" at bounding box center [677, 274] width 852 height 380
click at [1090, 54] on div "× Localização" at bounding box center [677, 56] width 852 height 54
click at [1084, 51] on span "×" at bounding box center [1082, 51] width 11 height 27
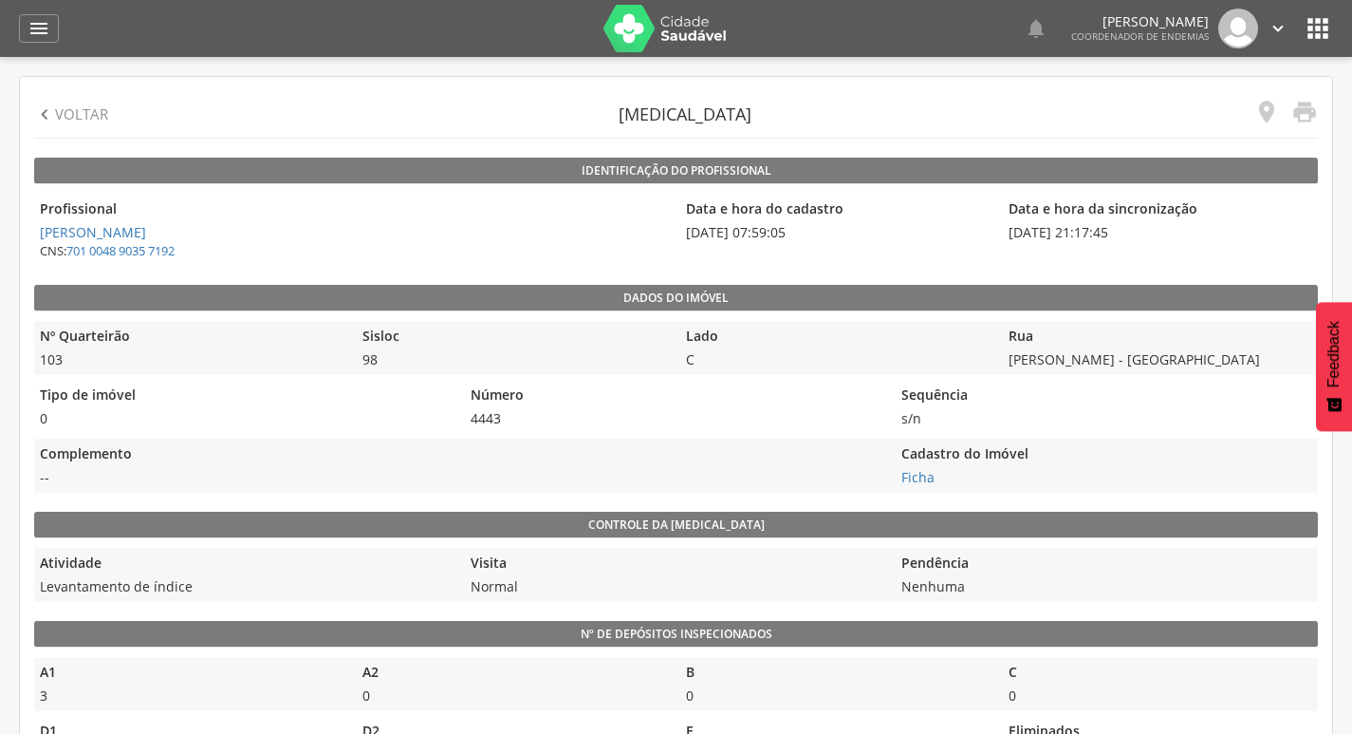
click at [59, 111] on p "Voltar" at bounding box center [81, 114] width 53 height 20
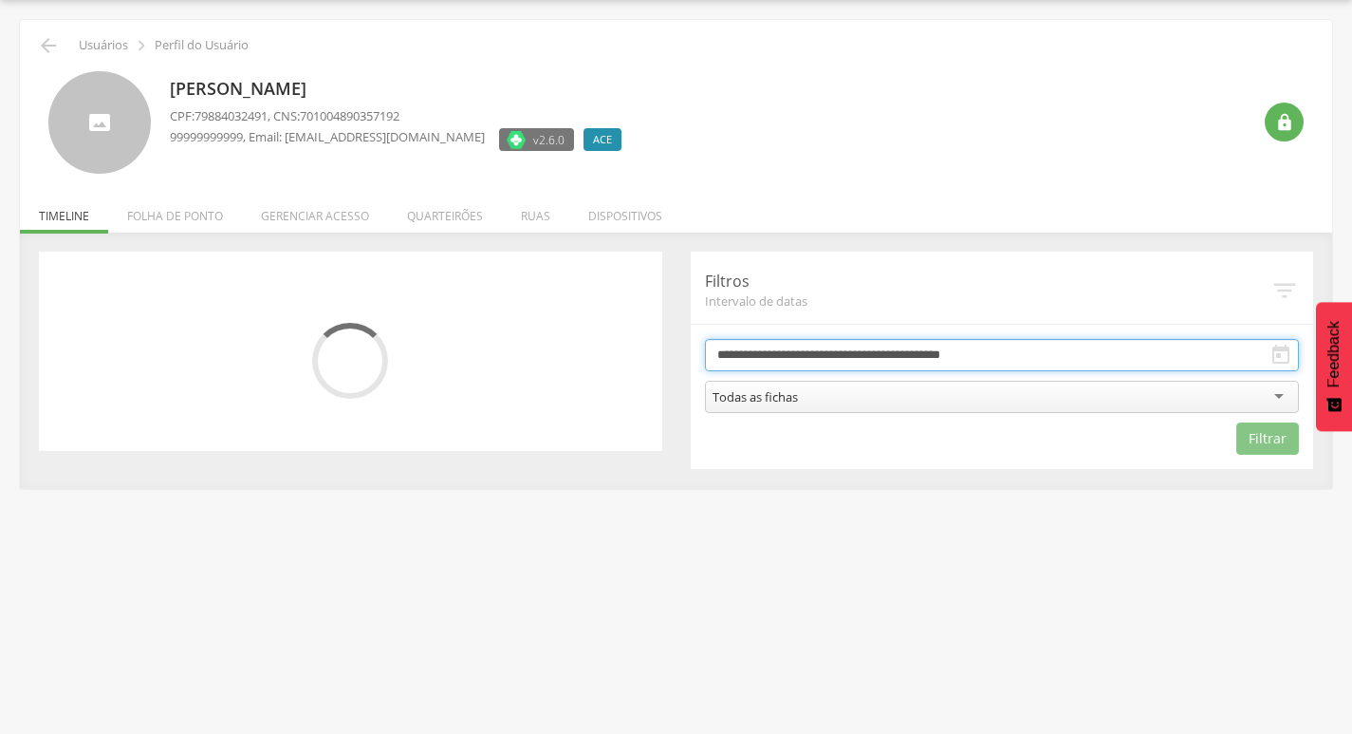
click at [910, 346] on input "**********" at bounding box center [1002, 355] width 595 height 32
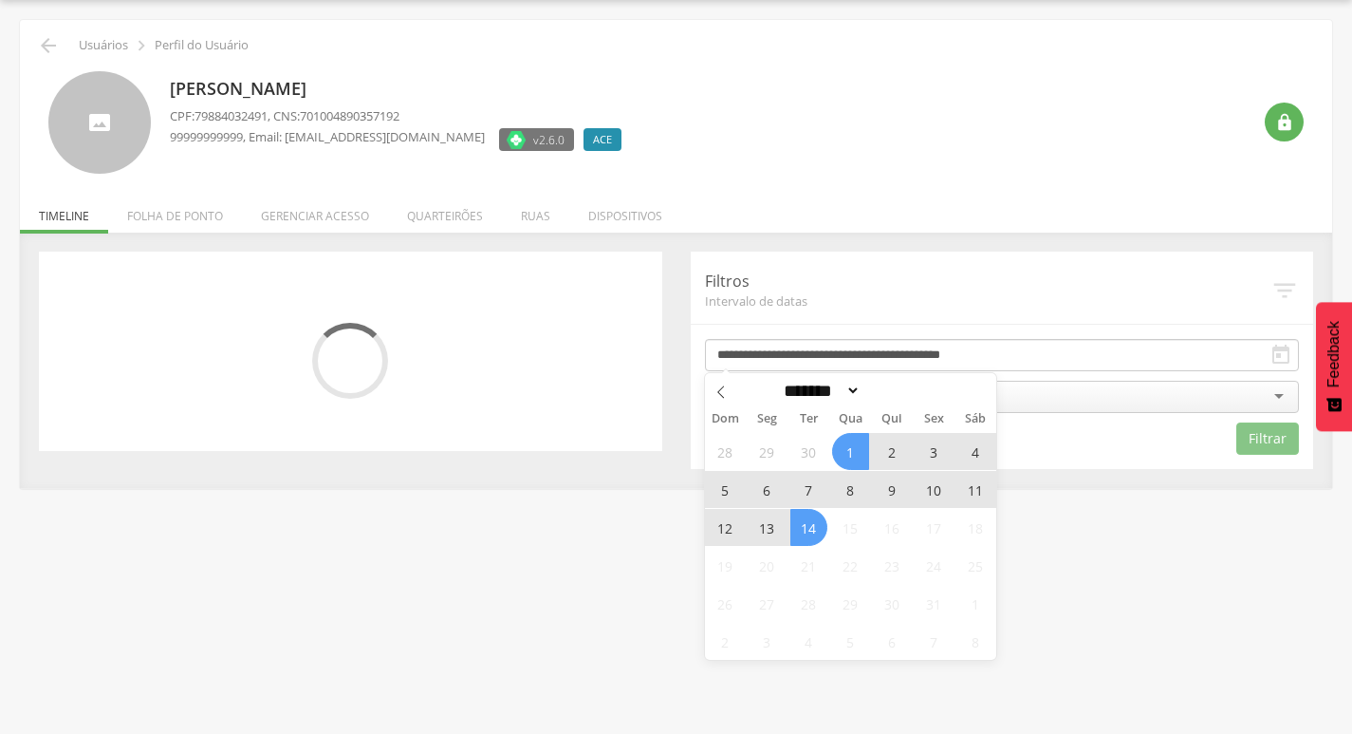
click at [773, 529] on span "13" at bounding box center [767, 527] width 37 height 37
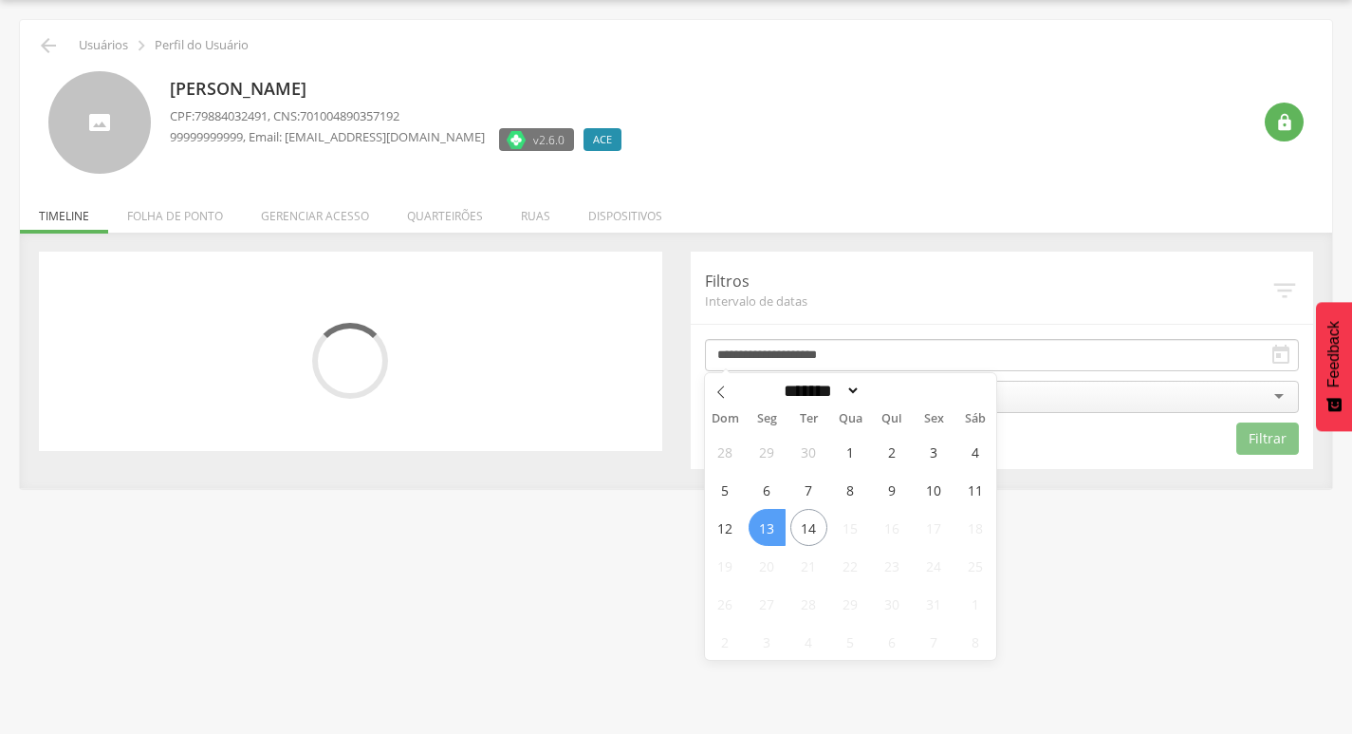
click at [773, 529] on span "13" at bounding box center [767, 527] width 37 height 37
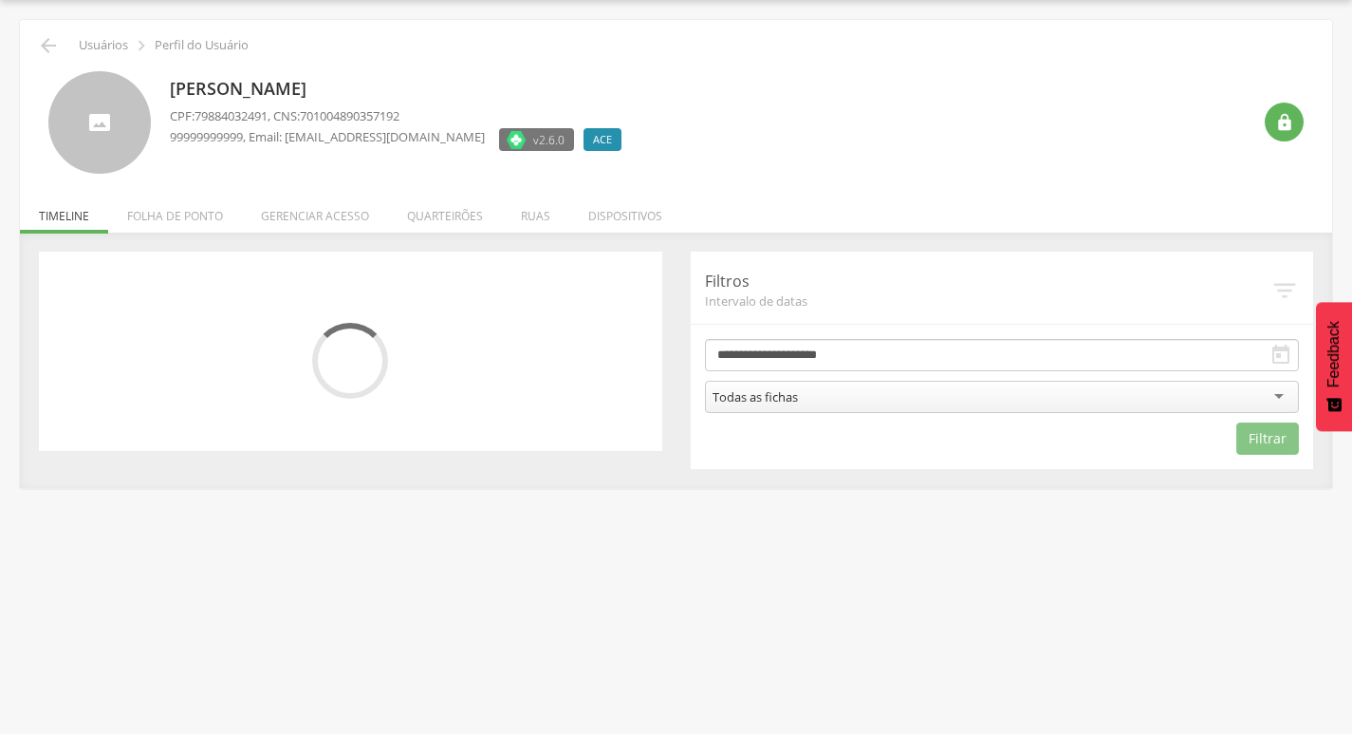
click at [926, 388] on div "Todas as fichas" at bounding box center [1002, 397] width 595 height 32
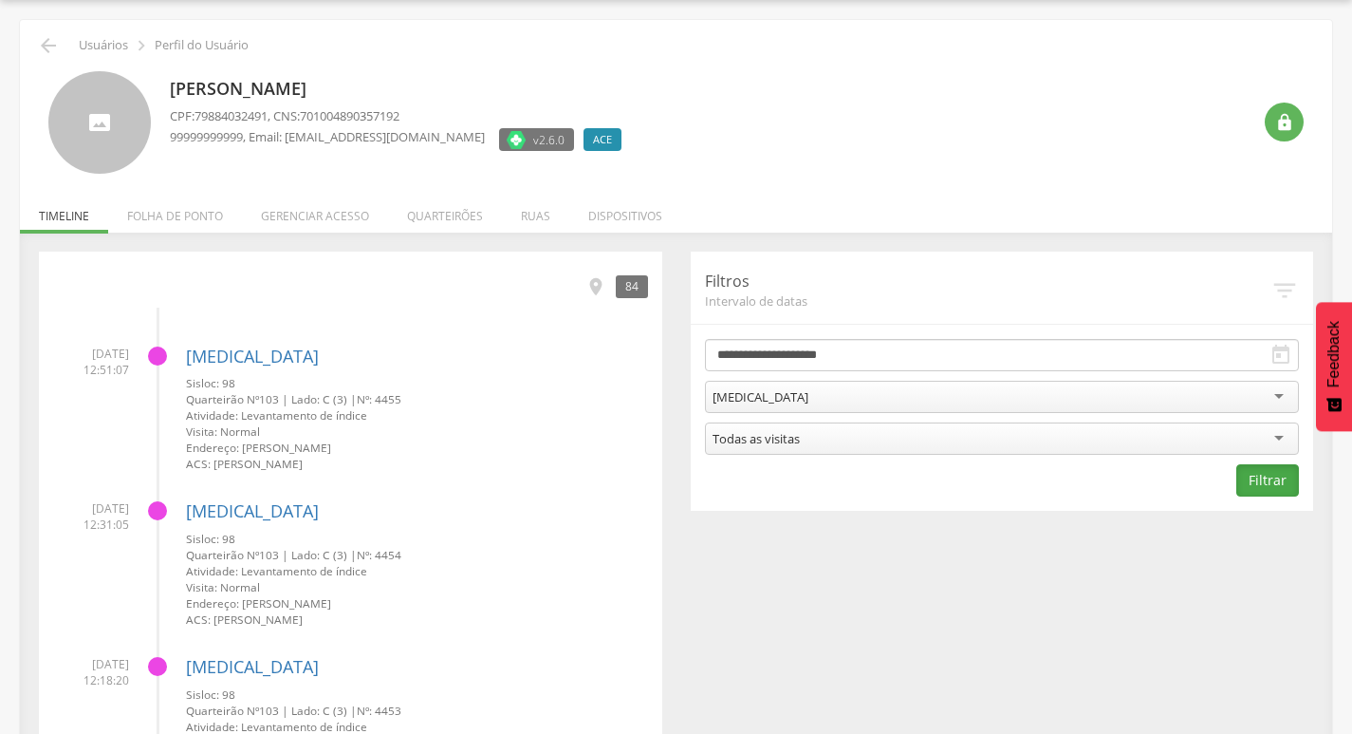
click at [1259, 478] on button "Filtrar" at bounding box center [1268, 480] width 63 height 32
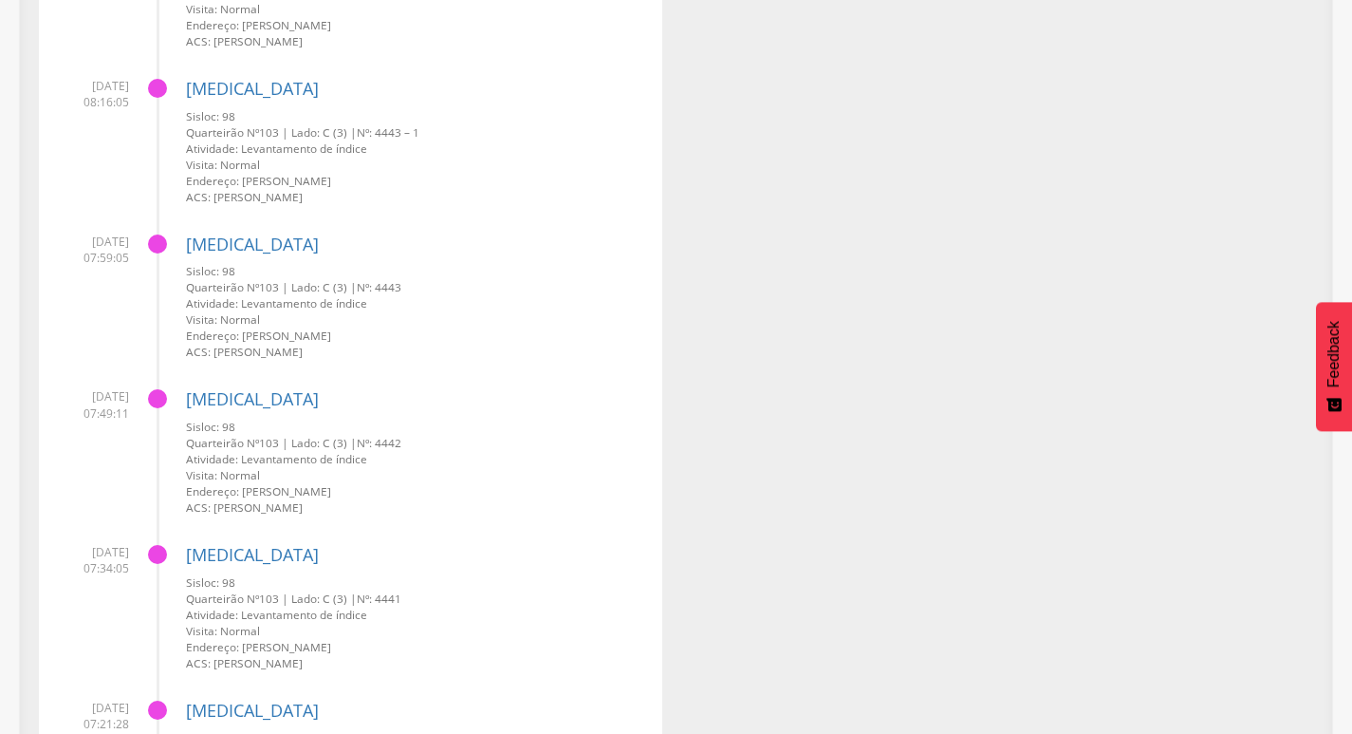
scroll to position [4069, 0]
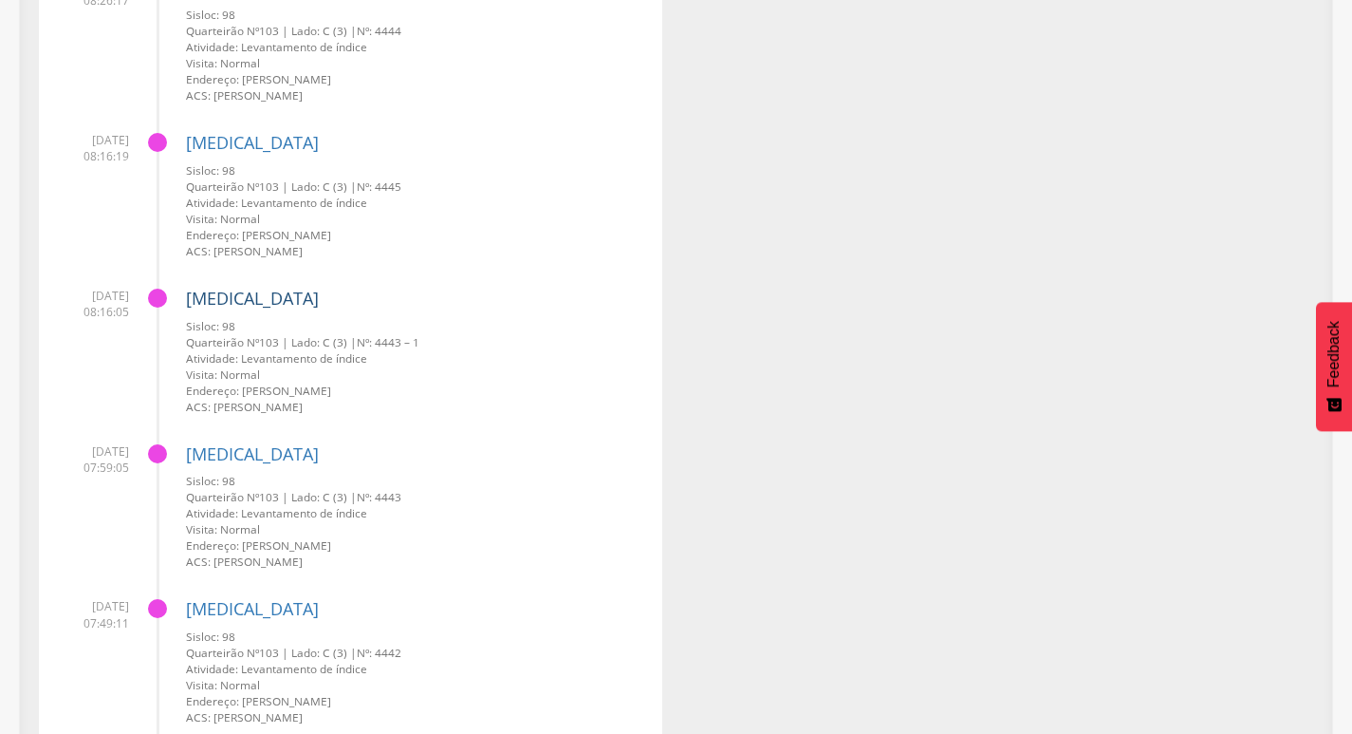
click at [221, 298] on link "[MEDICAL_DATA]" at bounding box center [252, 298] width 133 height 23
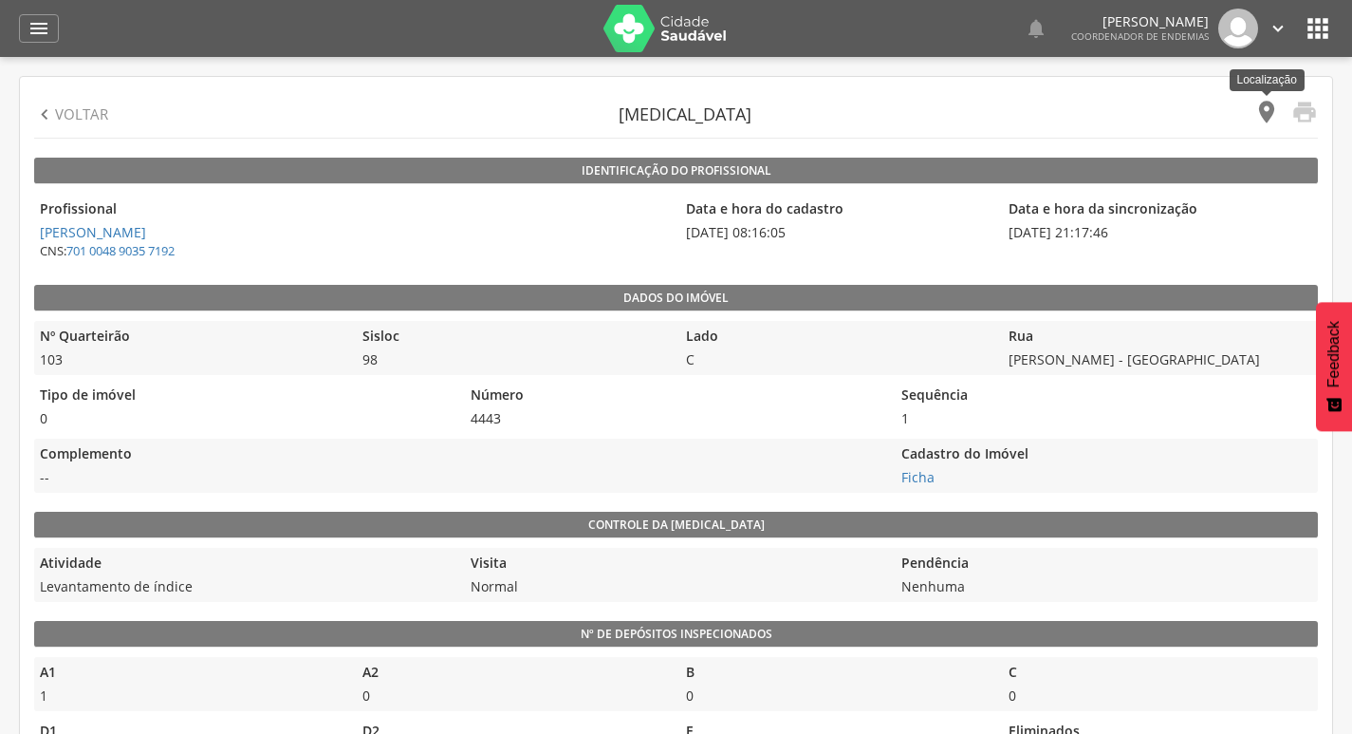
click at [1261, 113] on icon "" at bounding box center [1267, 112] width 27 height 27
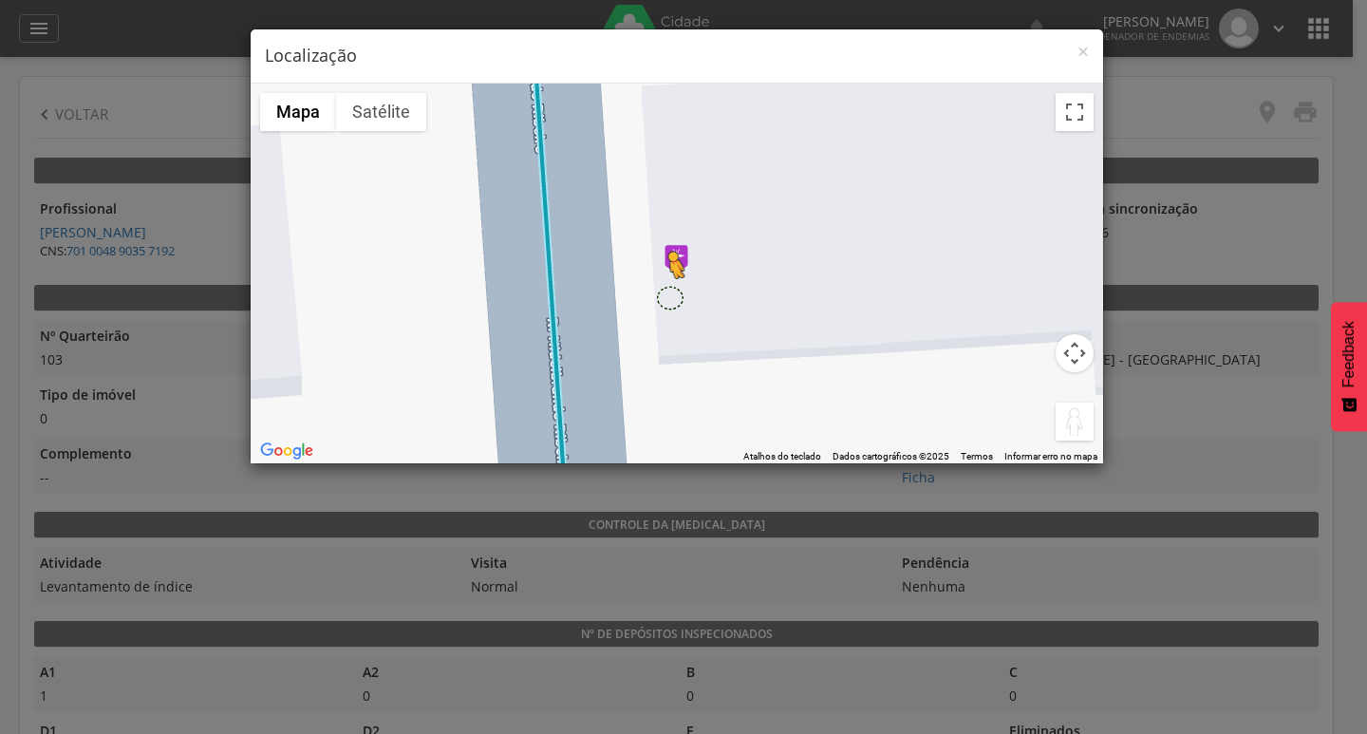
drag, startPoint x: 1076, startPoint y: 432, endPoint x: 664, endPoint y: 294, distance: 434.3
click at [664, 294] on div "Pressione as teclas Alt + Enter para ativar o recurso de arrastar com o teclado…" at bounding box center [677, 274] width 852 height 380
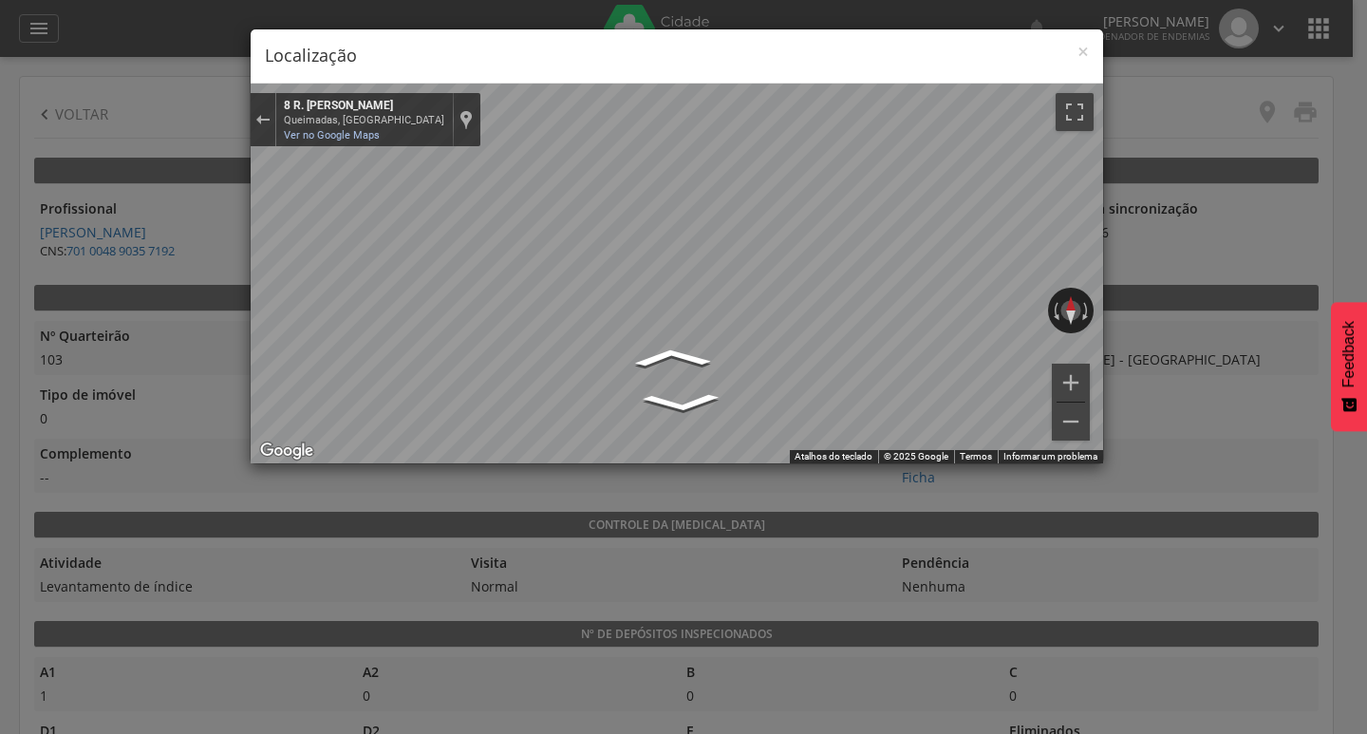
click at [1075, 48] on h4 "Localização" at bounding box center [677, 56] width 824 height 25
click at [1084, 51] on span "×" at bounding box center [1082, 51] width 11 height 27
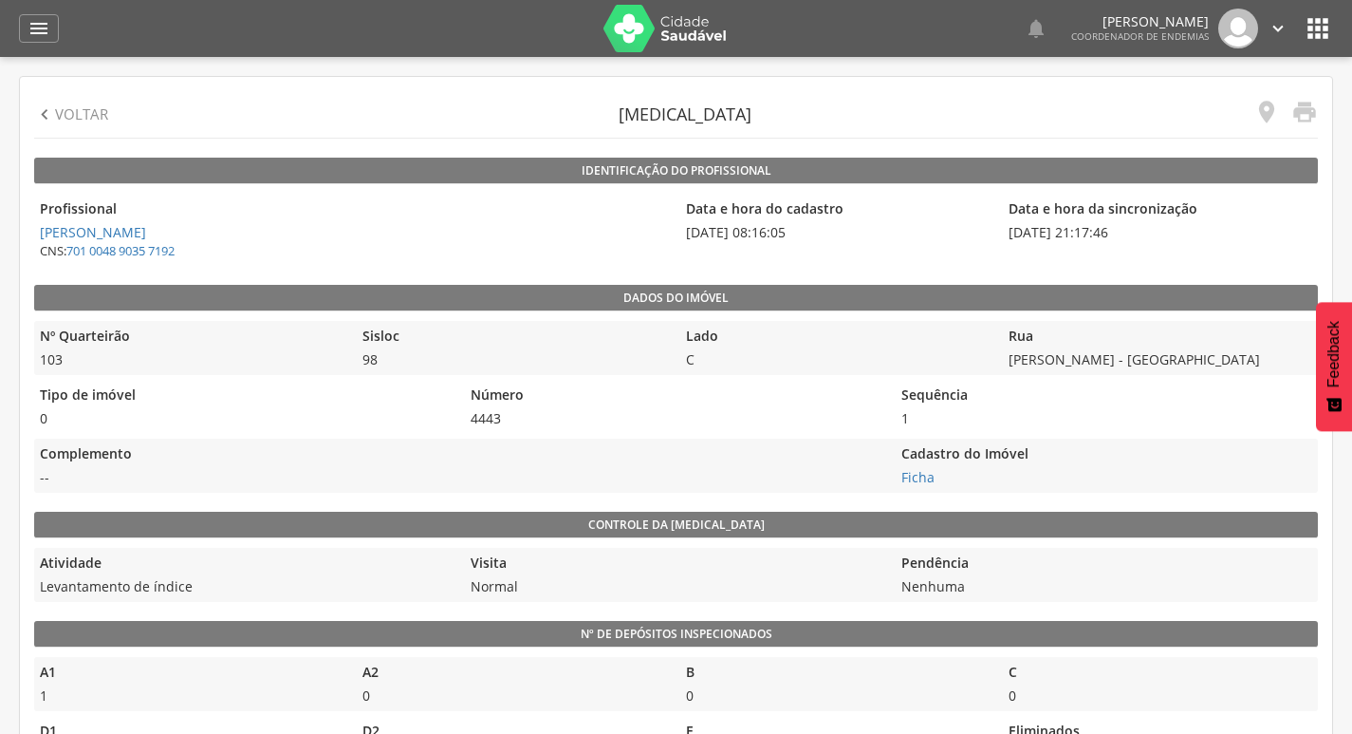
click at [47, 116] on icon "" at bounding box center [44, 114] width 21 height 21
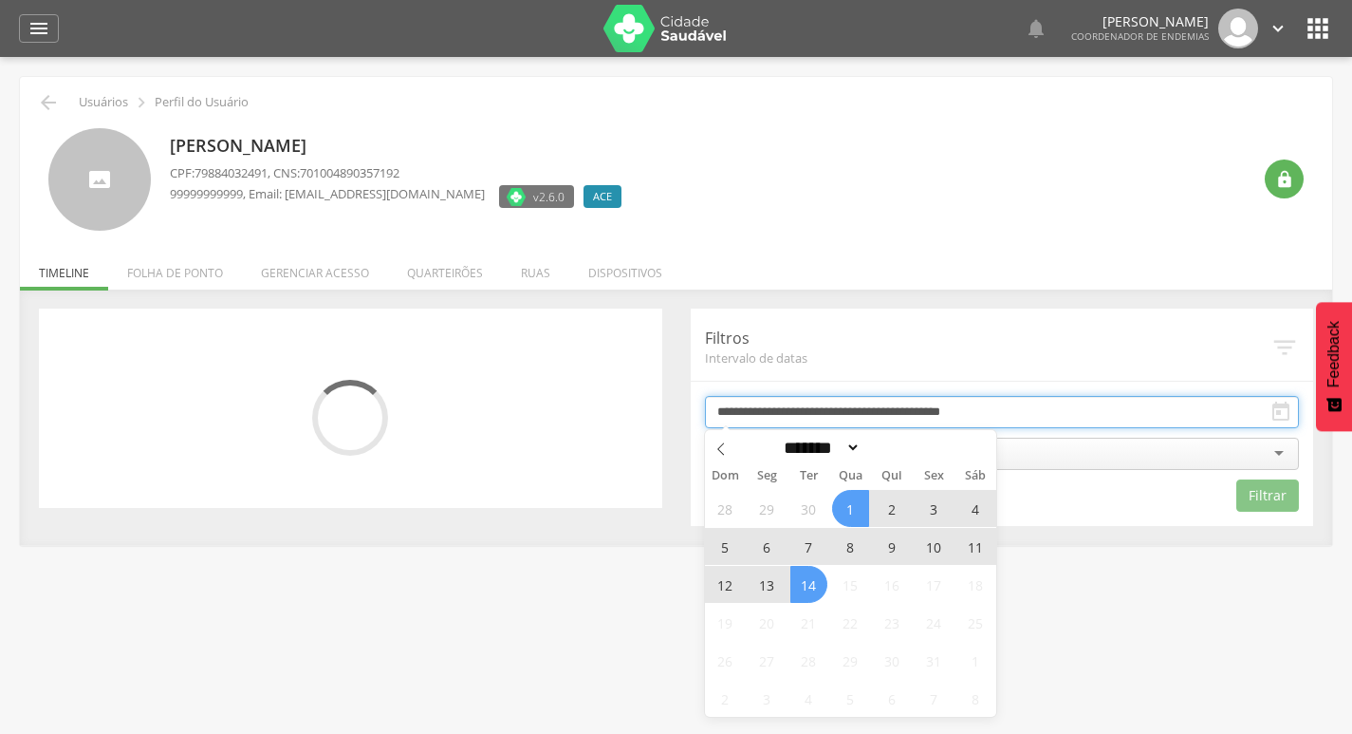
click at [821, 411] on input "**********" at bounding box center [1002, 412] width 595 height 32
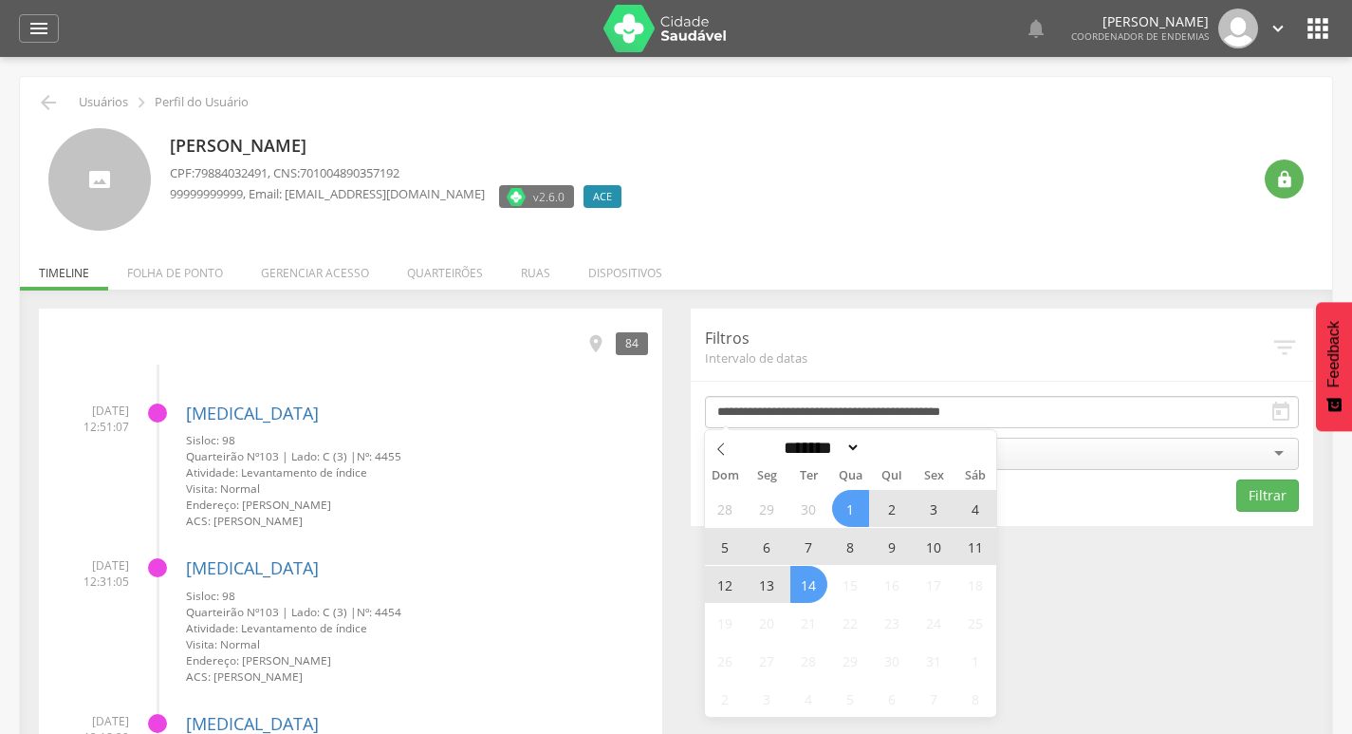
click at [787, 571] on div "28 29 30 1 2 3 4 5 6 7 8 9 10 11 12 13 14 15 16 17 18 19 20 21 22 23 24 25 26 2…" at bounding box center [851, 603] width 292 height 228
click at [770, 578] on span "13" at bounding box center [767, 584] width 37 height 37
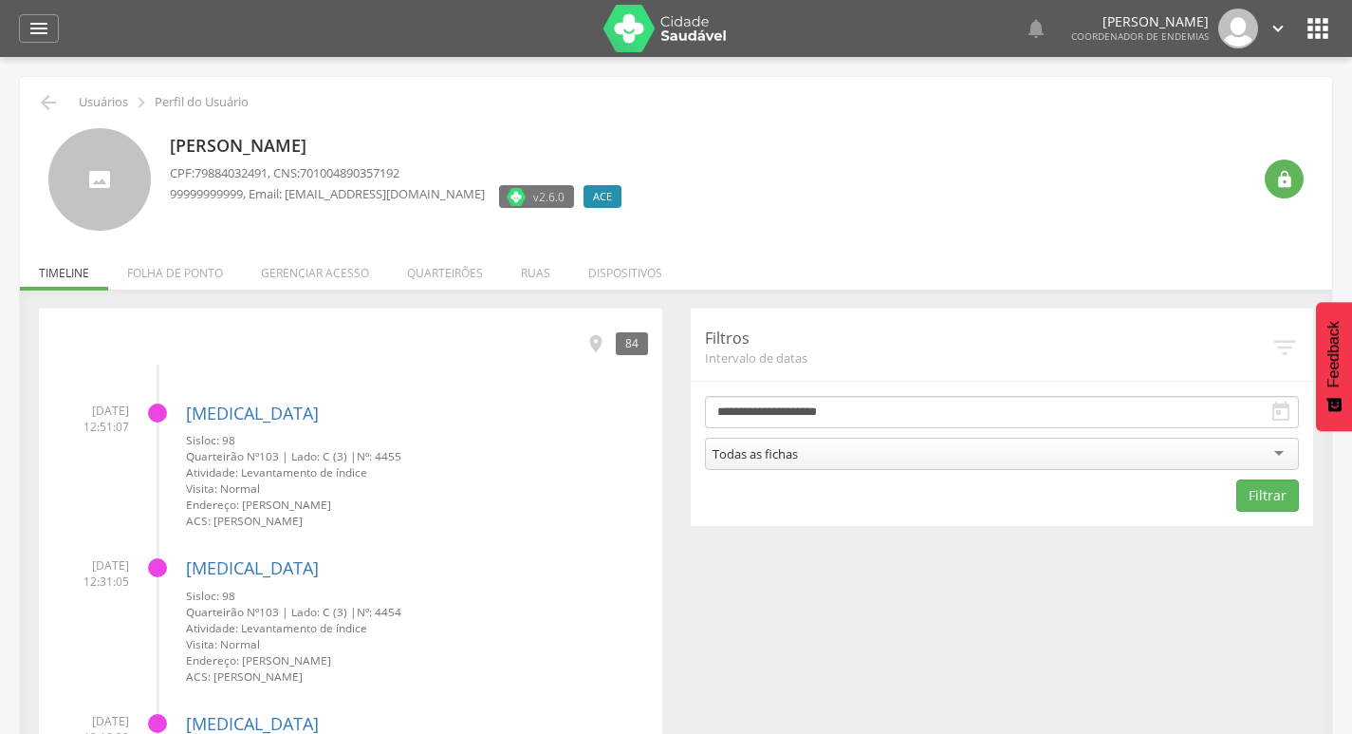
click at [841, 435] on form "**********" at bounding box center [1002, 454] width 595 height 116
click at [838, 454] on div "Todas as fichas" at bounding box center [1002, 453] width 595 height 32
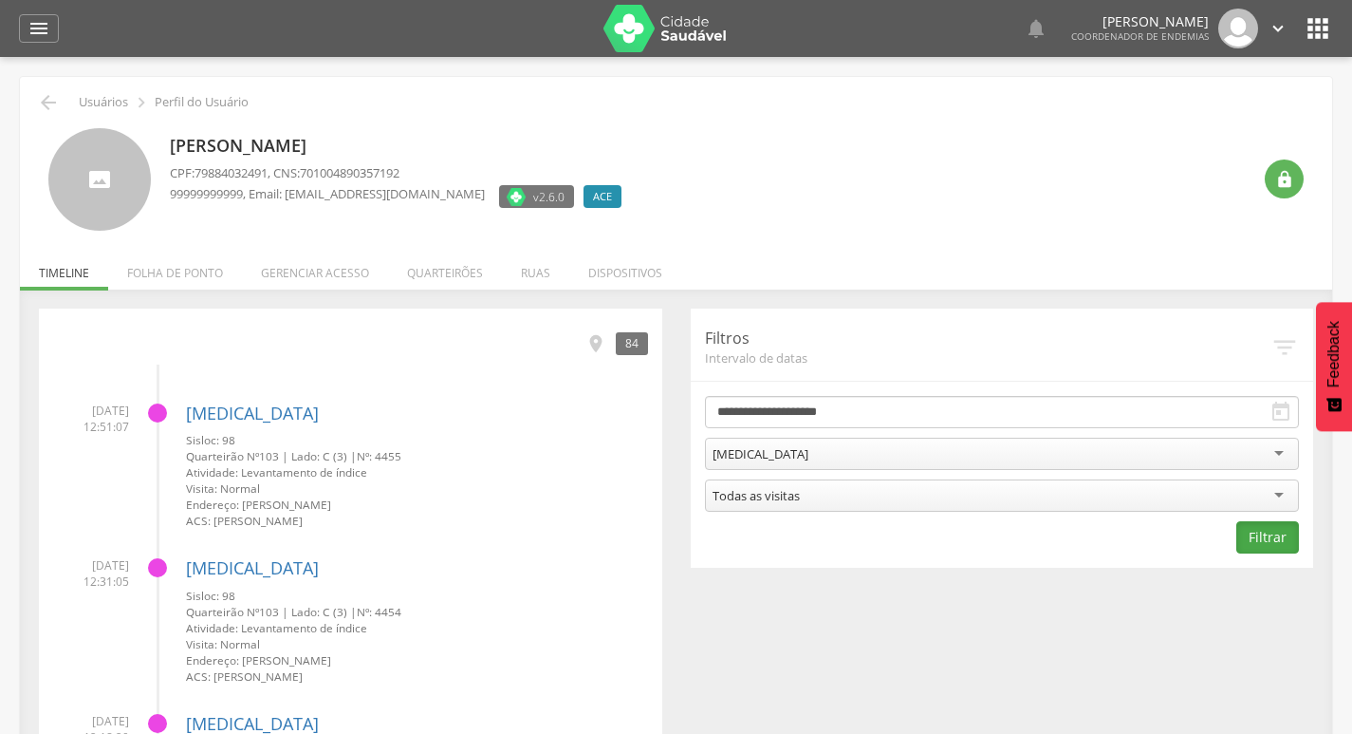
click at [1270, 531] on button "Filtrar" at bounding box center [1268, 537] width 63 height 32
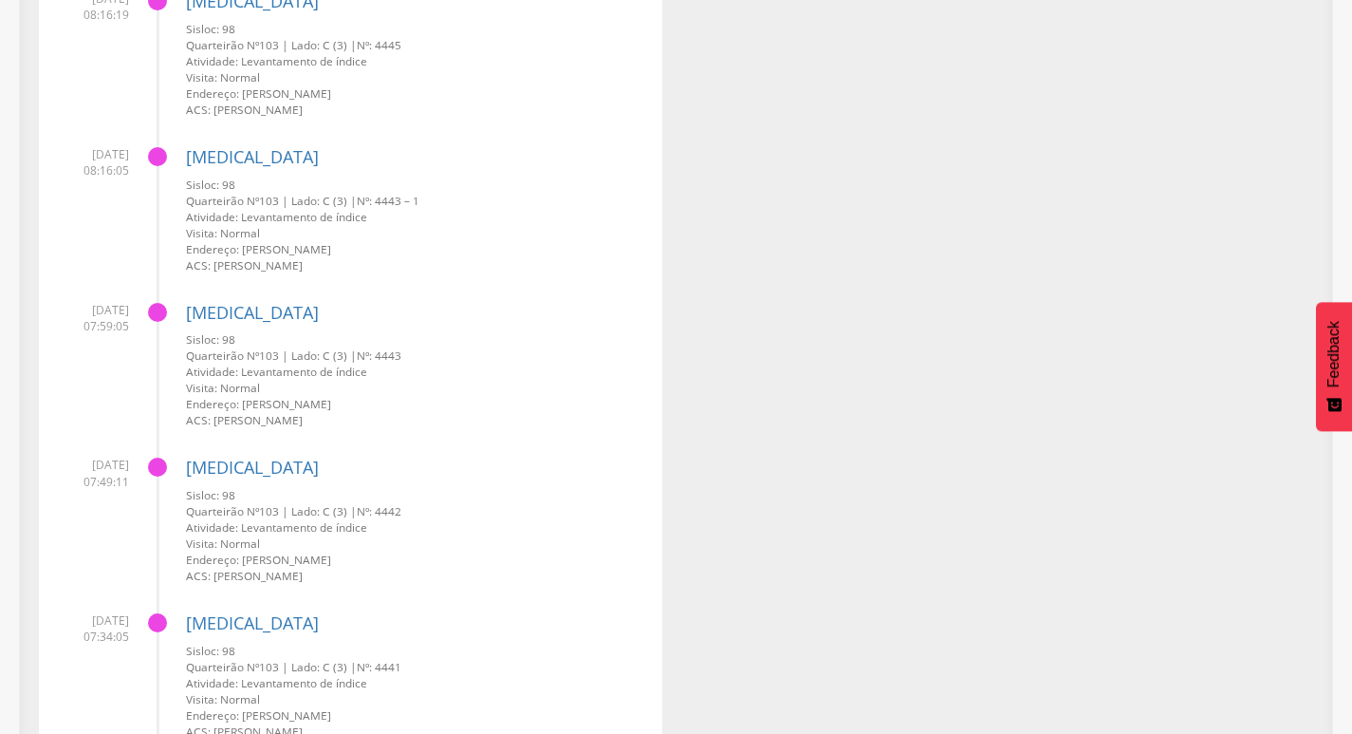
scroll to position [3785, 0]
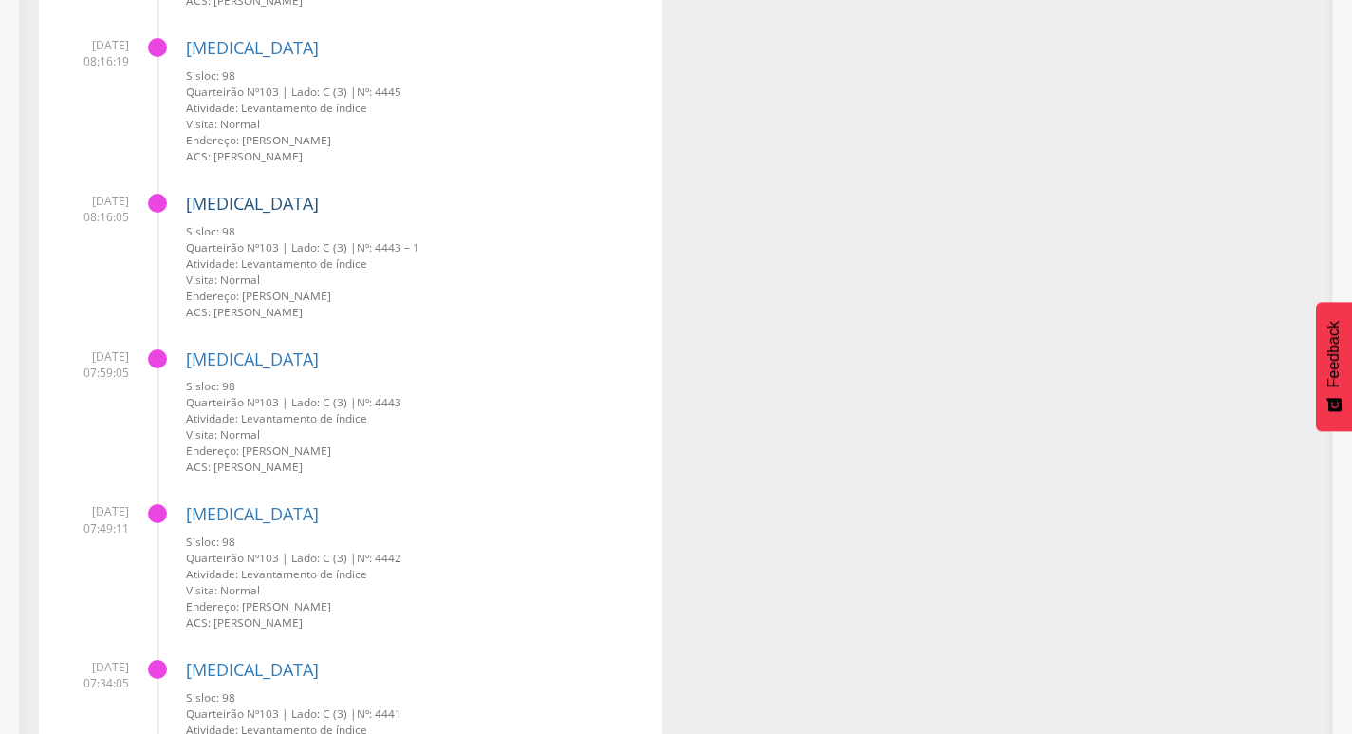
click at [234, 201] on link "[MEDICAL_DATA]" at bounding box center [252, 203] width 133 height 23
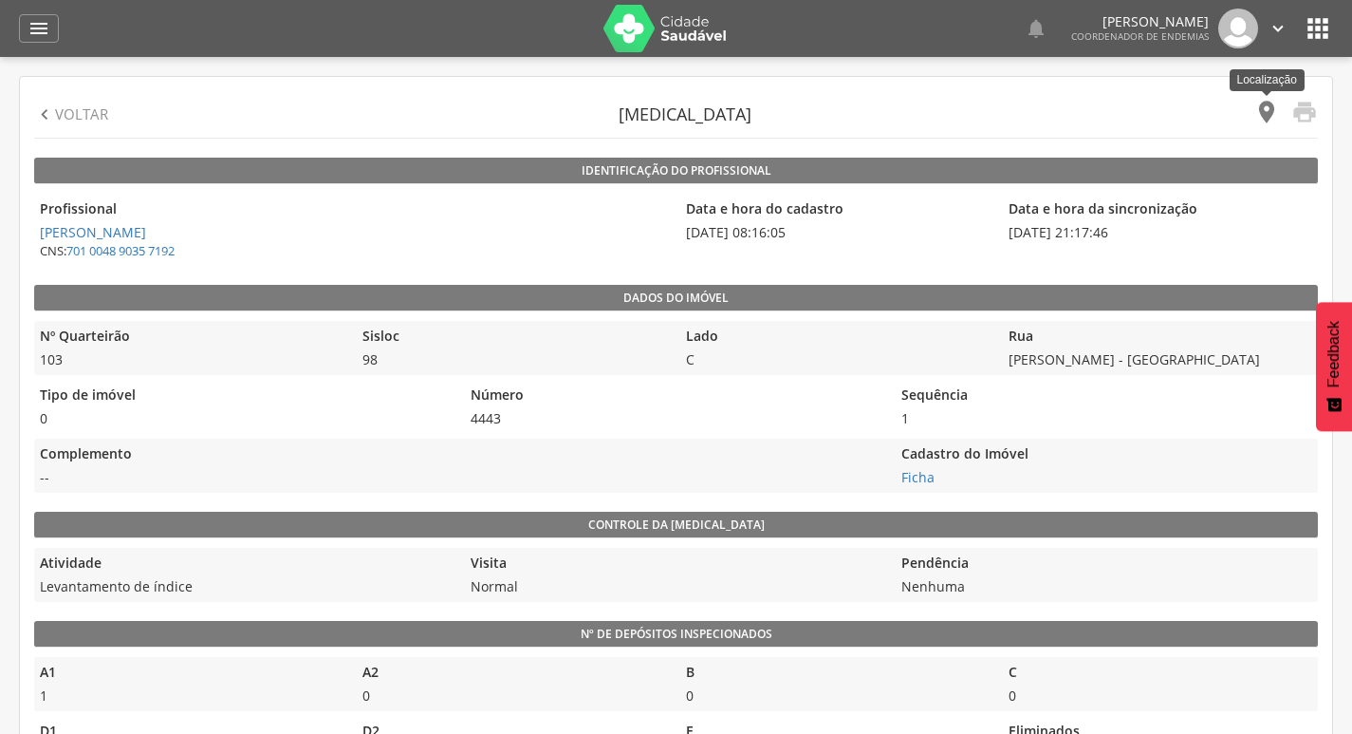
click at [1257, 118] on icon "" at bounding box center [1267, 112] width 27 height 27
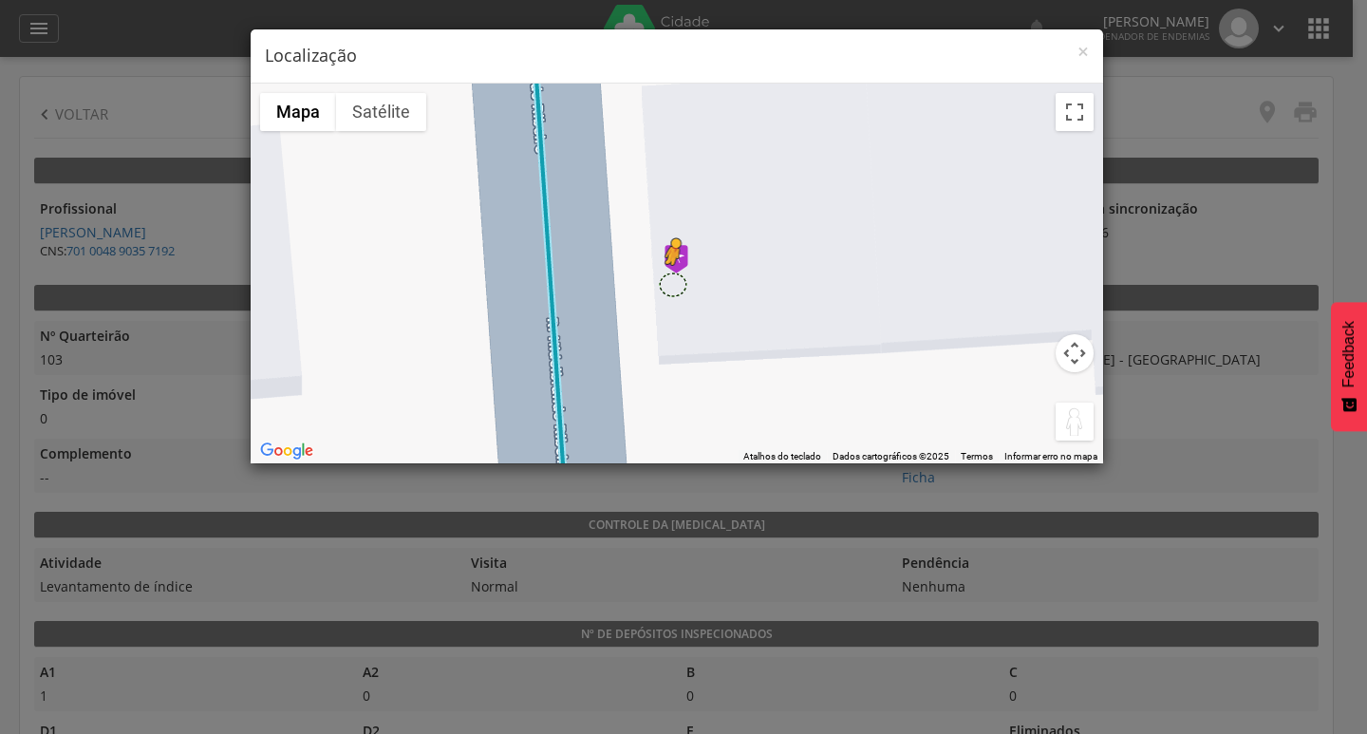
drag, startPoint x: 933, startPoint y: 347, endPoint x: 671, endPoint y: 284, distance: 269.5
click at [671, 284] on div "Pressione as teclas Alt + Enter para ativar o recurso de arrastar com o teclado…" at bounding box center [677, 274] width 852 height 380
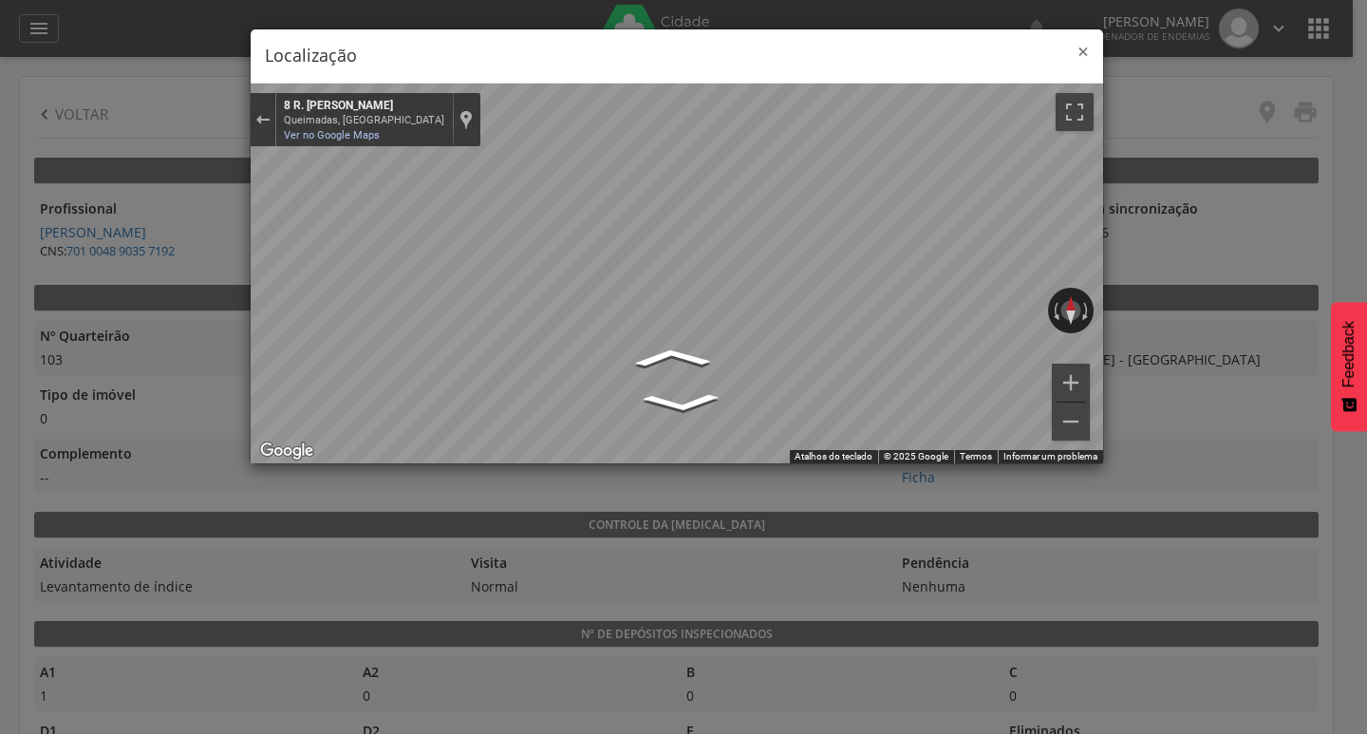
click at [1083, 53] on span "×" at bounding box center [1082, 51] width 11 height 27
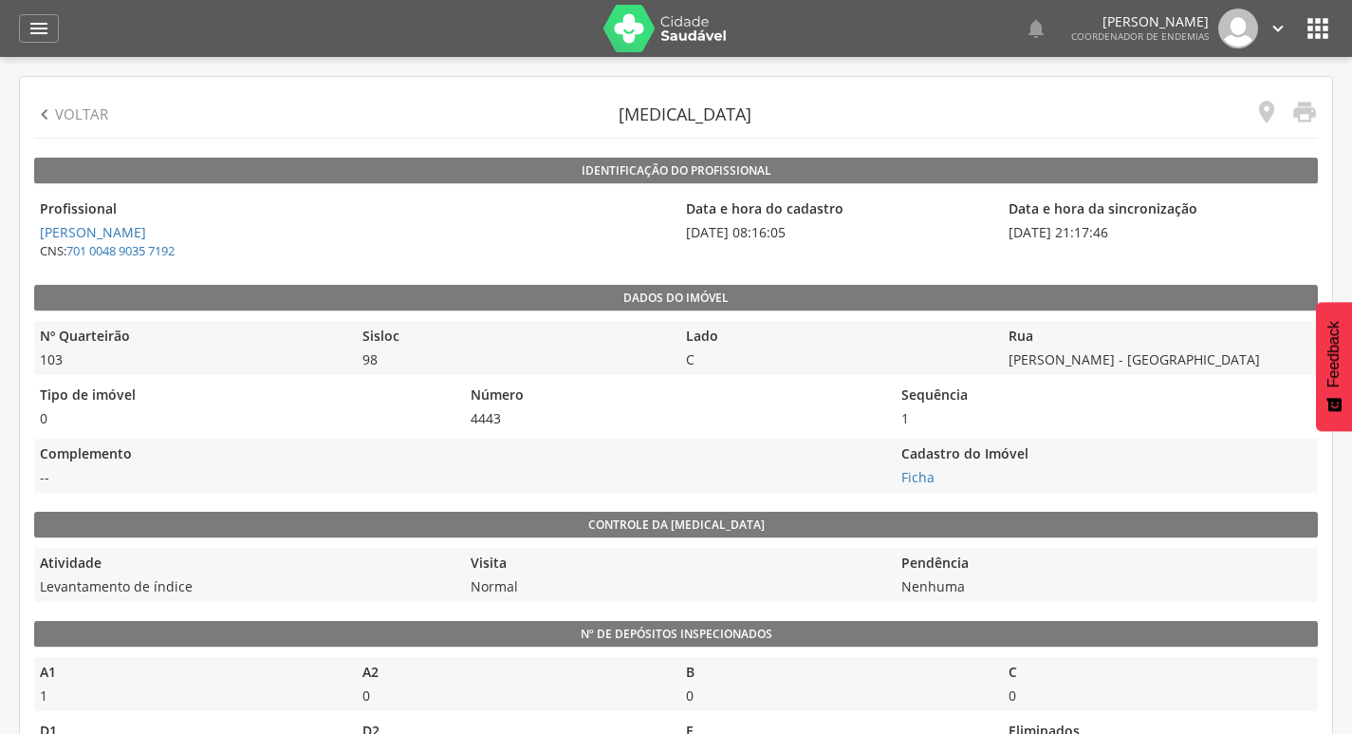
click at [75, 105] on p "Voltar" at bounding box center [81, 114] width 53 height 20
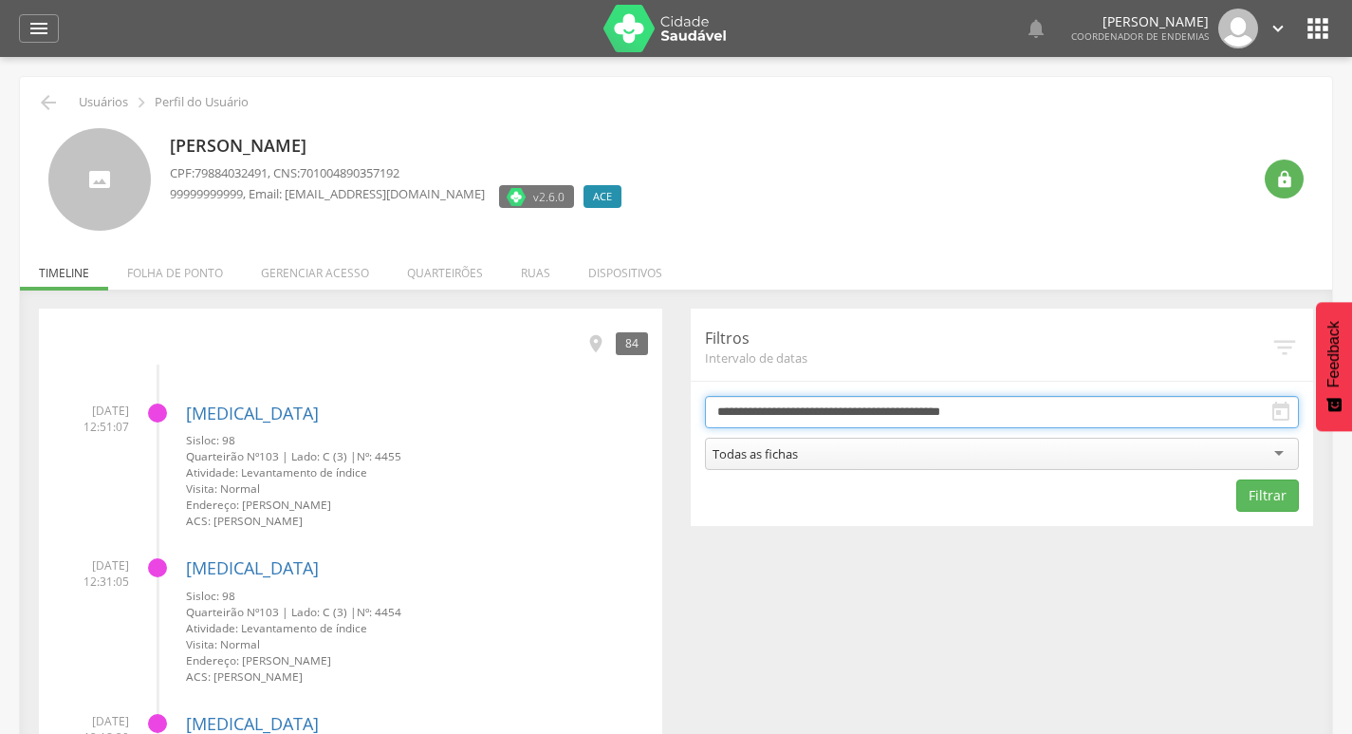
click at [882, 415] on input "**********" at bounding box center [1002, 412] width 595 height 32
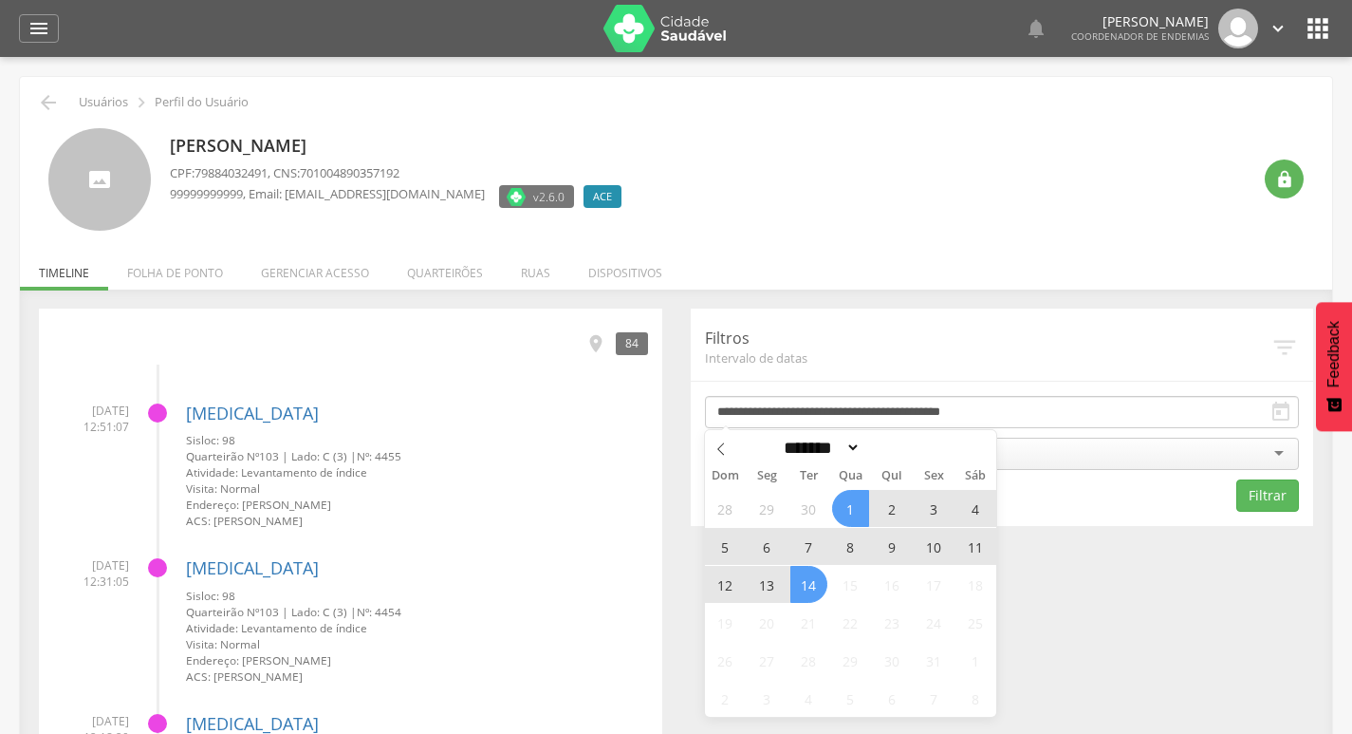
click at [776, 581] on span "13" at bounding box center [767, 584] width 37 height 37
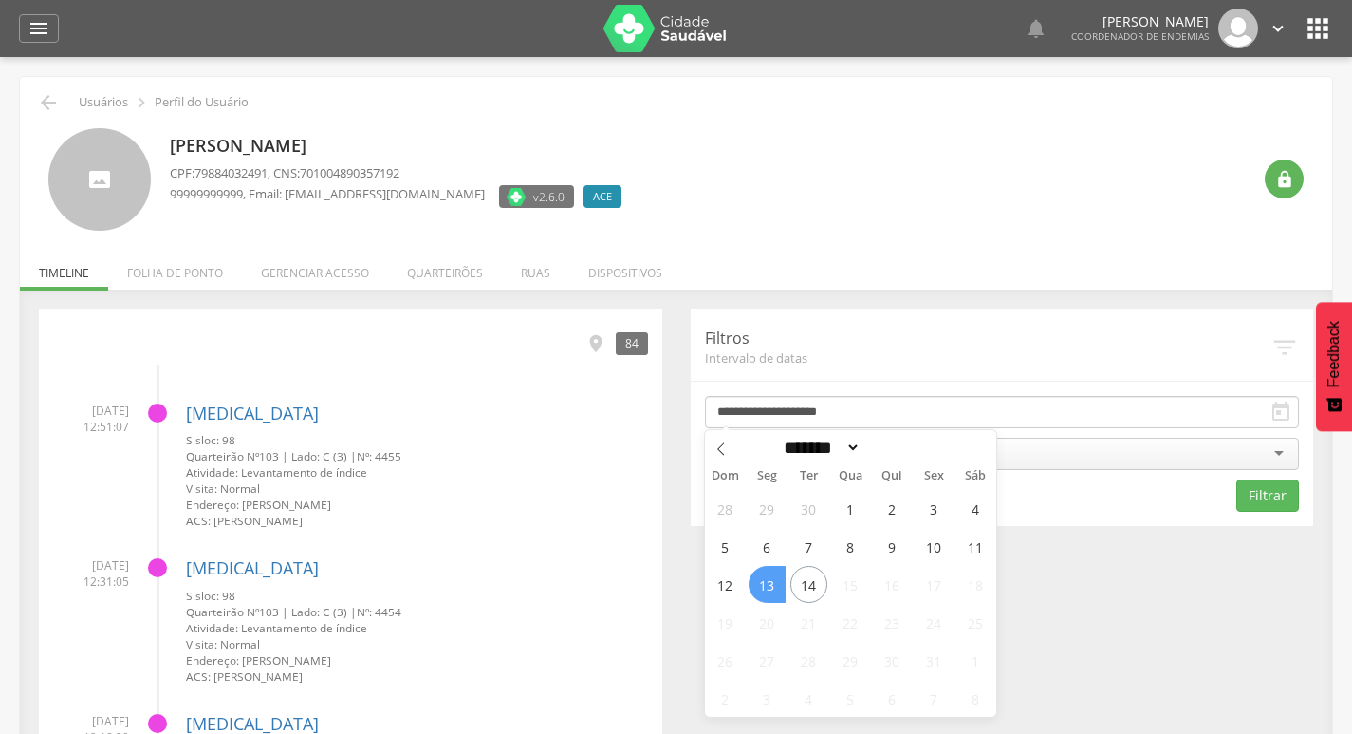
click at [776, 581] on span "13" at bounding box center [767, 584] width 37 height 37
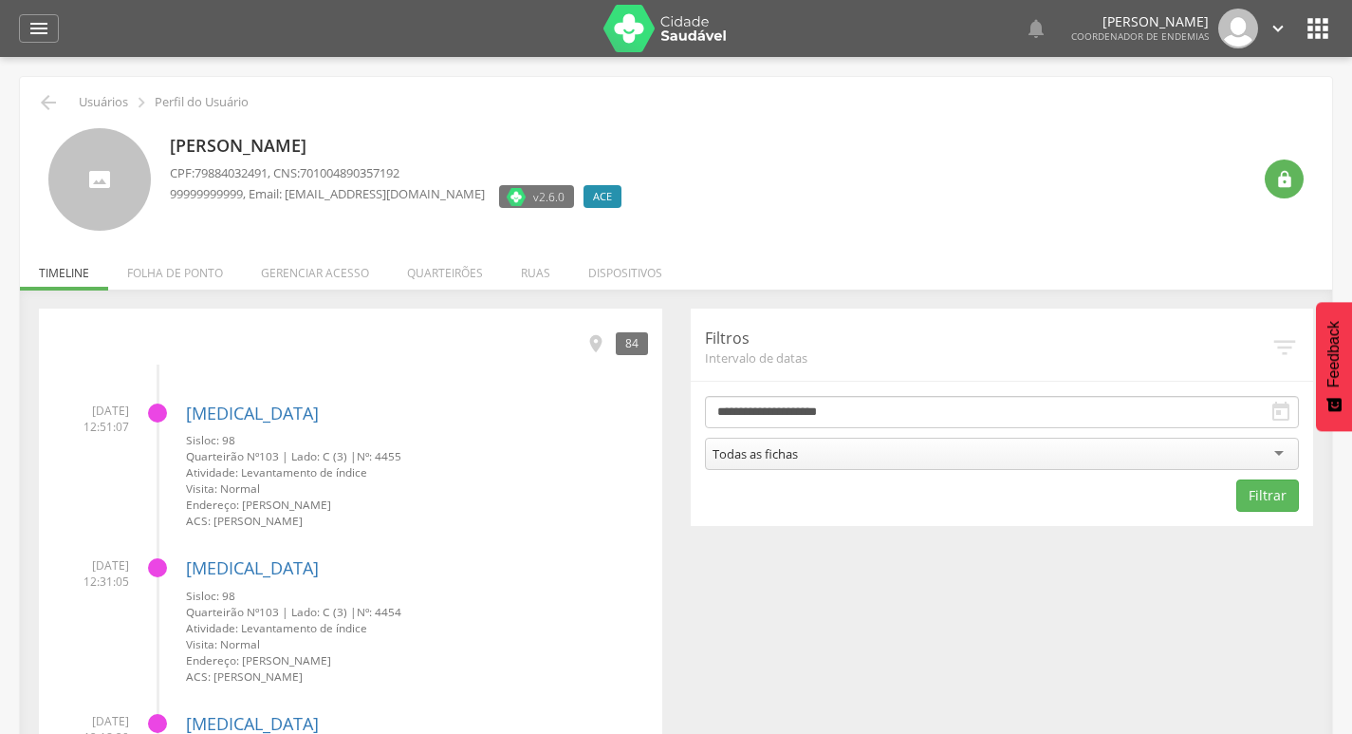
click at [895, 460] on div "Todas as fichas" at bounding box center [1002, 453] width 595 height 32
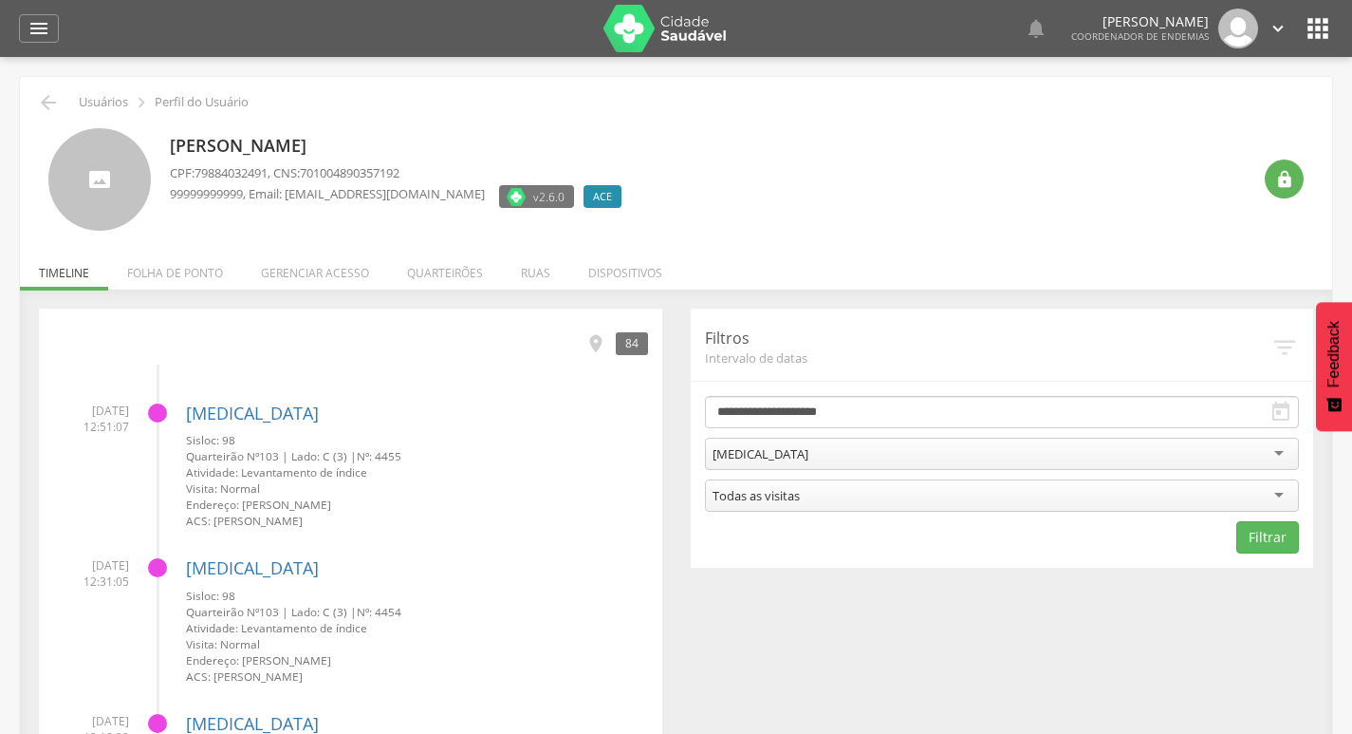
click at [1311, 545] on div "**********" at bounding box center [1003, 437] width 652 height 259
click at [1285, 540] on button "Filtrar" at bounding box center [1268, 537] width 63 height 32
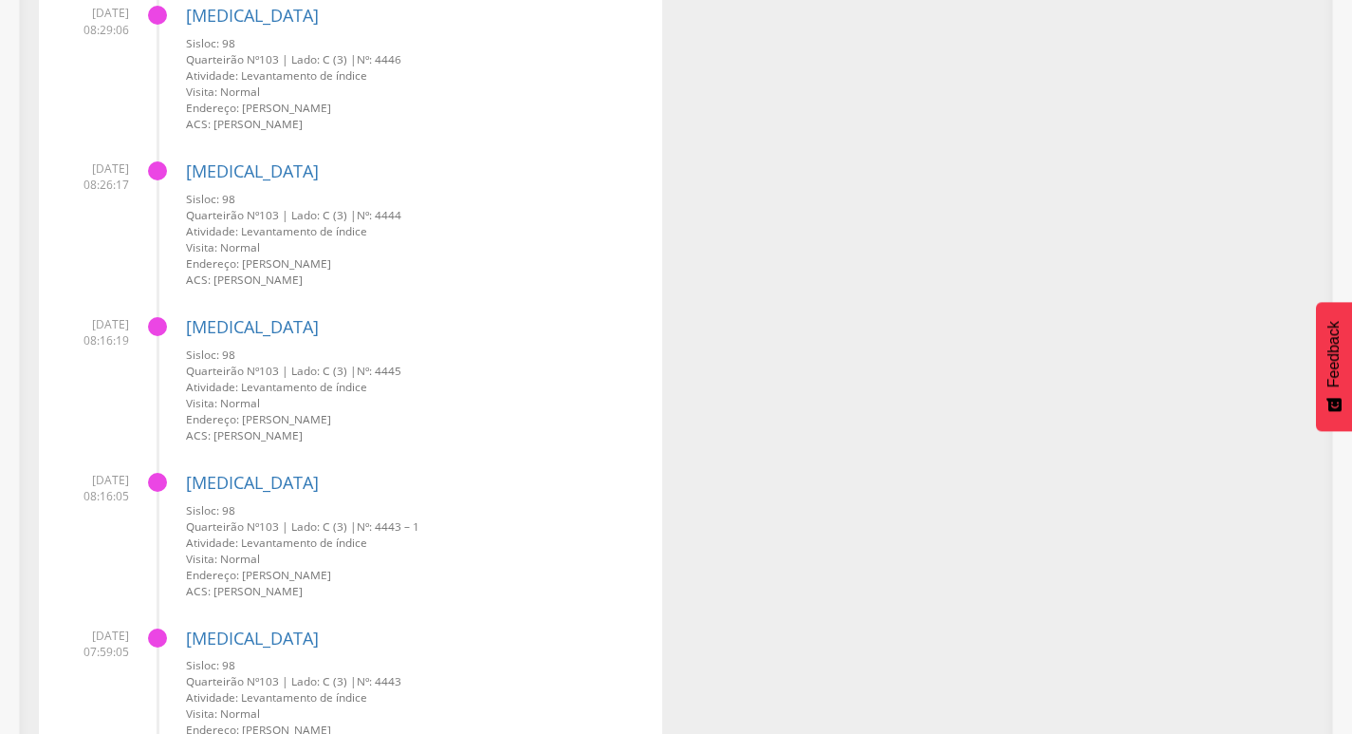
scroll to position [3500, 0]
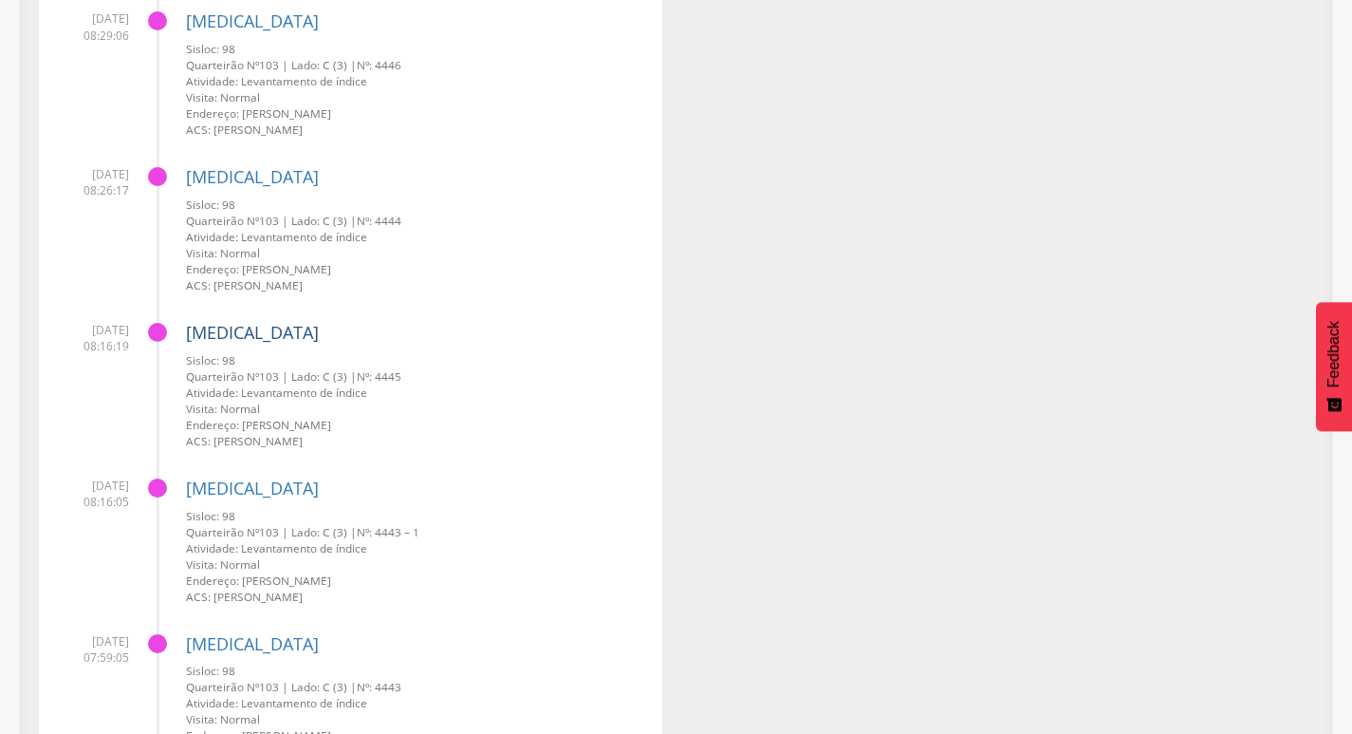
click at [208, 334] on link "[MEDICAL_DATA]" at bounding box center [252, 332] width 133 height 23
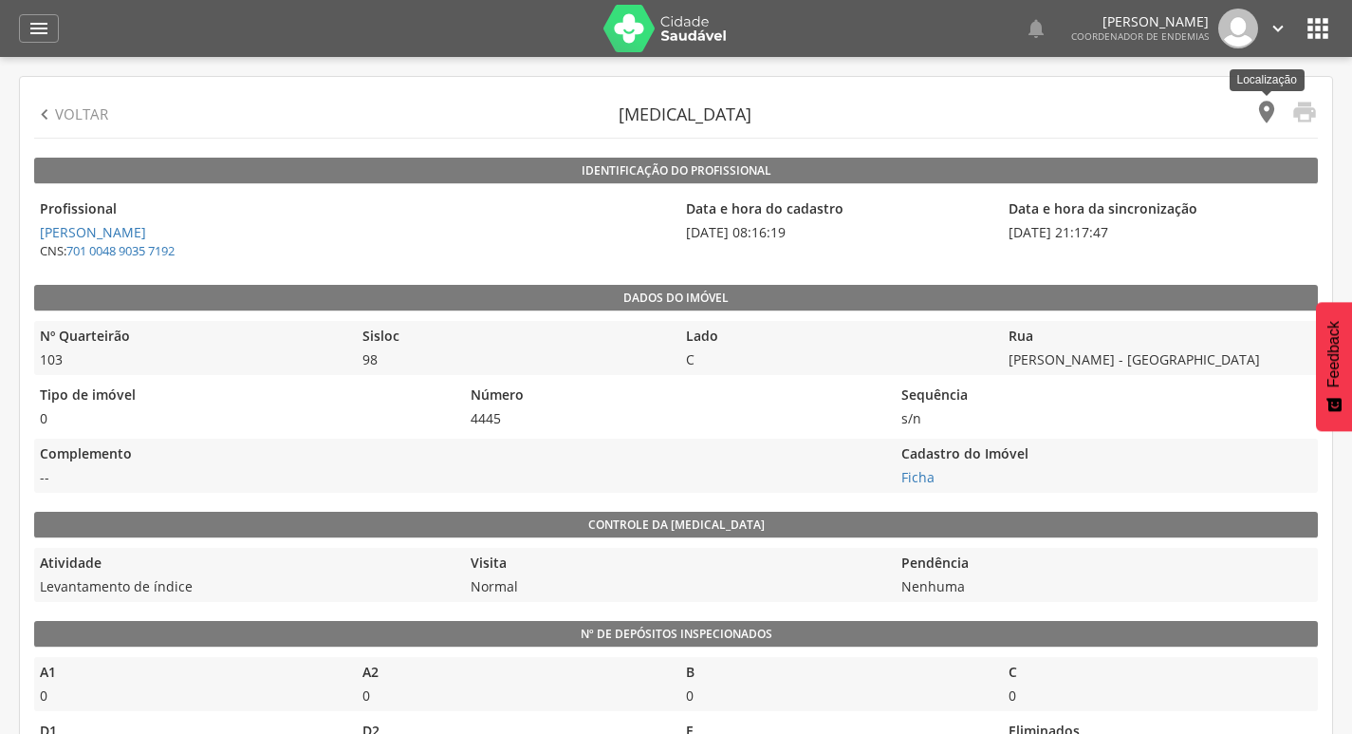
click at [1269, 111] on icon "" at bounding box center [1267, 112] width 27 height 27
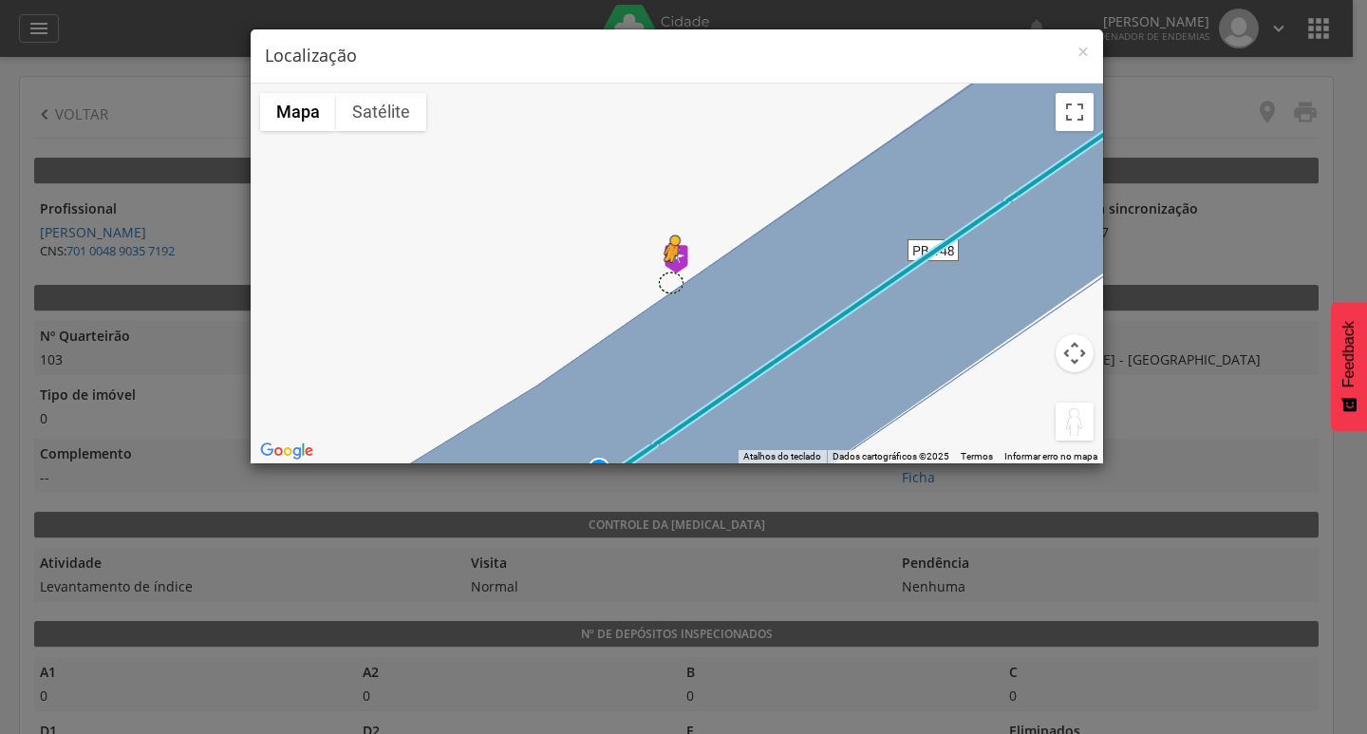
drag, startPoint x: 1083, startPoint y: 427, endPoint x: 669, endPoint y: 280, distance: 439.1
click at [669, 280] on div "Pressione as teclas Alt + Enter para ativar o recurso de arrastar com o teclado…" at bounding box center [677, 274] width 852 height 380
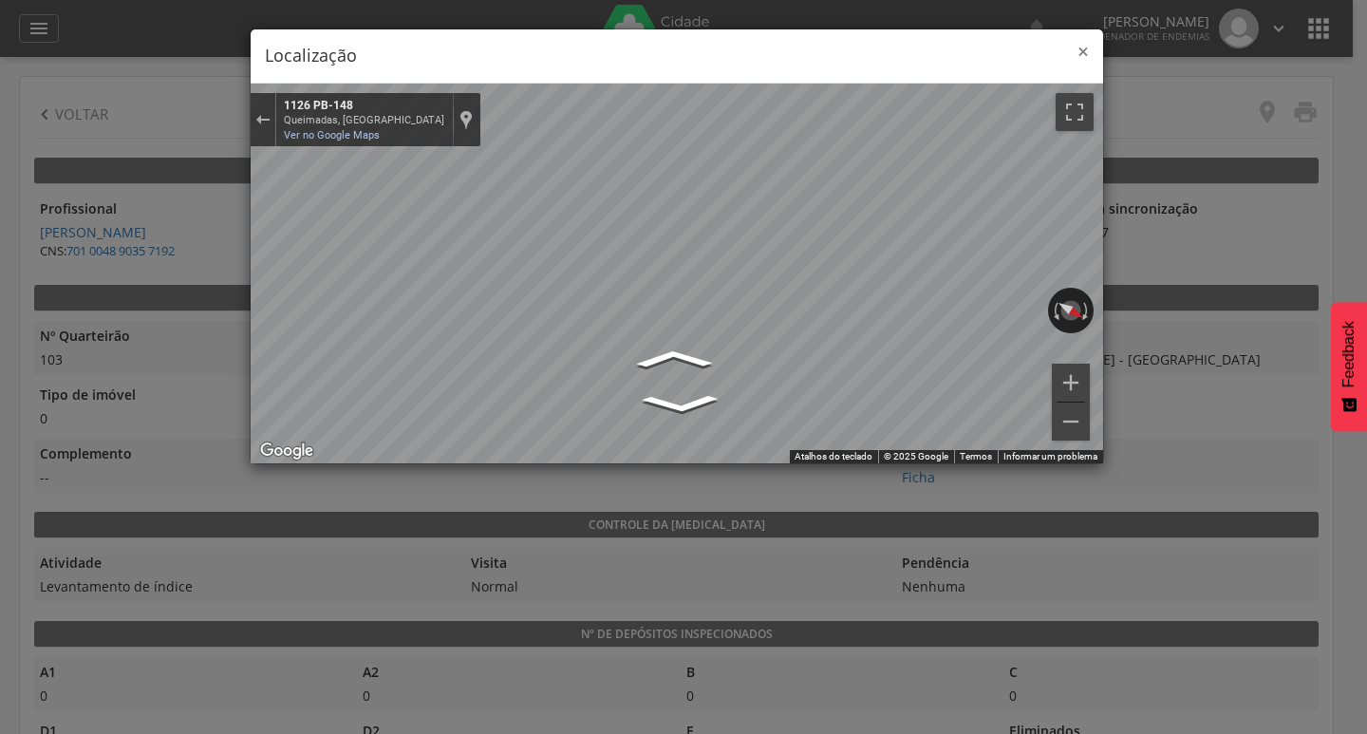
click at [1081, 42] on span "×" at bounding box center [1082, 51] width 11 height 27
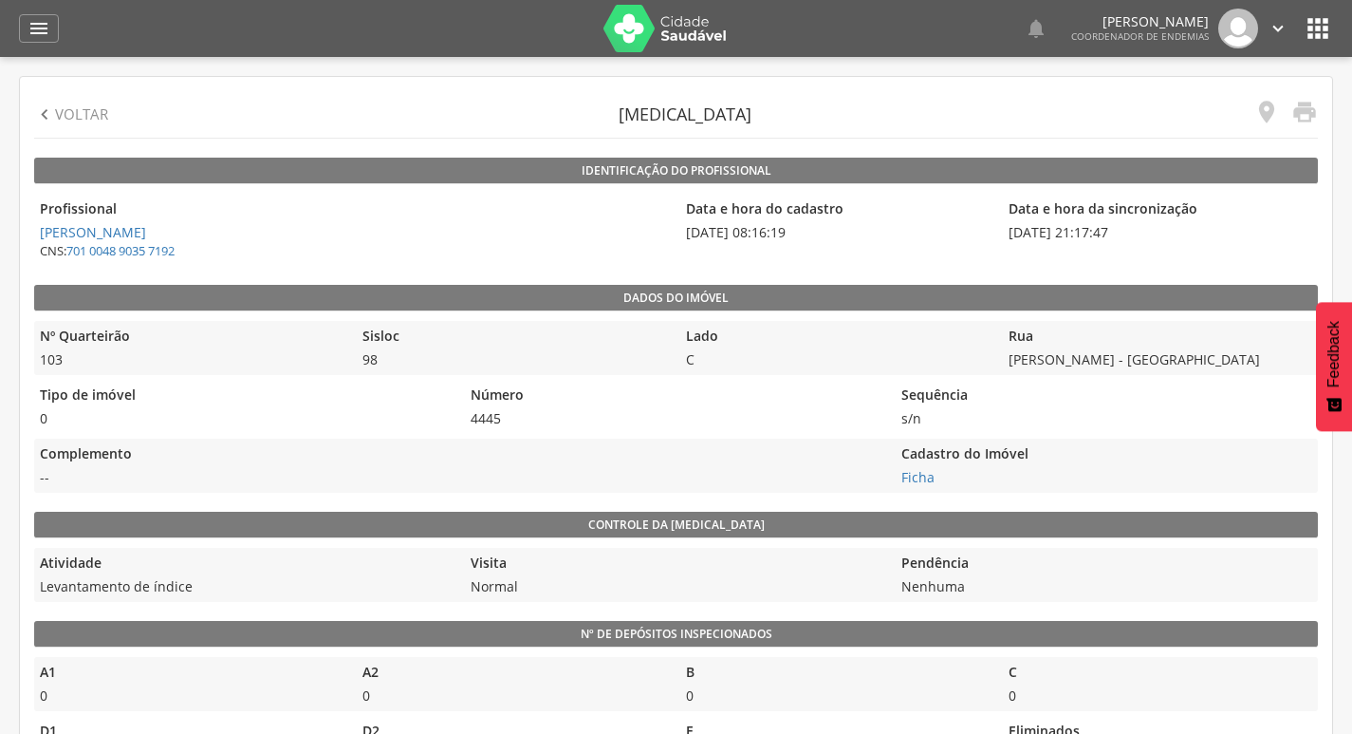
click at [68, 116] on p "Voltar" at bounding box center [81, 114] width 53 height 20
type input "**********"
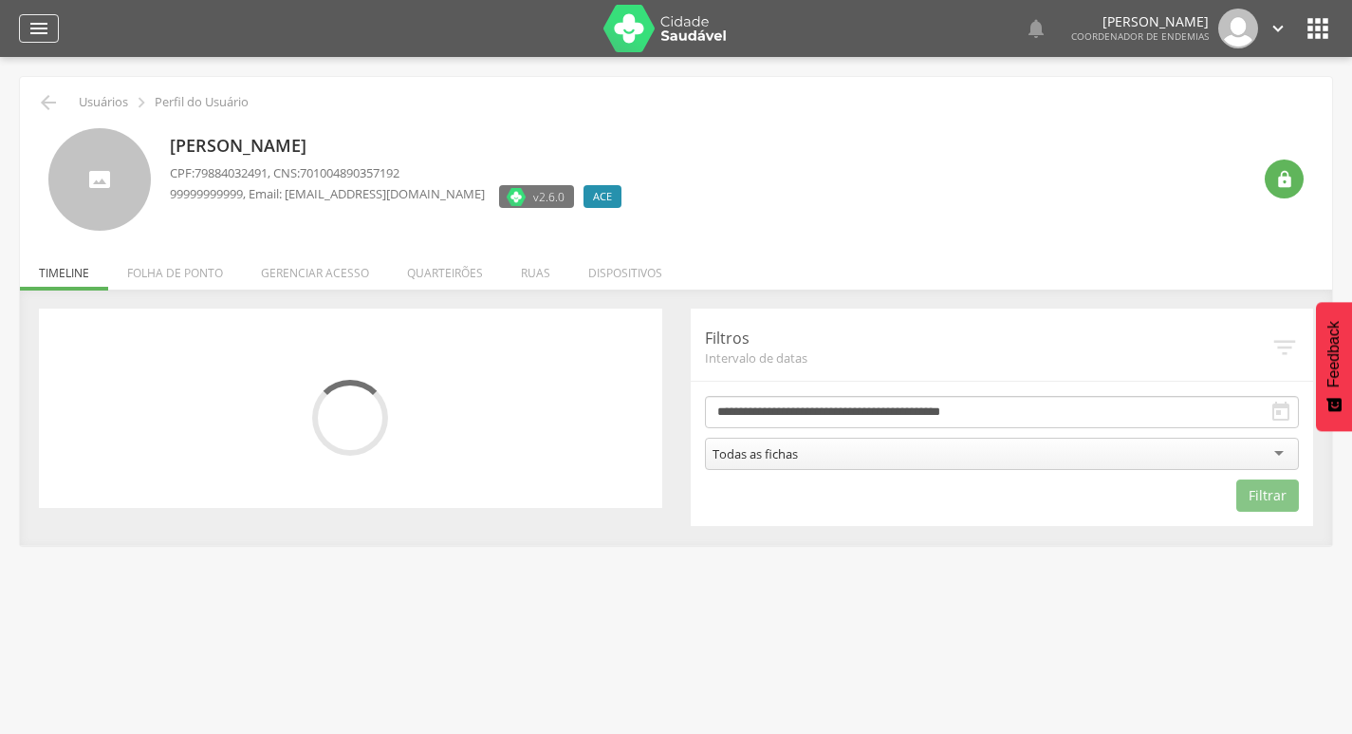
click at [22, 18] on div "" at bounding box center [39, 28] width 40 height 28
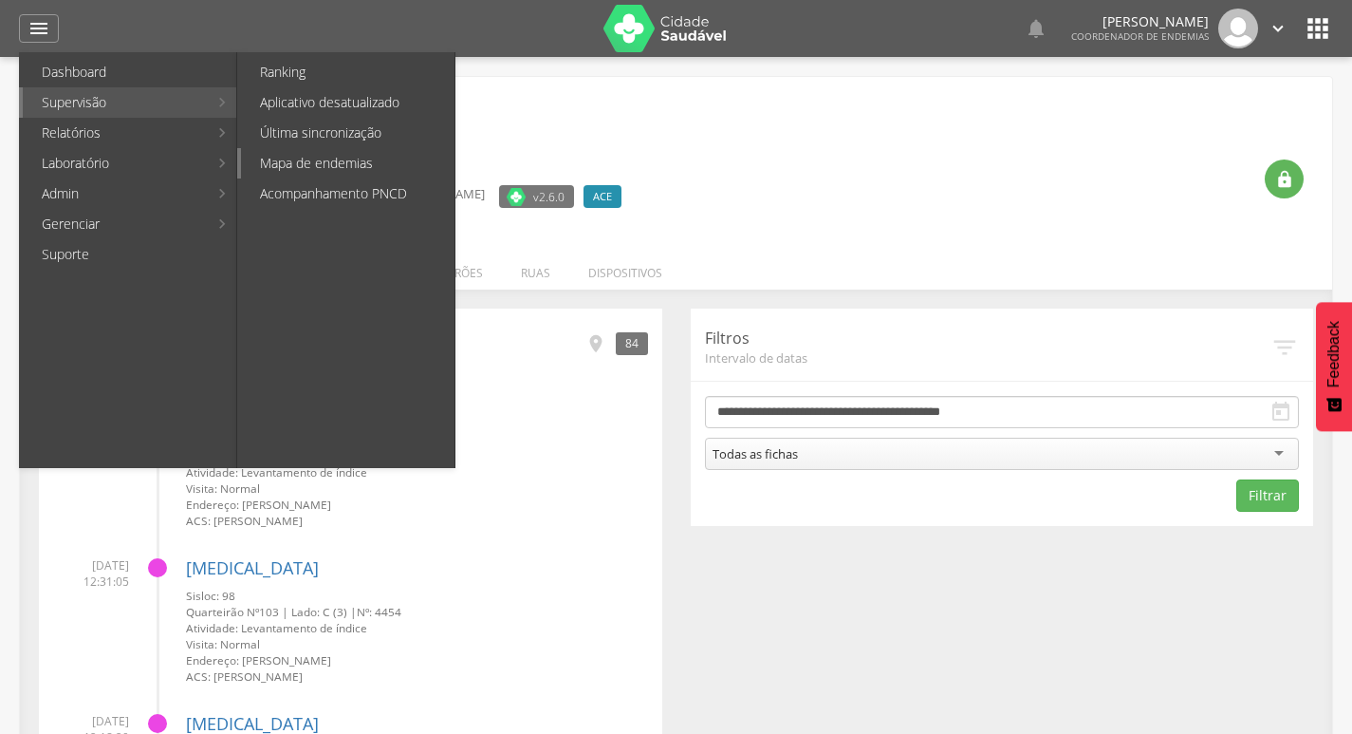
click at [355, 177] on link "Mapa de endemias" at bounding box center [348, 163] width 214 height 30
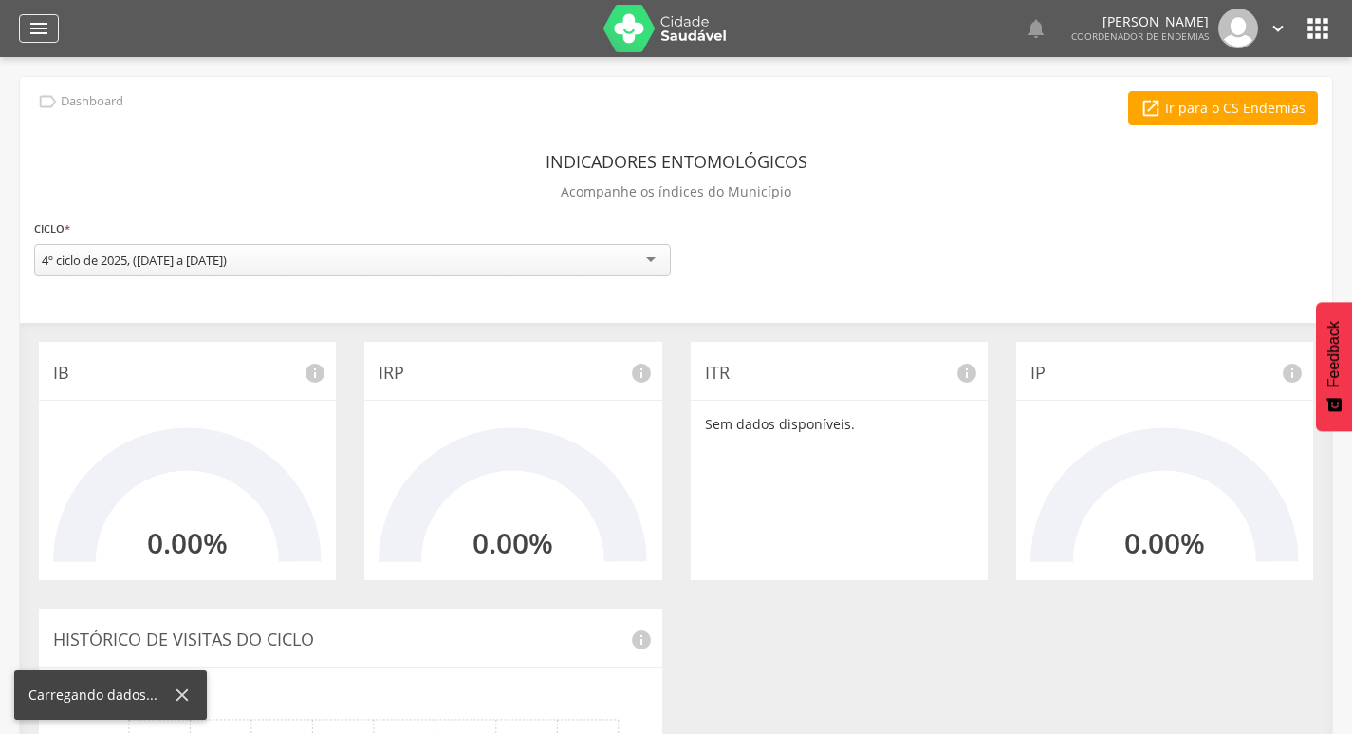
click at [26, 26] on div "" at bounding box center [39, 28] width 40 height 28
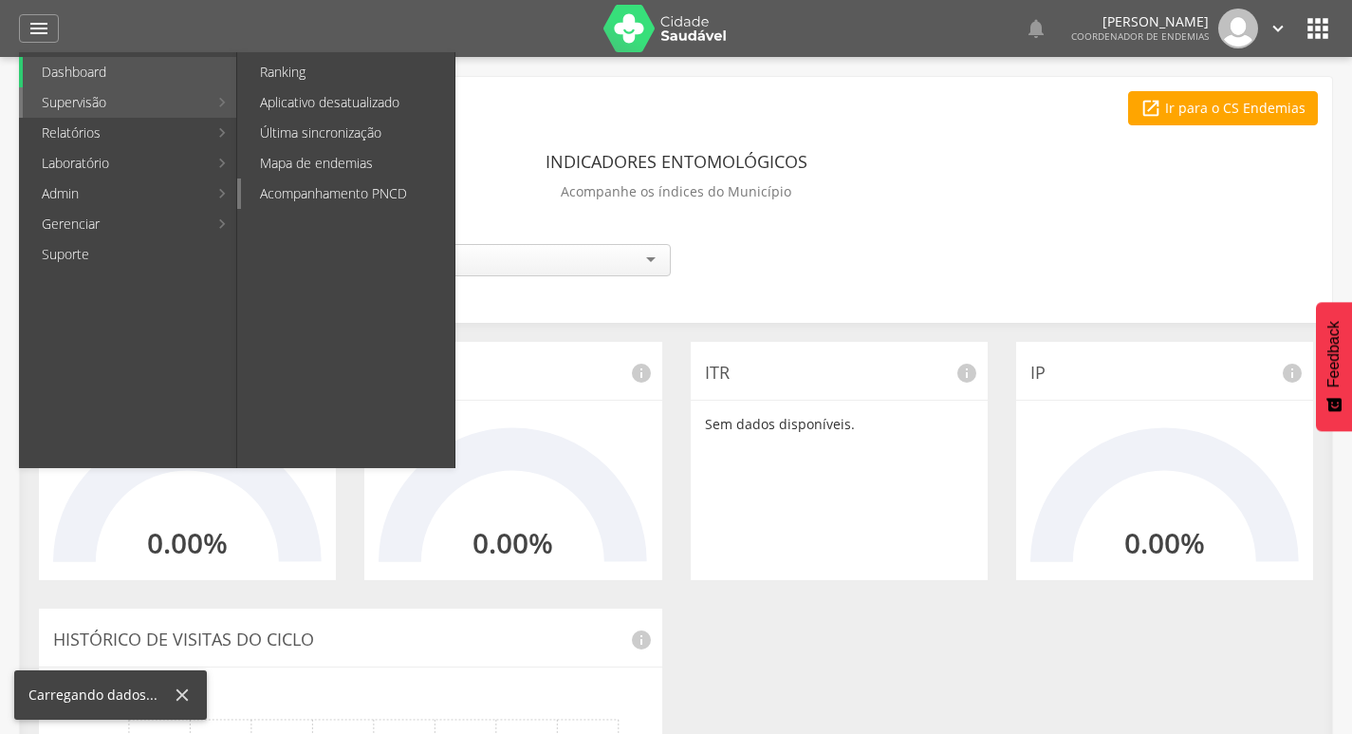
click at [378, 194] on link "Acompanhamento PNCD" at bounding box center [348, 193] width 214 height 30
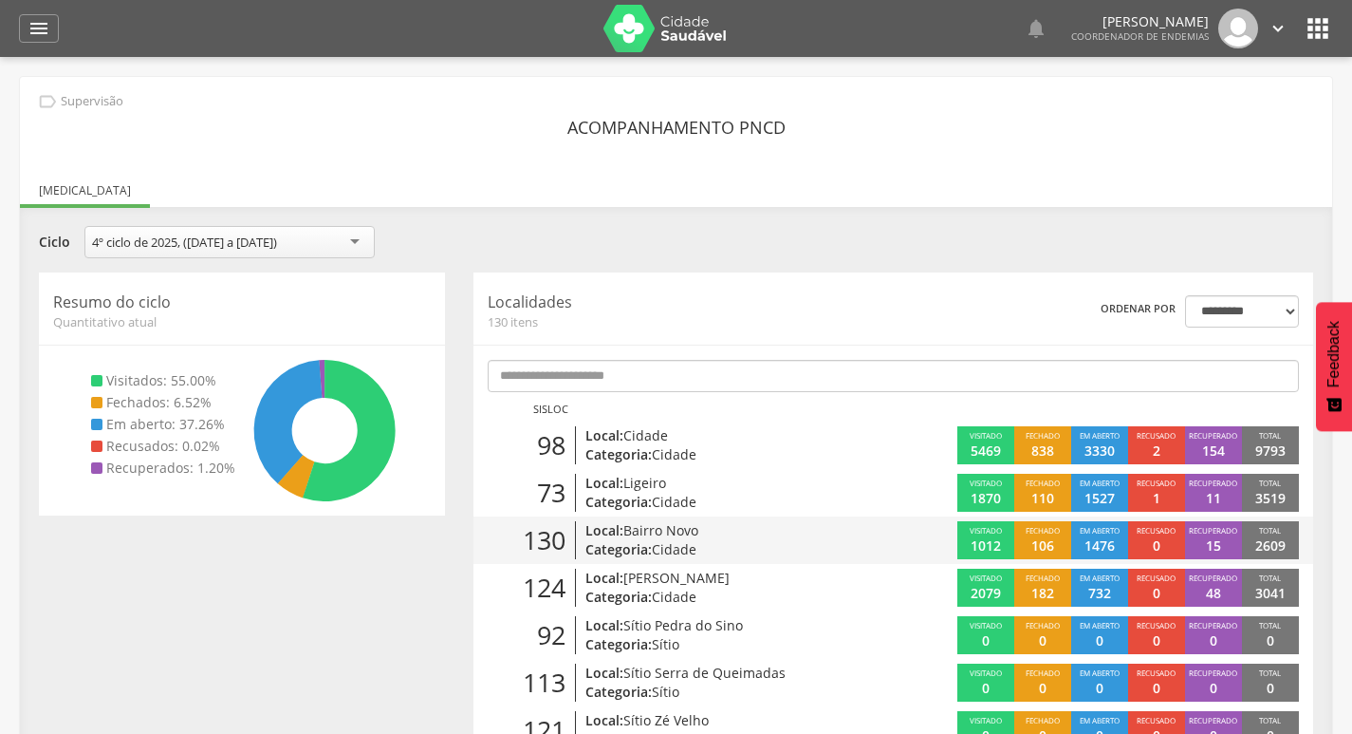
scroll to position [95, 0]
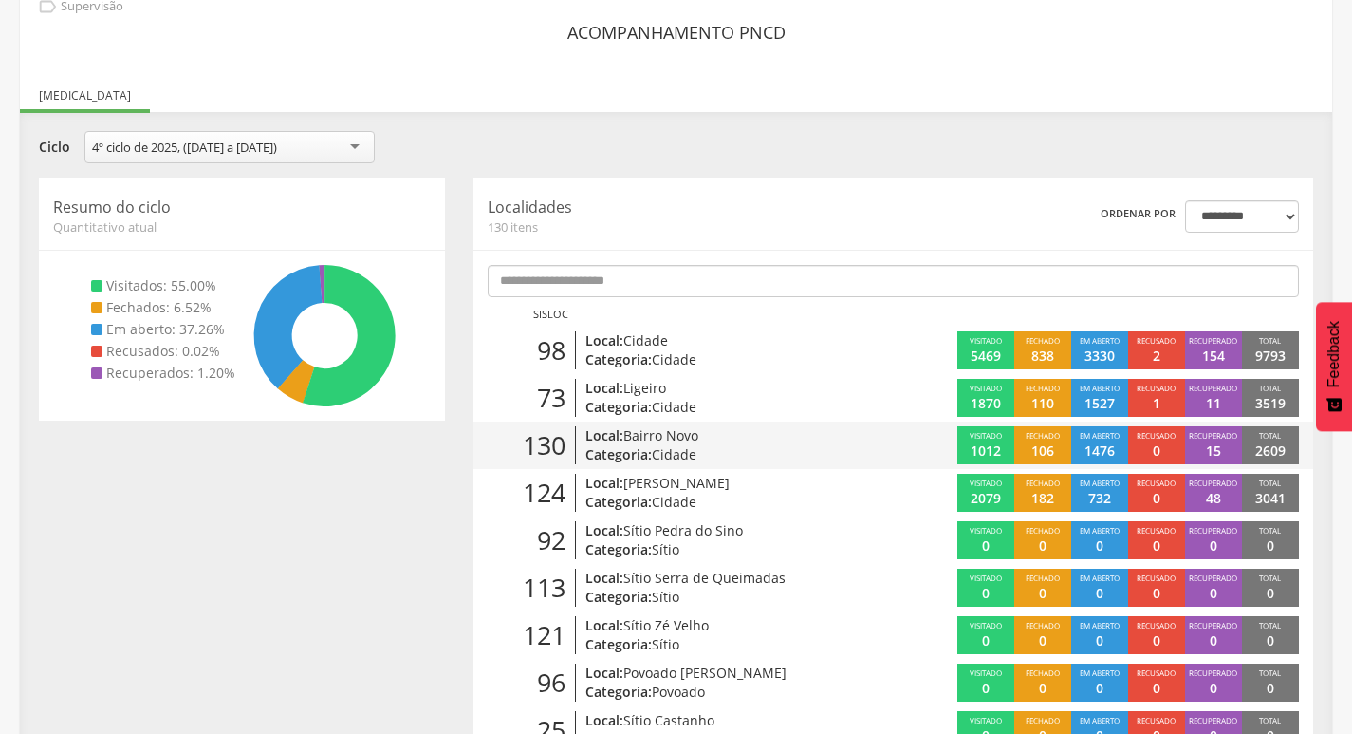
click at [766, 451] on p "Categoria: Cidade" at bounding box center [720, 454] width 269 height 19
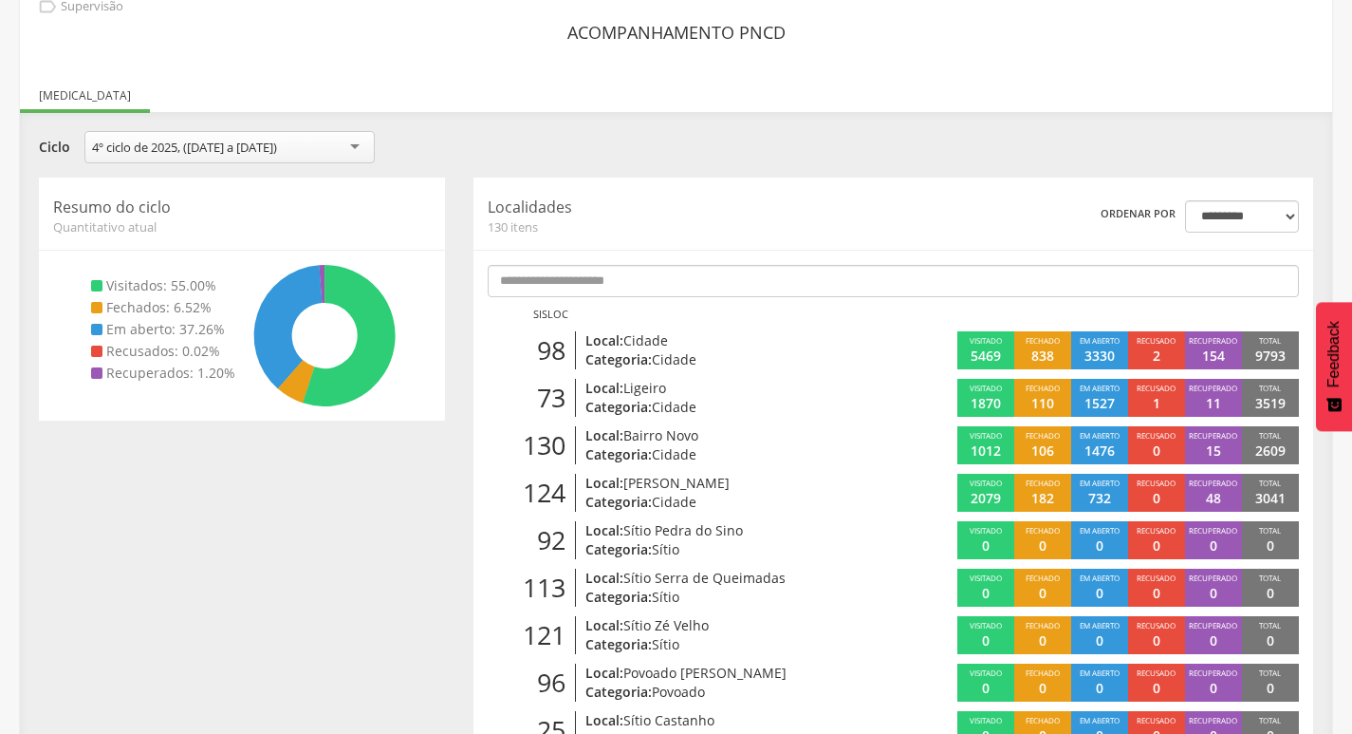
scroll to position [57, 0]
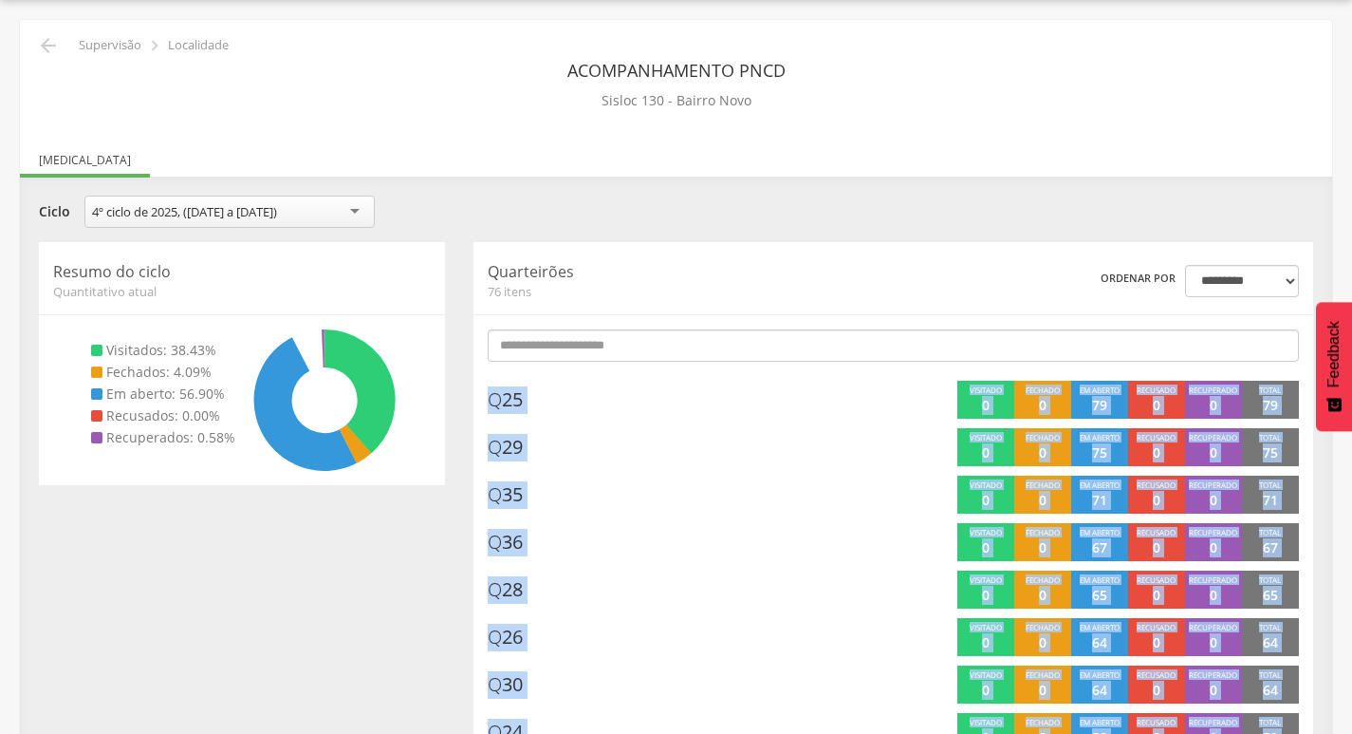
scroll to position [95, 0]
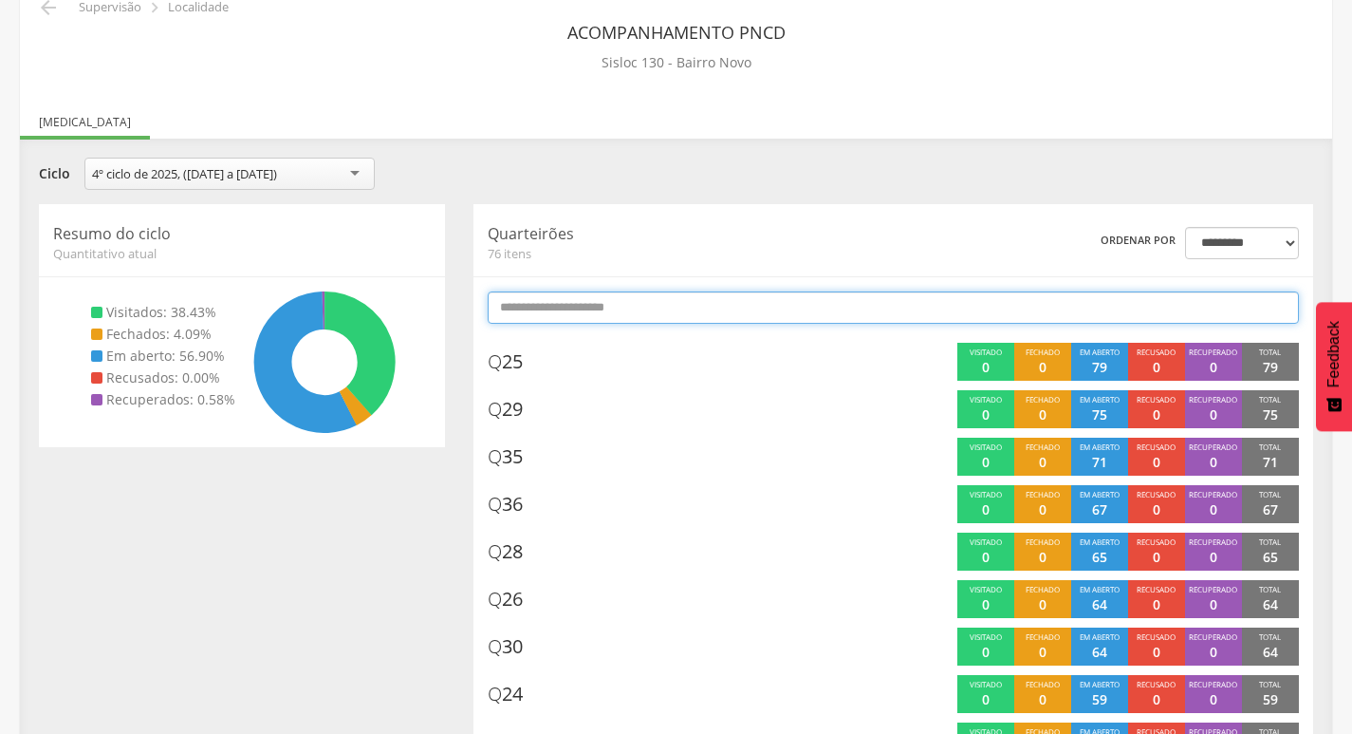
click at [797, 295] on input "text" at bounding box center [893, 307] width 811 height 32
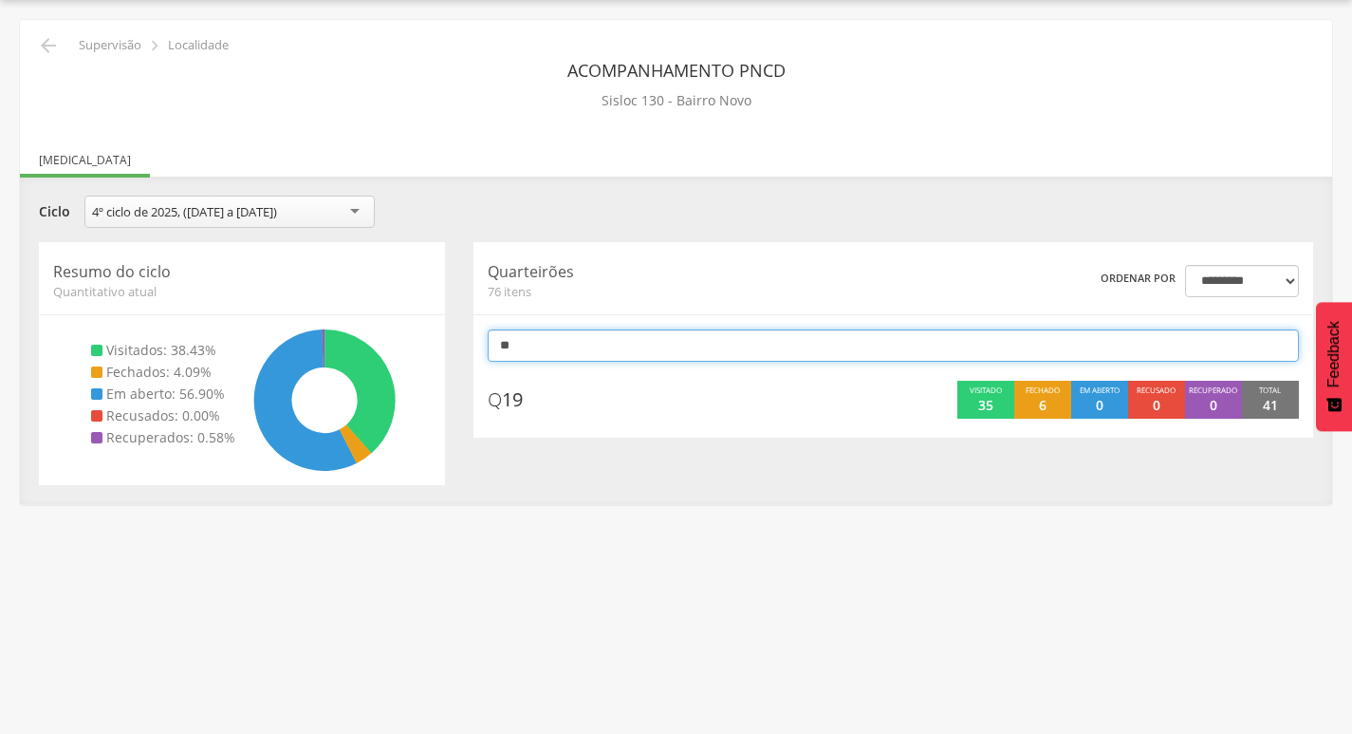
scroll to position [57, 0]
type input "*"
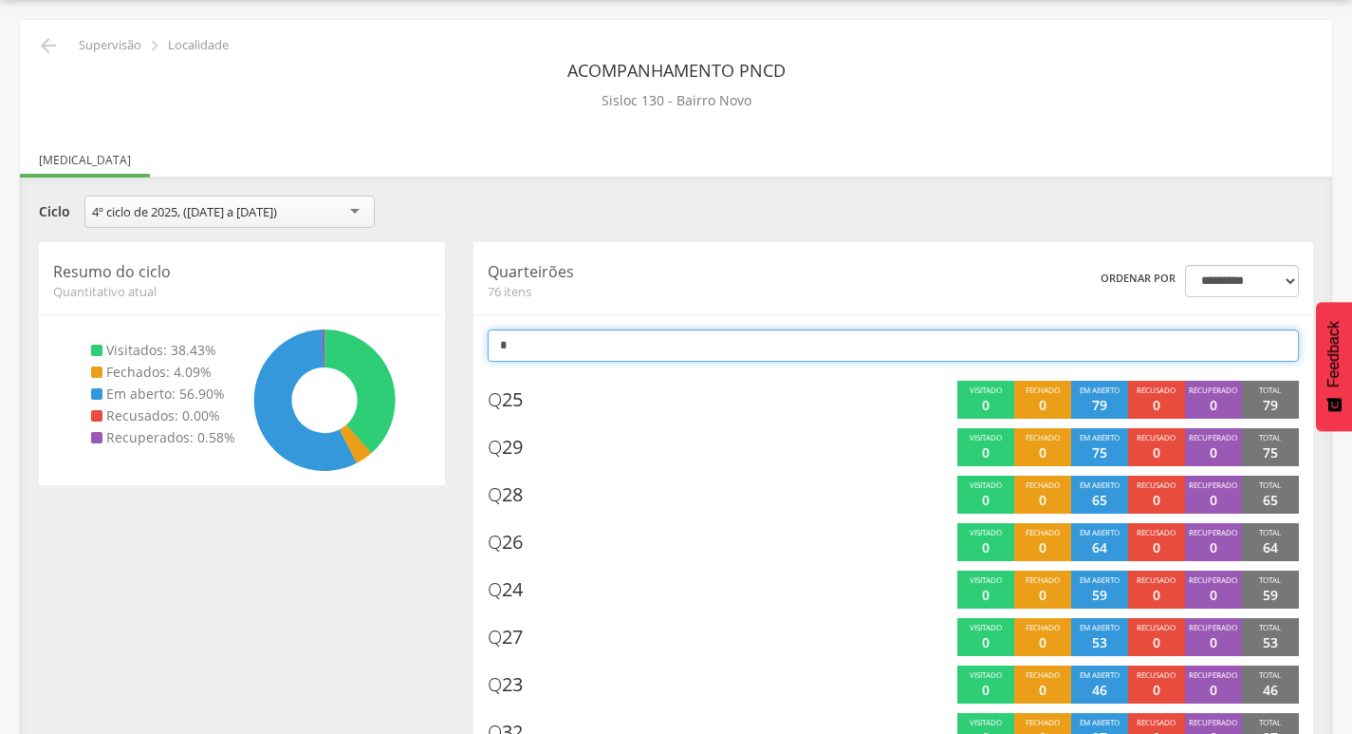
scroll to position [95, 0]
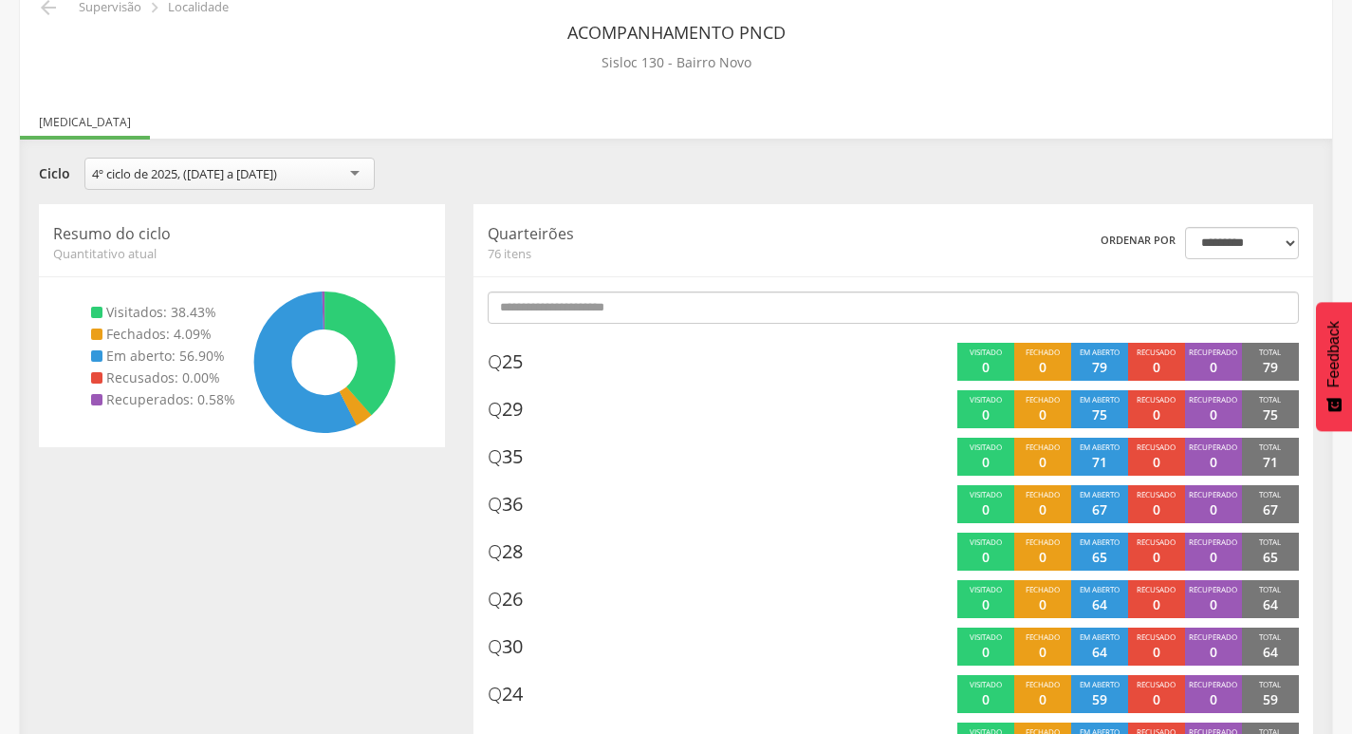
click at [808, 177] on div "**********" at bounding box center [676, 176] width 1303 height 37
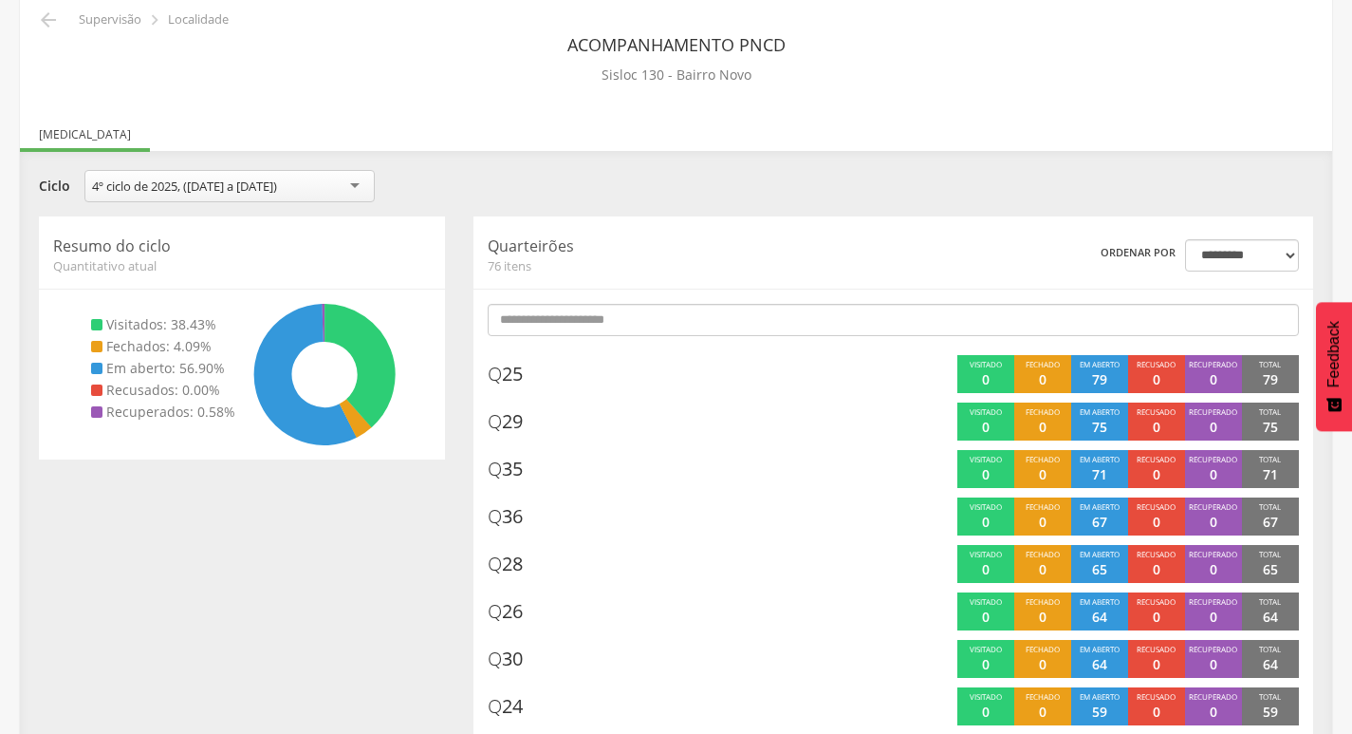
scroll to position [18, 0]
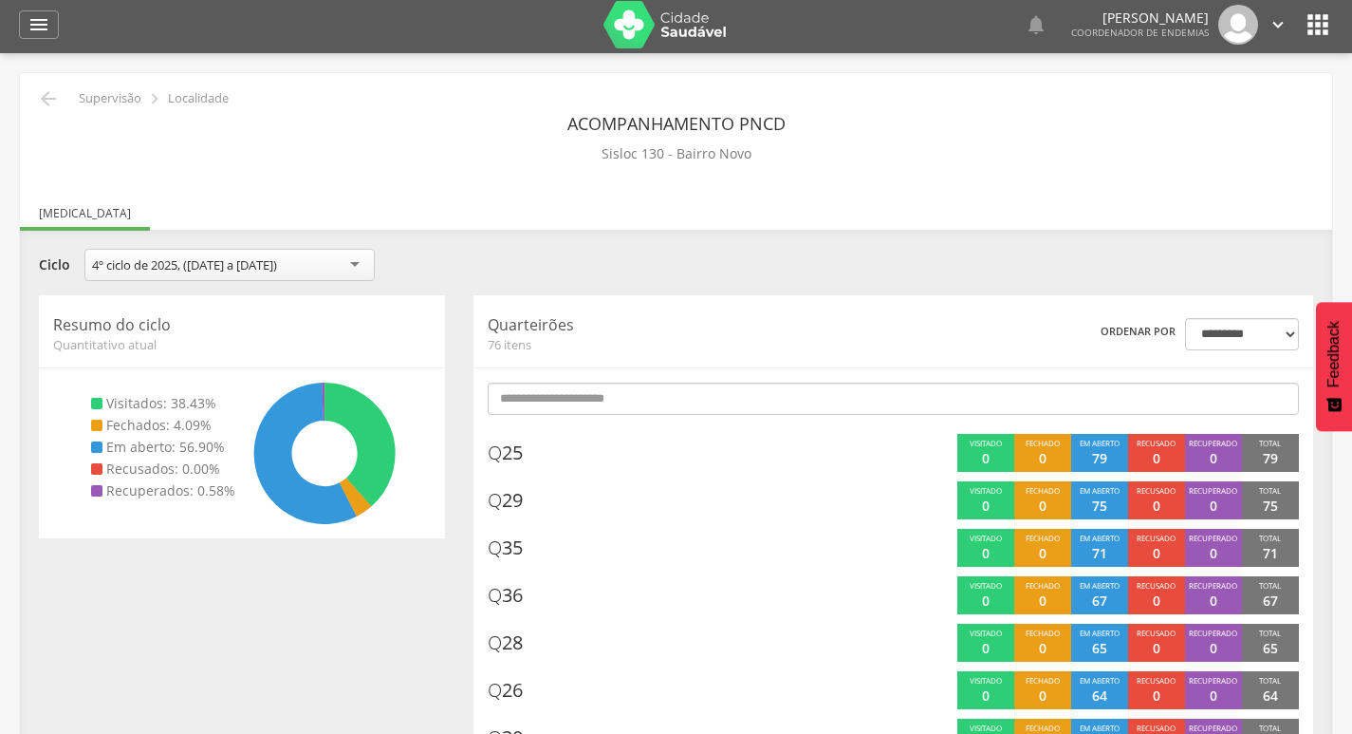
scroll to position [0, 0]
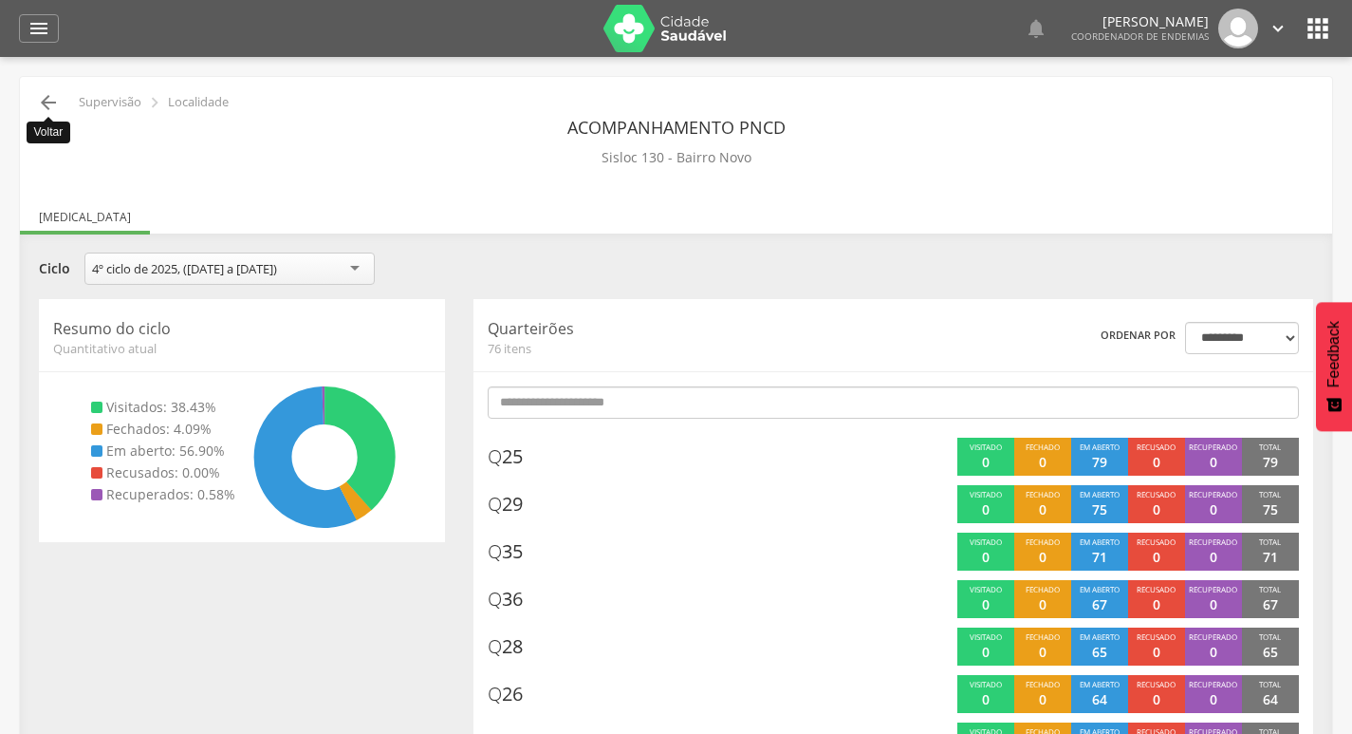
click at [41, 104] on icon "" at bounding box center [48, 102] width 23 height 23
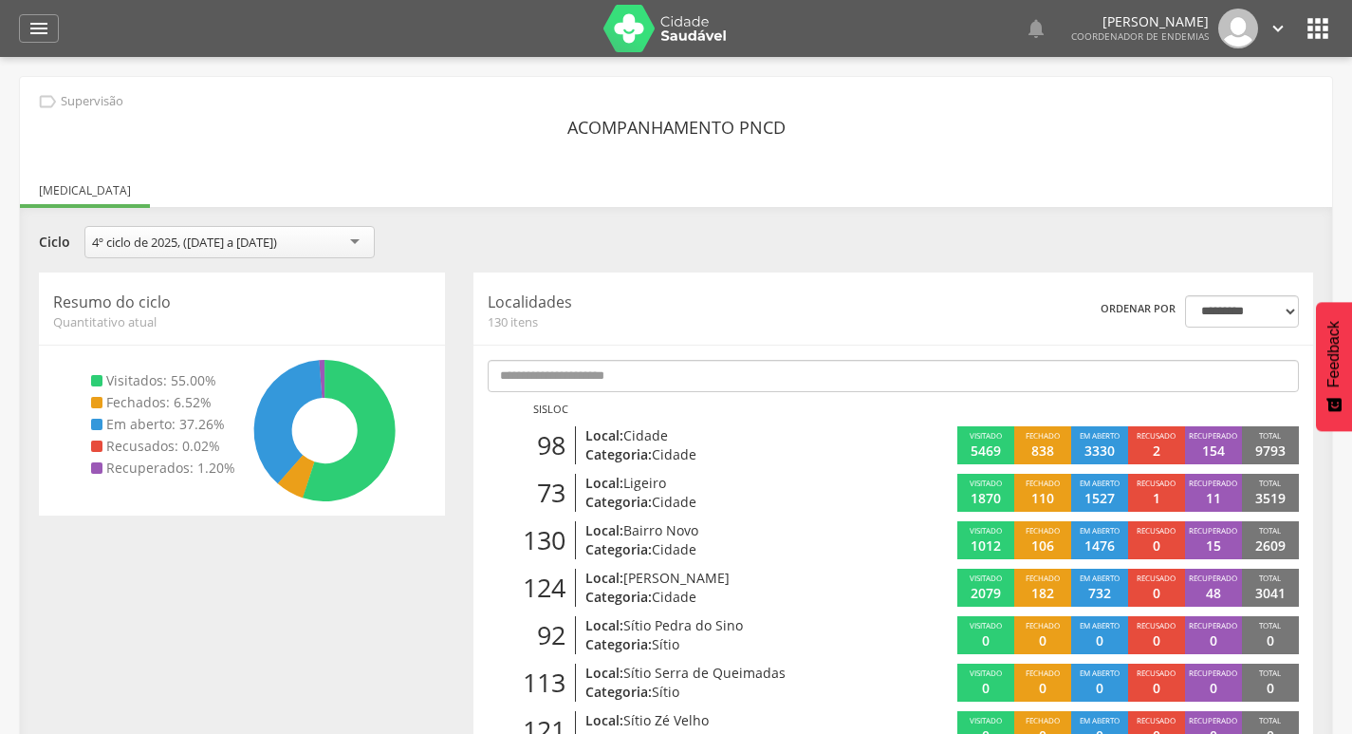
click at [1276, 24] on icon "" at bounding box center [1278, 28] width 21 height 21
click at [1235, 106] on link "Sair" at bounding box center [1213, 110] width 150 height 24
